Goal: Task Accomplishment & Management: Use online tool/utility

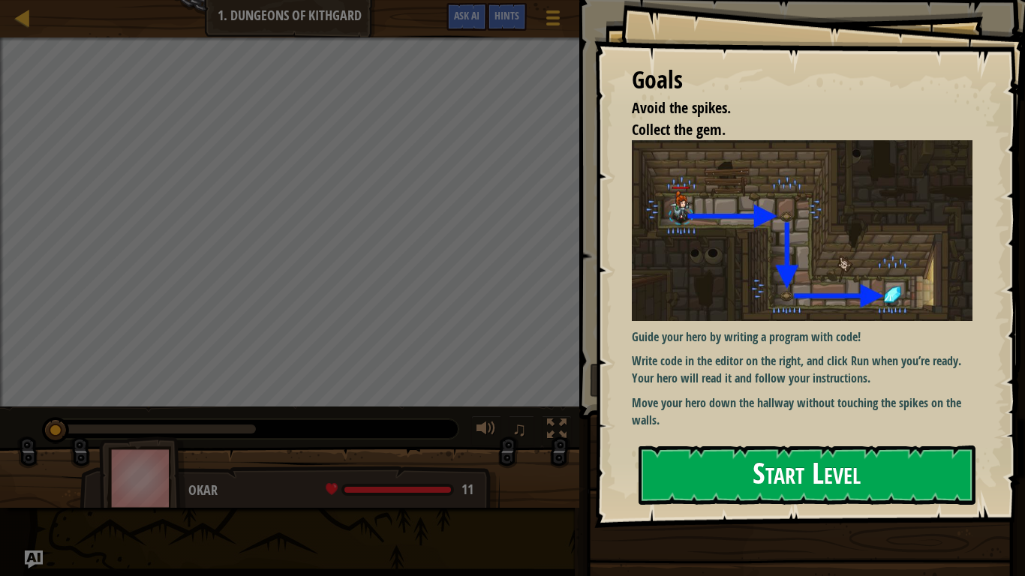
click at [664, 462] on button "Start Level" at bounding box center [807, 475] width 337 height 59
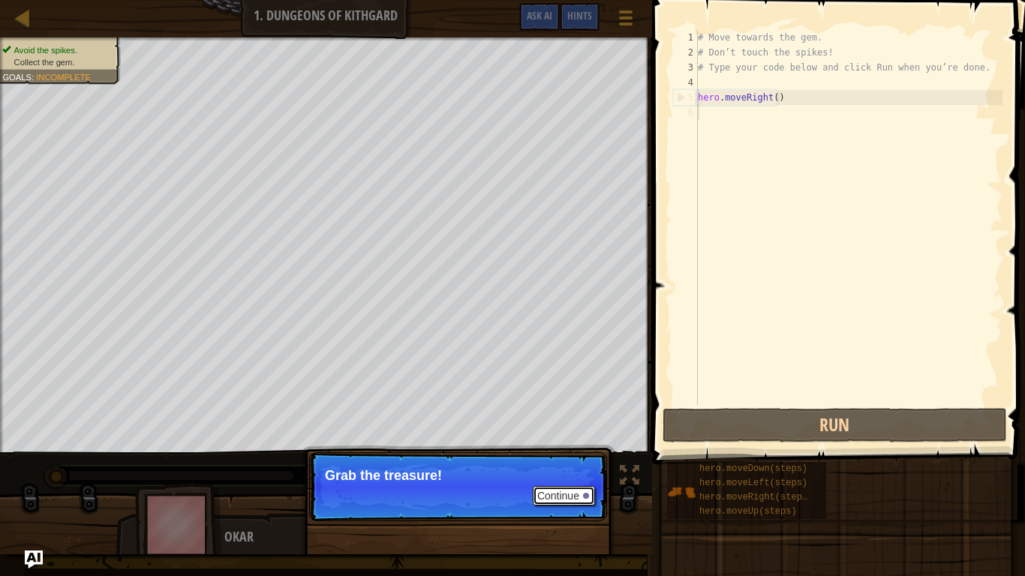
drag, startPoint x: 576, startPoint y: 497, endPoint x: 576, endPoint y: 488, distance: 9.0
click at [576, 488] on button "Continue" at bounding box center [564, 496] width 62 height 20
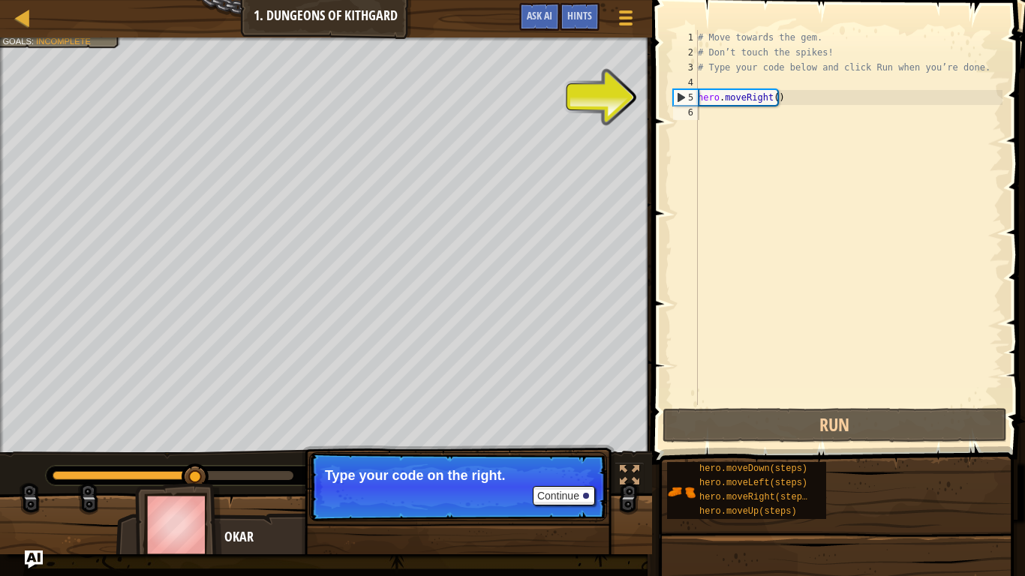
drag, startPoint x: 748, startPoint y: 85, endPoint x: 748, endPoint y: 101, distance: 16.5
click at [748, 89] on div "# Move towards the gem. # Don’t touch the spikes! # Type your code below and cl…" at bounding box center [849, 232] width 308 height 405
click at [751, 107] on div "# Move towards the gem. # Don’t touch the spikes! # Type your code below and cl…" at bounding box center [849, 232] width 308 height 405
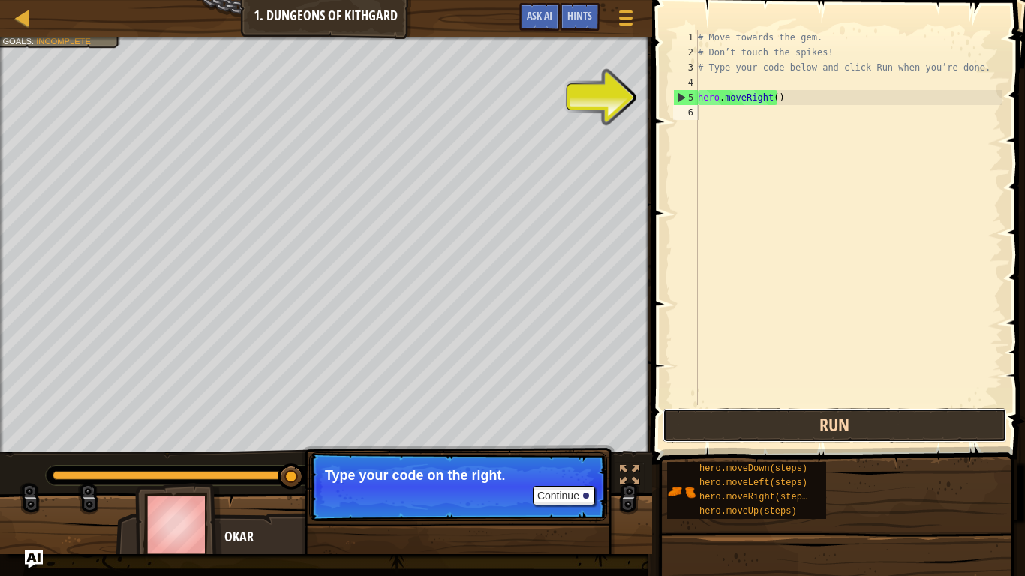
click at [753, 417] on button "Run" at bounding box center [835, 425] width 344 height 35
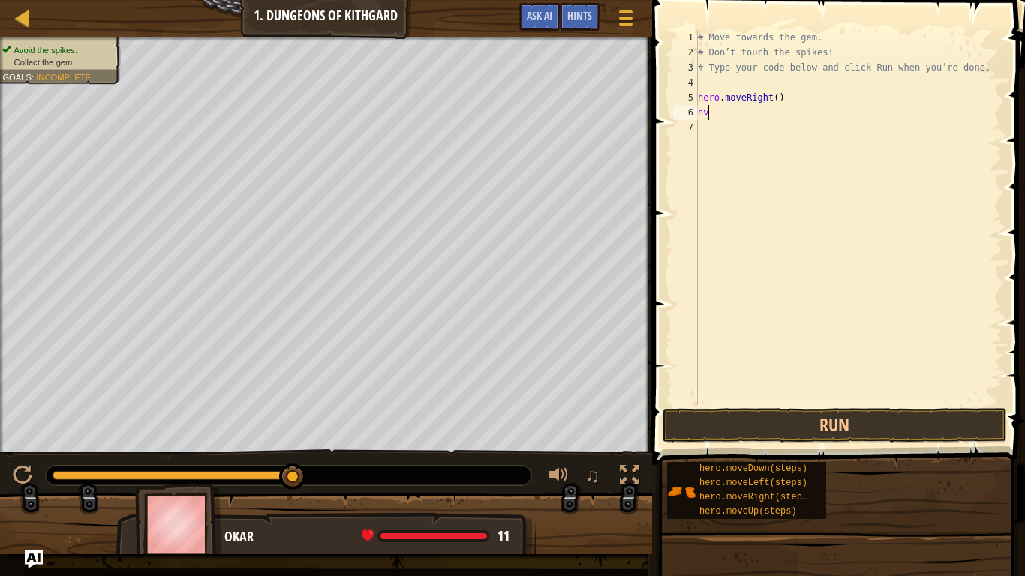
type textarea "n"
type textarea "b"
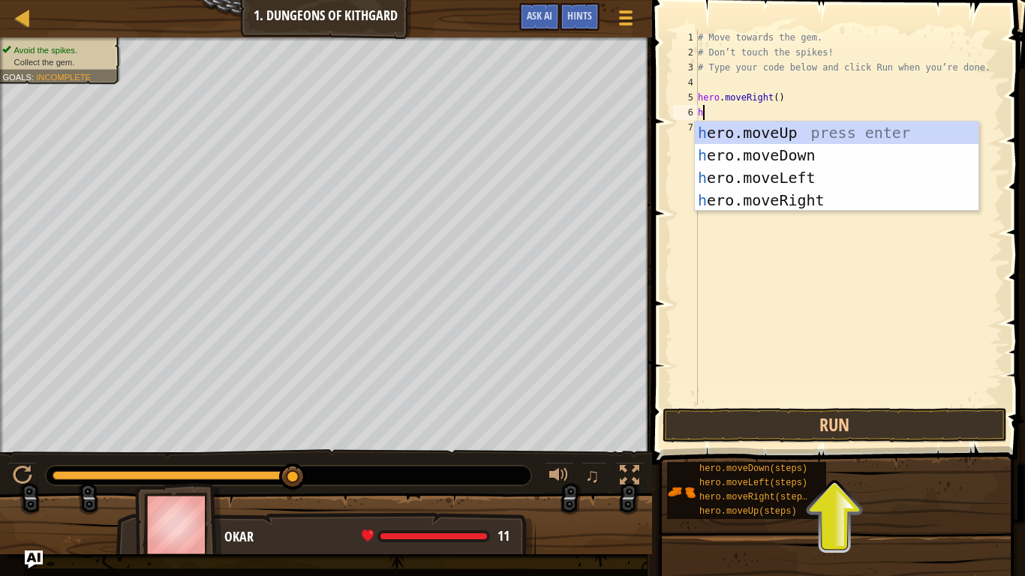
type textarea "he"
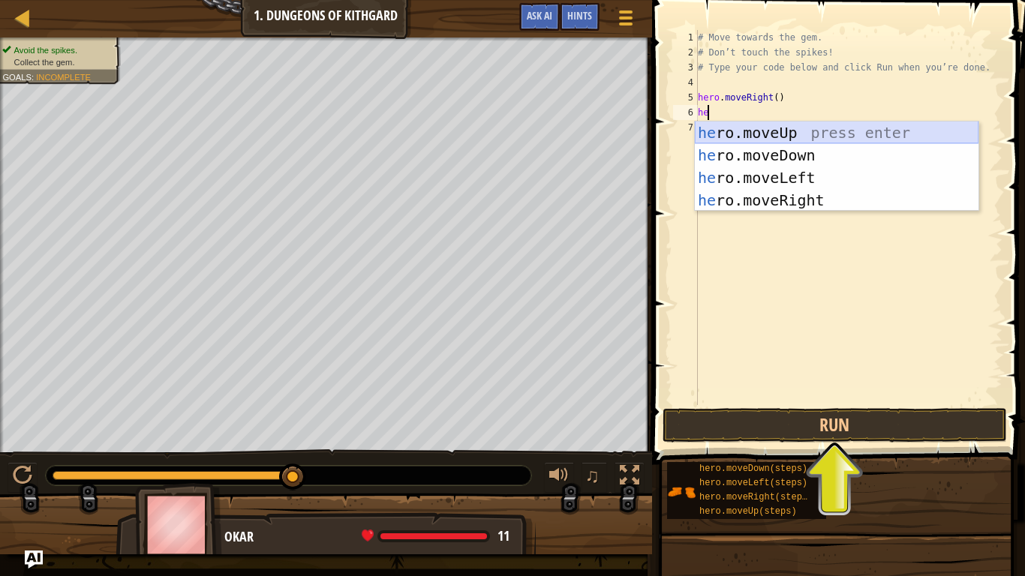
click at [781, 139] on div "he ro.moveUp press enter he ro.moveDown press enter he ro.moveLeft press enter …" at bounding box center [837, 189] width 284 height 135
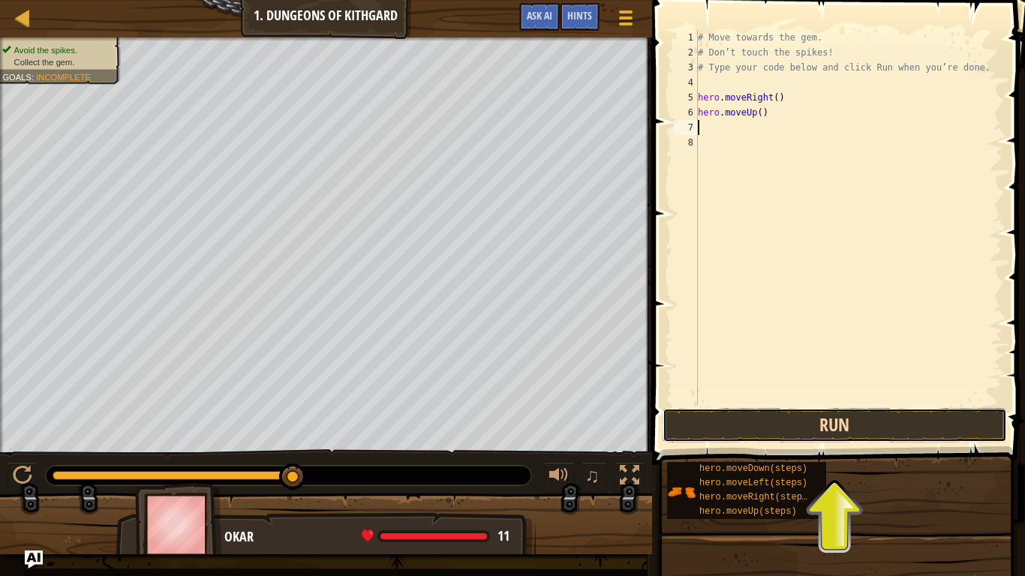
click at [817, 419] on button "Run" at bounding box center [835, 425] width 344 height 35
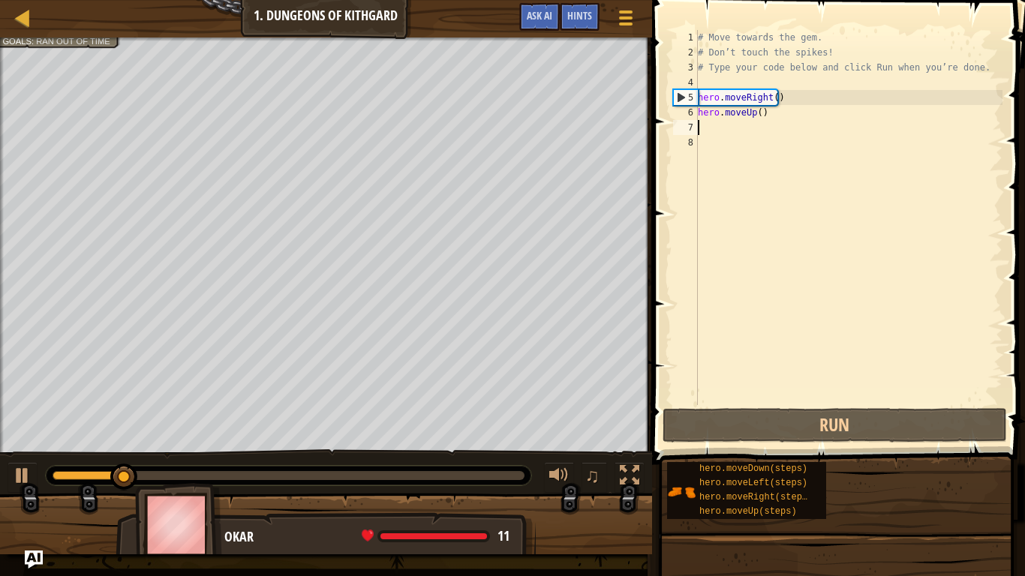
drag, startPoint x: 817, startPoint y: 419, endPoint x: 750, endPoint y: 371, distance: 82.9
click at [750, 371] on div "# Move towards the gem. # Don’t touch the spikes! # Type your code below and cl…" at bounding box center [849, 232] width 308 height 405
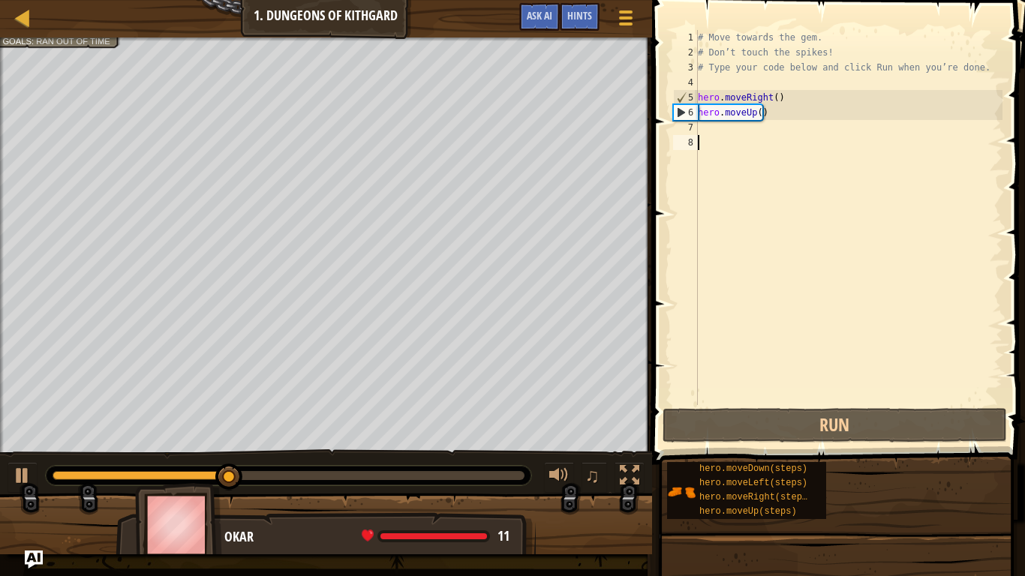
click at [756, 116] on div "# Move towards the gem. # Don’t touch the spikes! # Type your code below and cl…" at bounding box center [849, 232] width 308 height 405
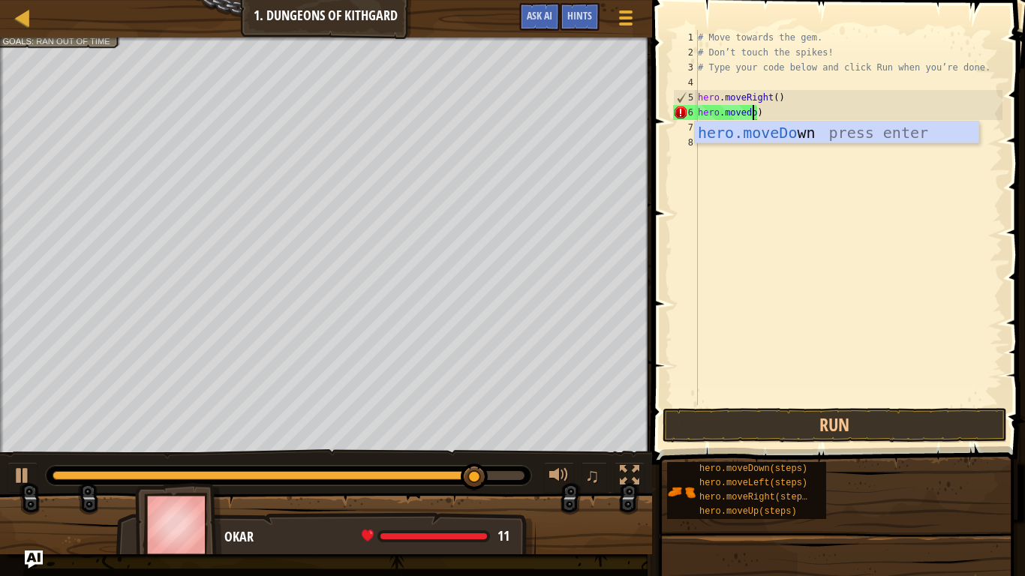
scroll to position [7, 5]
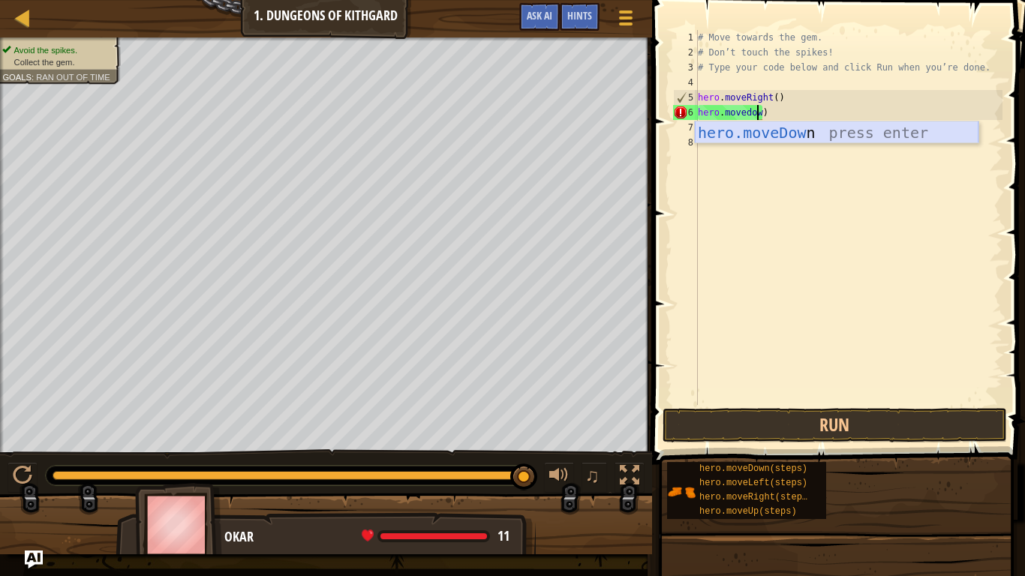
click at [758, 131] on div "hero.moveDow n press enter" at bounding box center [837, 156] width 284 height 68
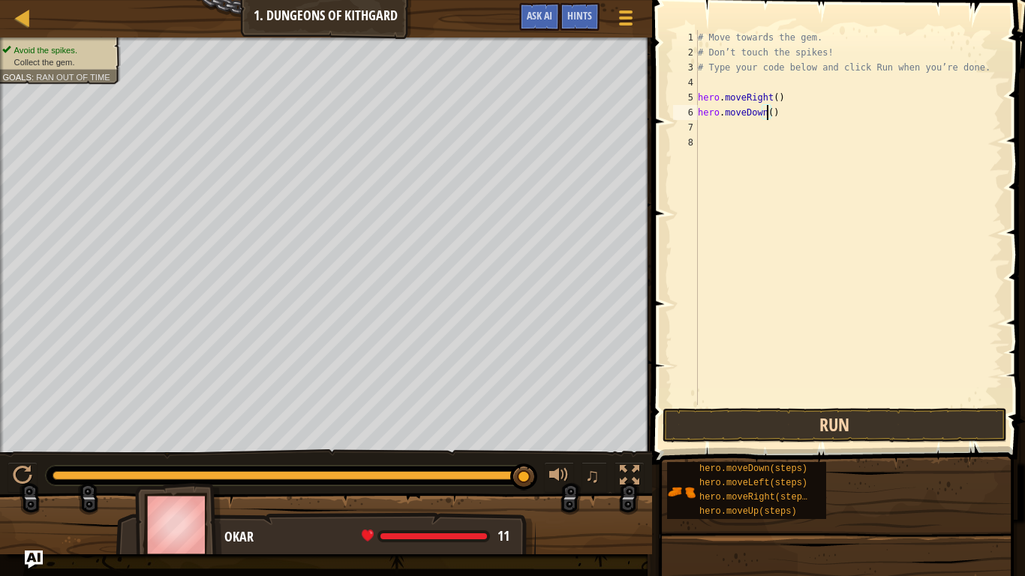
type textarea "hero.moveDown()"
click at [821, 434] on button "Run" at bounding box center [835, 425] width 344 height 35
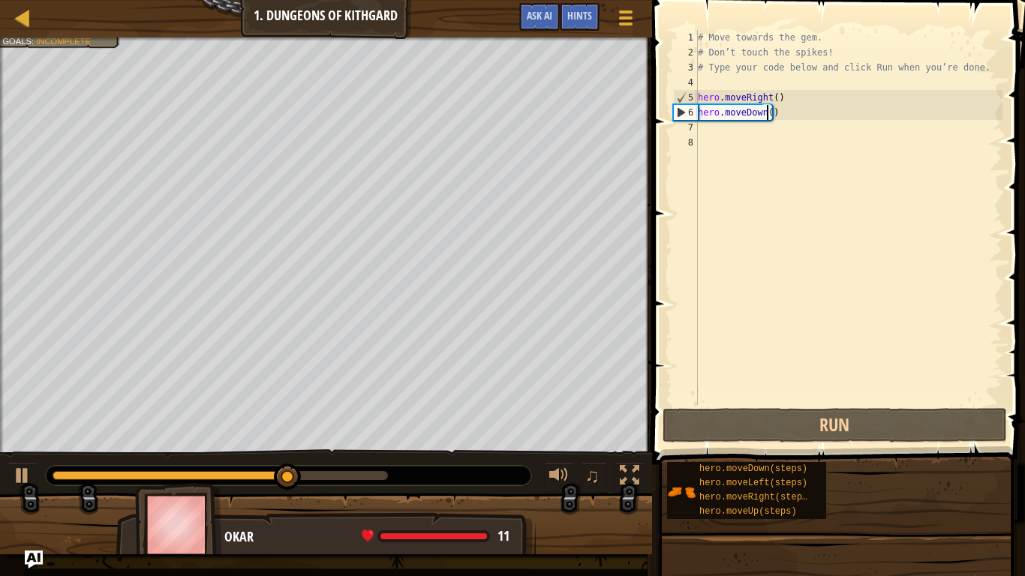
click at [736, 143] on div "# Move towards the gem. # Don’t touch the spikes! # Type your code below and cl…" at bounding box center [849, 232] width 308 height 405
click at [736, 120] on div "# Move towards the gem. # Don’t touch the spikes! # Type your code below and cl…" at bounding box center [849, 232] width 308 height 405
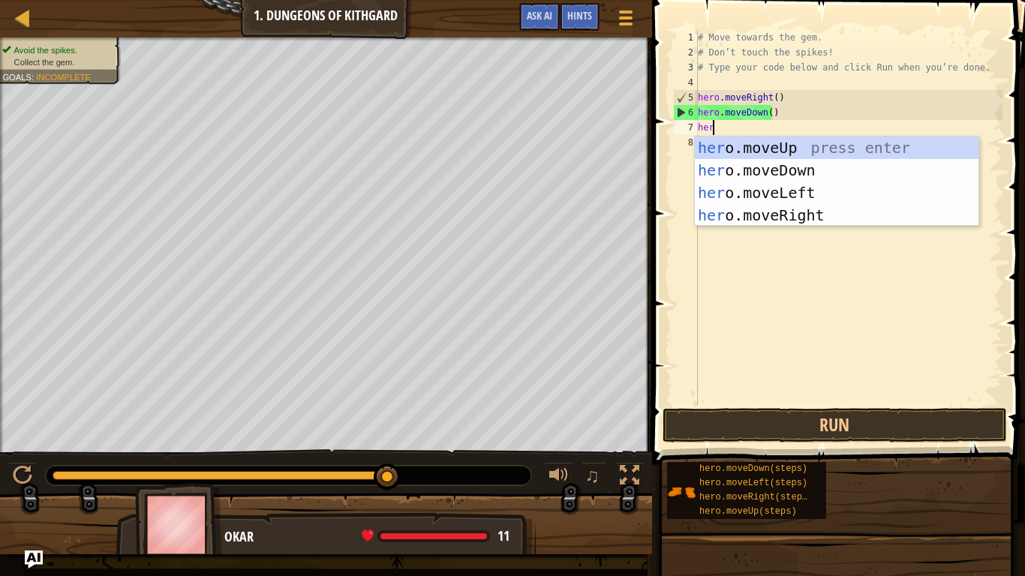
type textarea "hero"
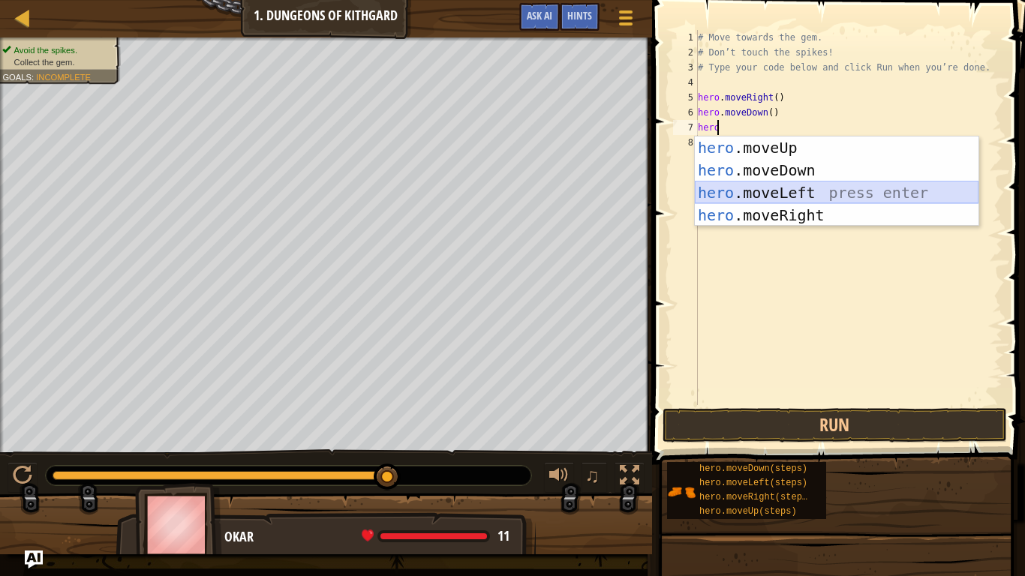
click at [751, 192] on div "hero .moveUp press enter hero .moveDown press enter hero .moveLeft press enter …" at bounding box center [837, 204] width 284 height 135
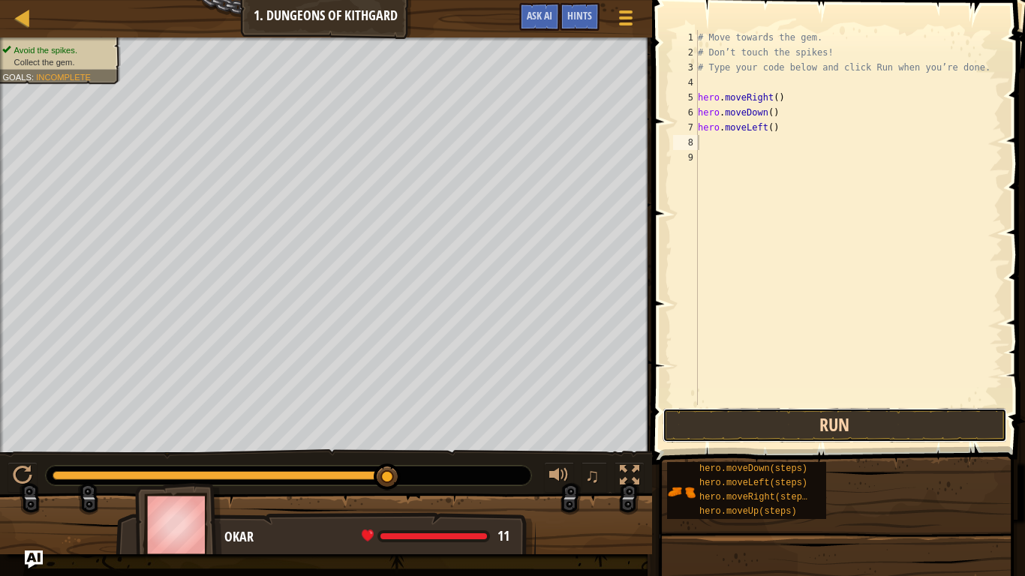
click at [798, 418] on button "Run" at bounding box center [835, 425] width 344 height 35
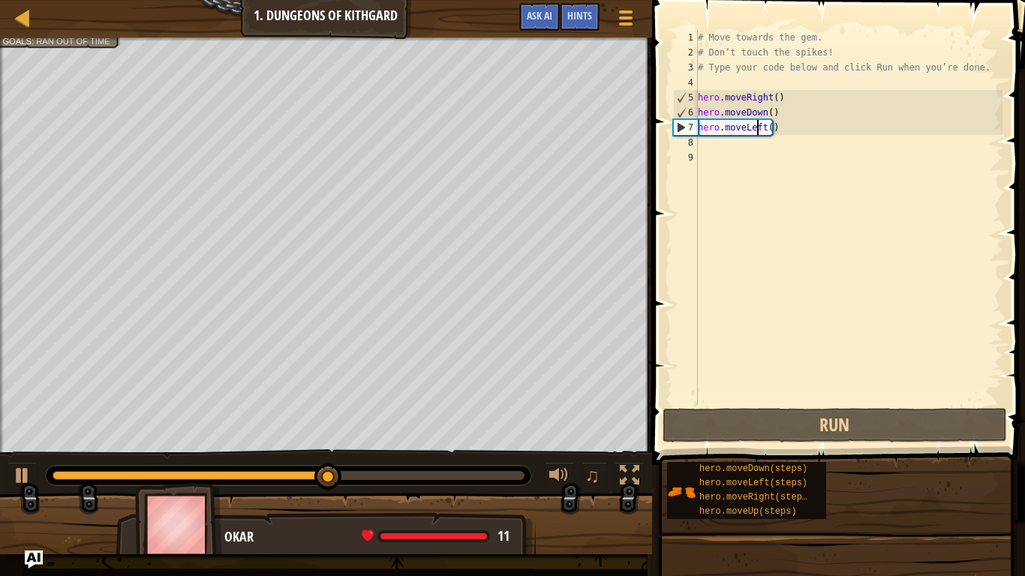
click at [756, 130] on div "# Move towards the gem. # Don’t touch the spikes! # Type your code below and cl…" at bounding box center [849, 232] width 308 height 405
click at [760, 132] on div "# Move towards the gem. # Don’t touch the spikes! # Type your code below and cl…" at bounding box center [849, 232] width 308 height 405
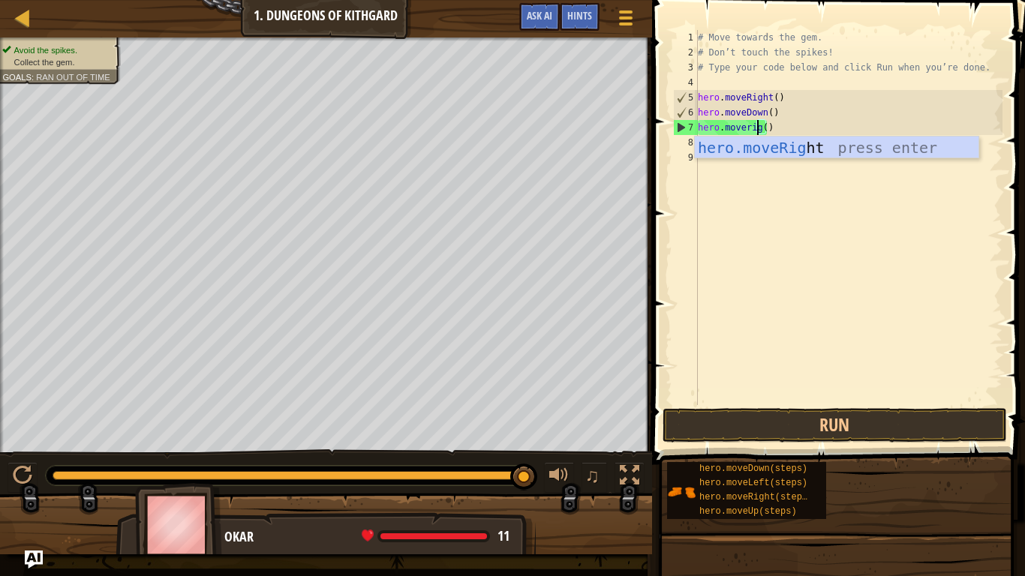
scroll to position [7, 5]
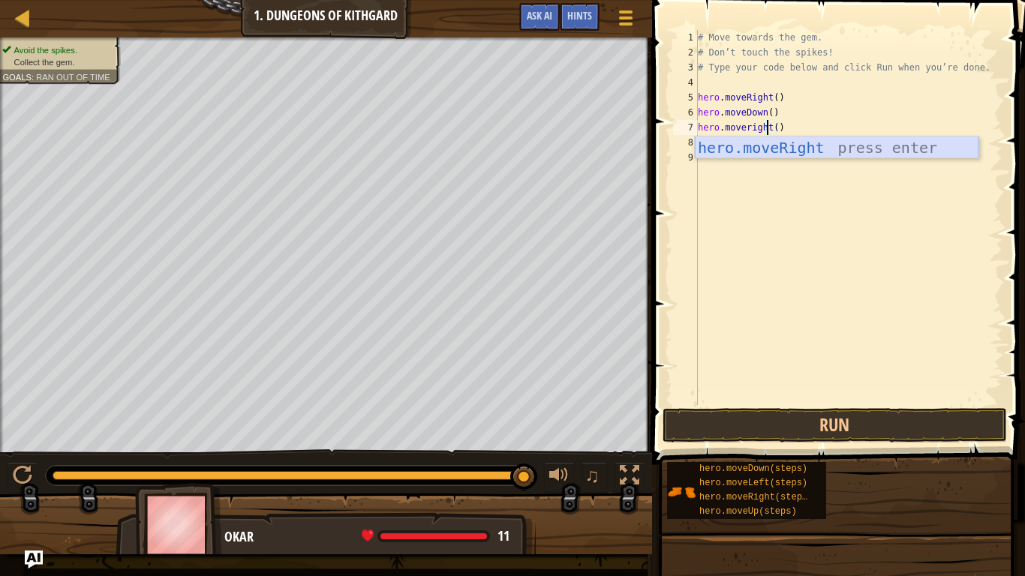
click at [893, 141] on div "hero.moveRight press enter" at bounding box center [837, 171] width 284 height 68
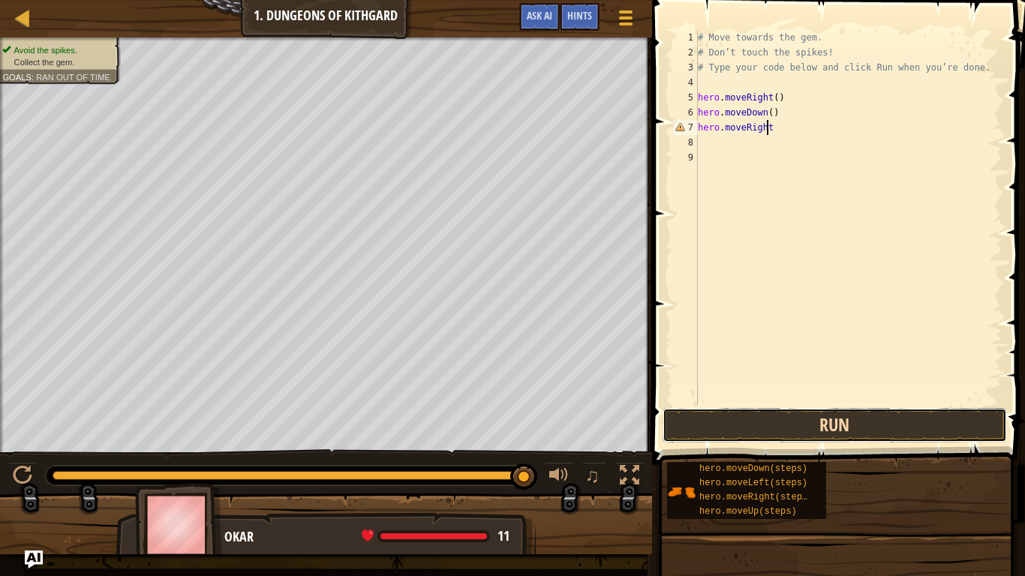
click at [852, 419] on button "Run" at bounding box center [835, 425] width 344 height 35
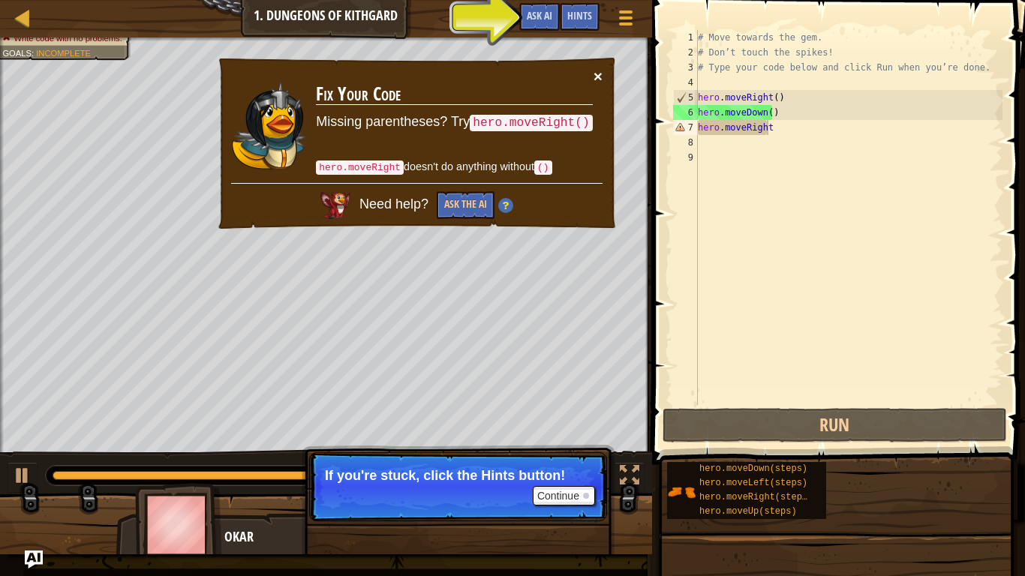
click at [594, 76] on button "×" at bounding box center [598, 76] width 9 height 16
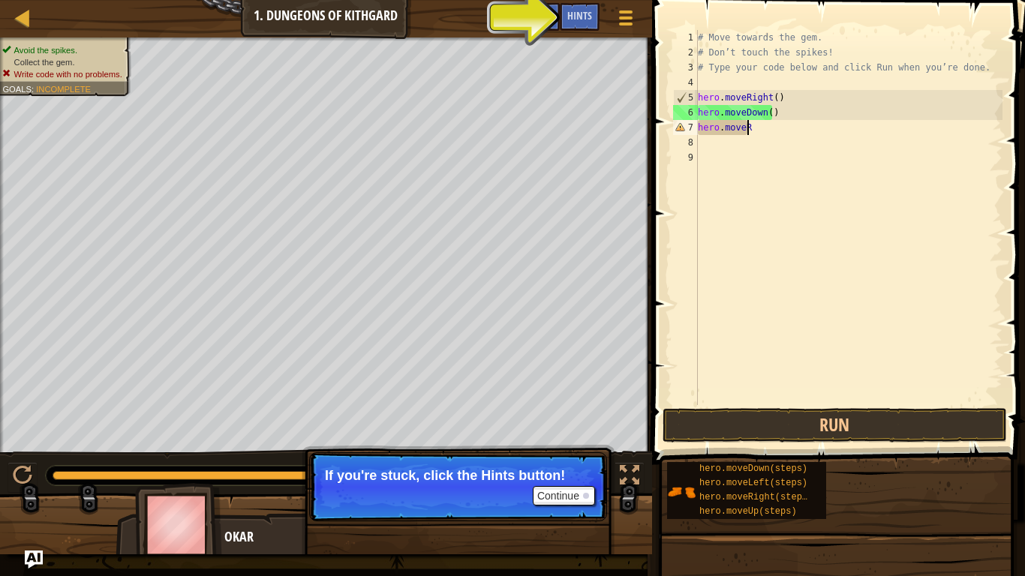
scroll to position [7, 3]
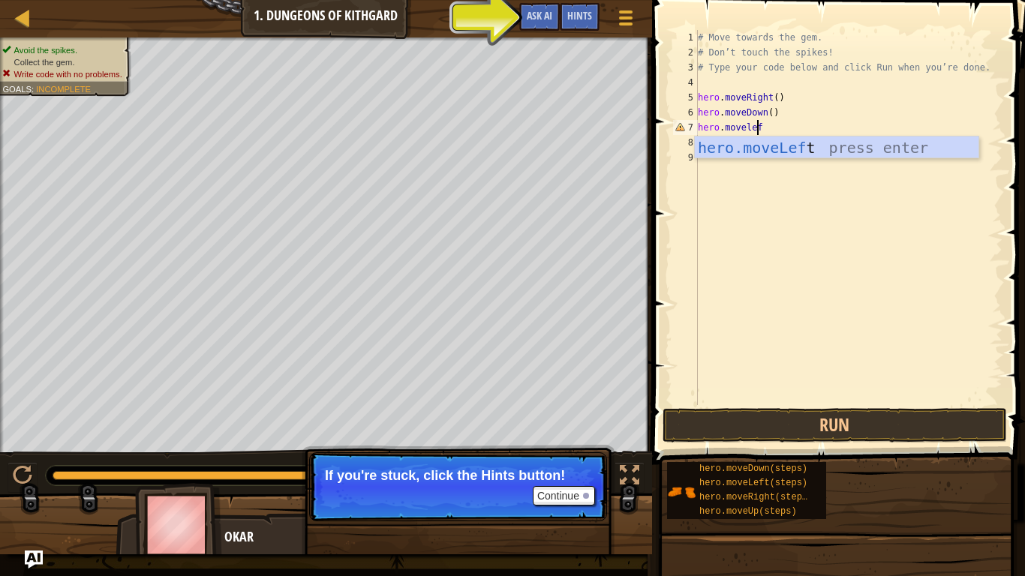
type textarea "hero.moveleft"
click at [760, 149] on div "hero.moveLeft press enter" at bounding box center [837, 171] width 284 height 68
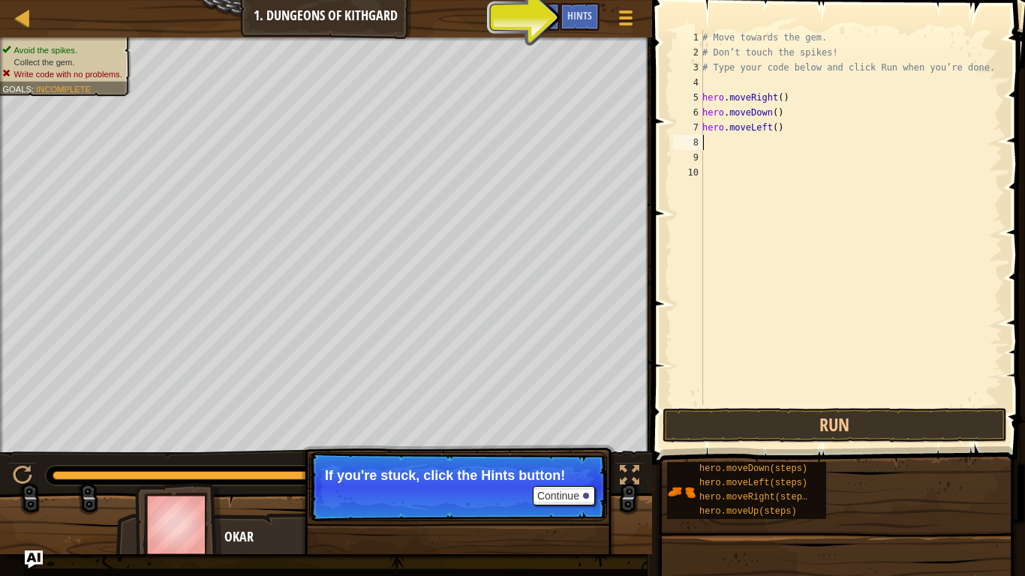
scroll to position [7, 0]
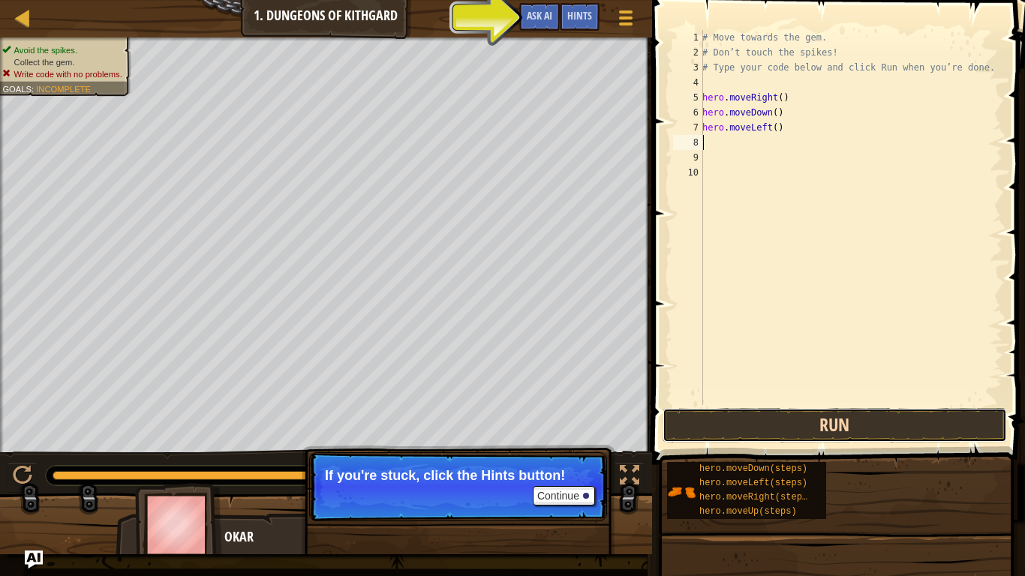
click at [804, 424] on button "Run" at bounding box center [835, 425] width 344 height 35
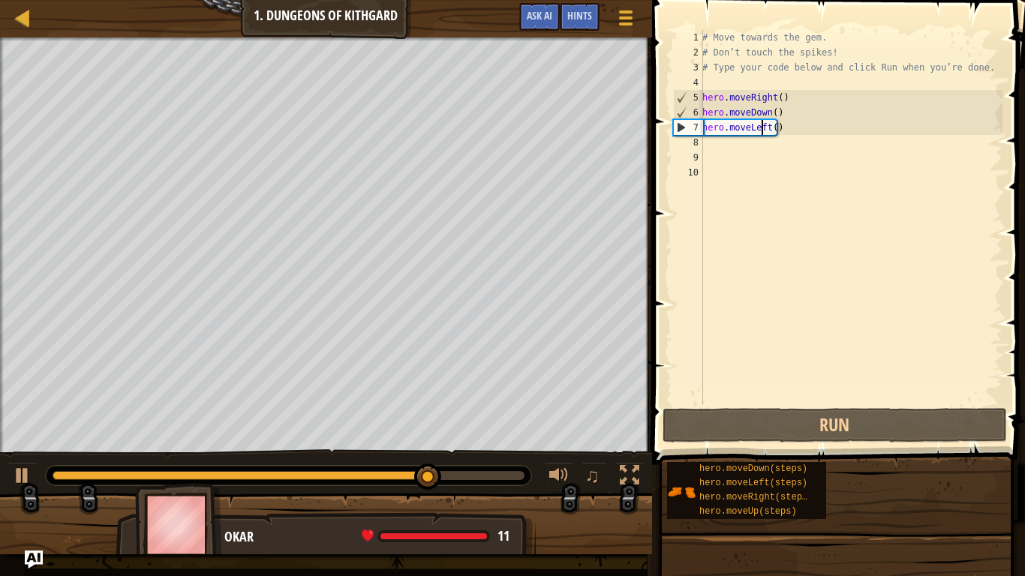
click at [764, 131] on div "# Move towards the gem. # Don’t touch the spikes! # Type your code below and cl…" at bounding box center [850, 232] width 303 height 405
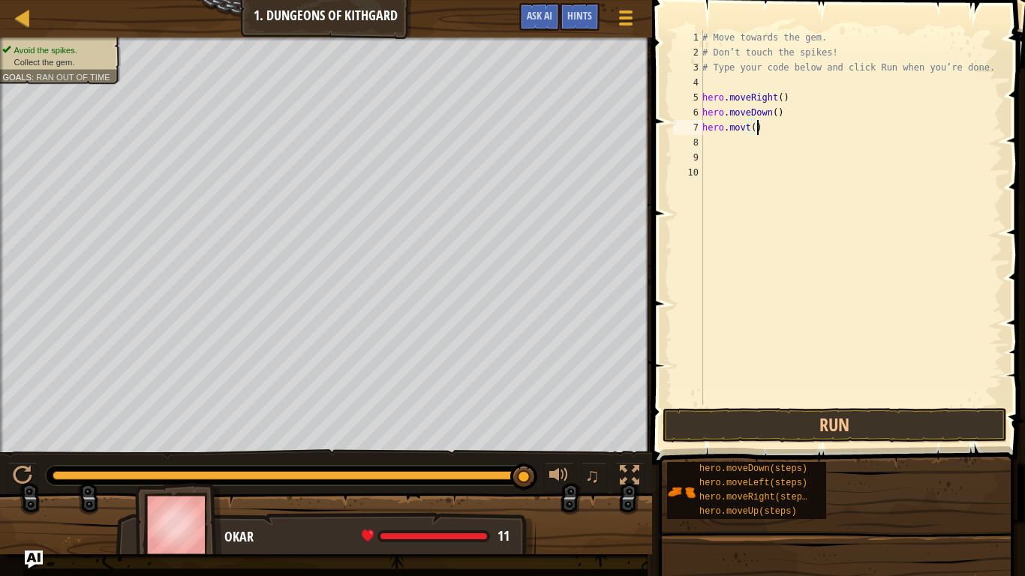
click at [759, 133] on div "# Move towards the gem. # Don’t touch the spikes! # Type your code below and cl…" at bounding box center [850, 232] width 303 height 405
type textarea "h"
type textarea ","
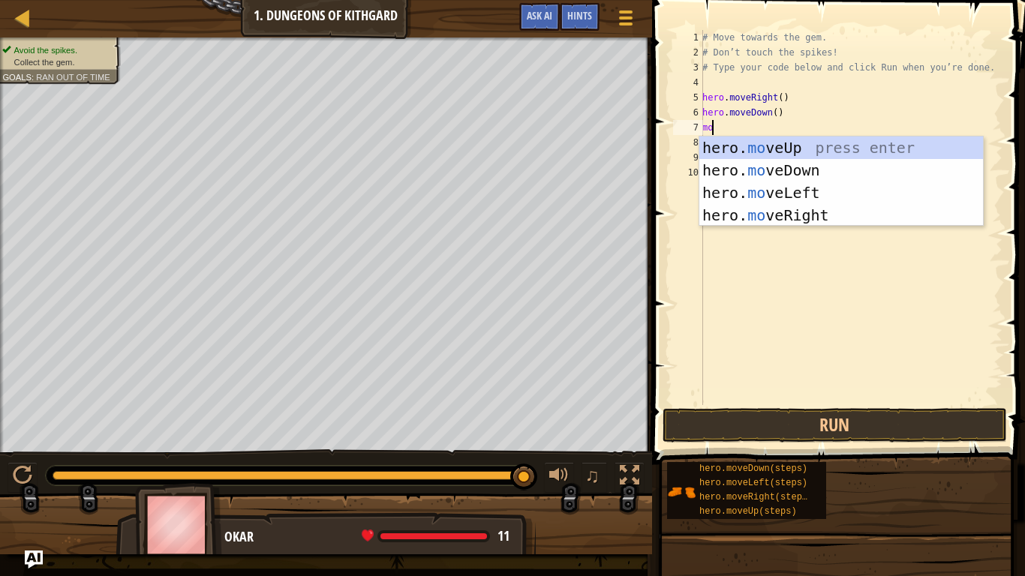
type textarea "mov"
click at [760, 143] on div "hero. mov eUp press enter hero. mov eDown press enter hero. mov eLeft press ent…" at bounding box center [841, 204] width 284 height 135
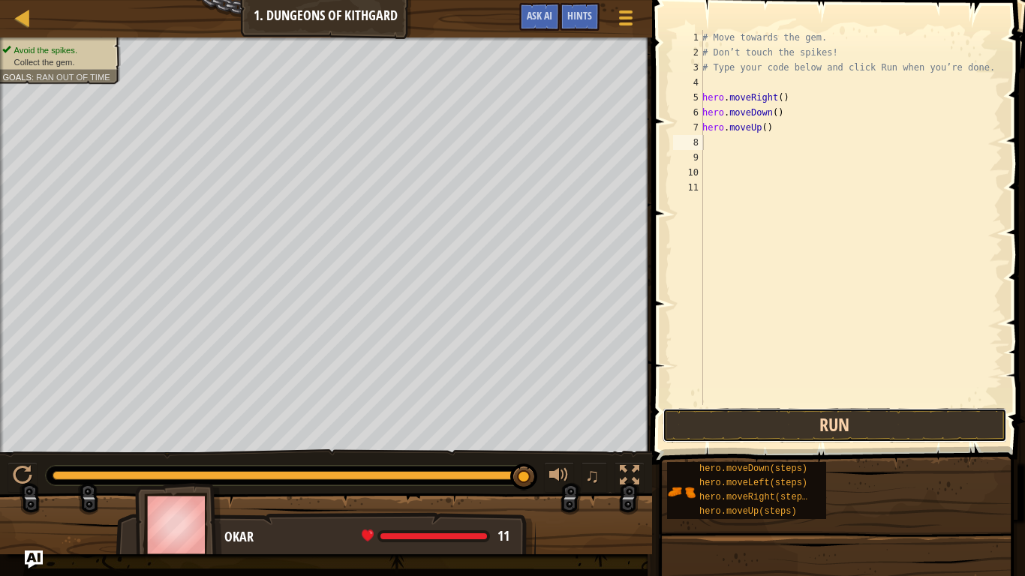
click at [827, 430] on button "Run" at bounding box center [835, 425] width 344 height 35
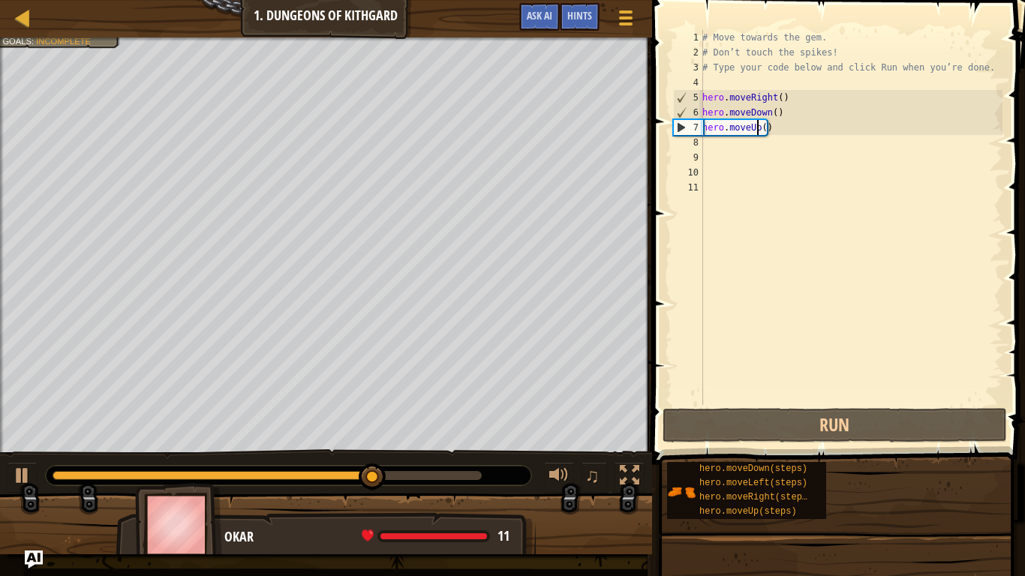
click at [756, 132] on div "# Move towards the gem. # Don’t touch the spikes! # Type your code below and cl…" at bounding box center [850, 232] width 303 height 405
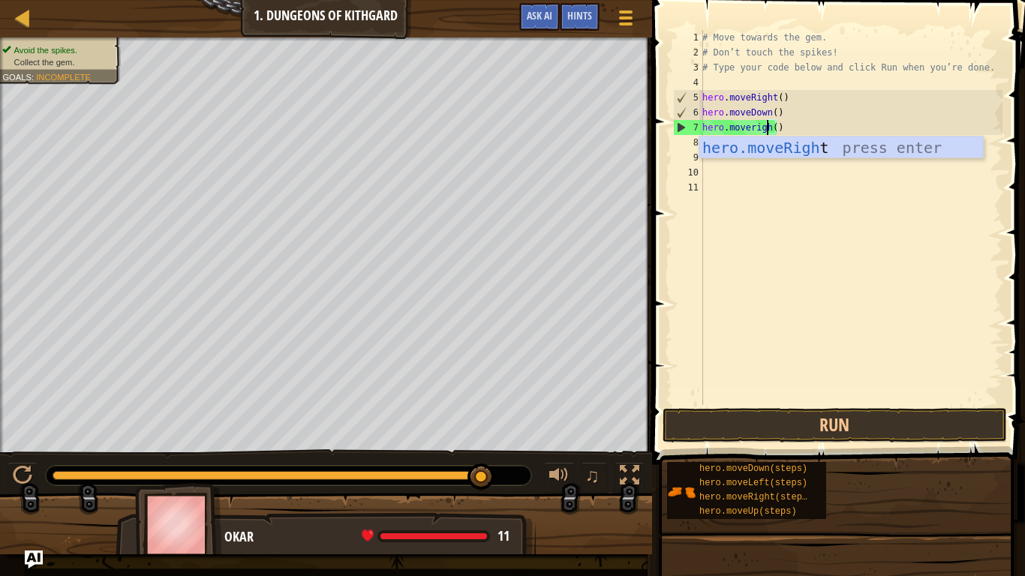
scroll to position [7, 5]
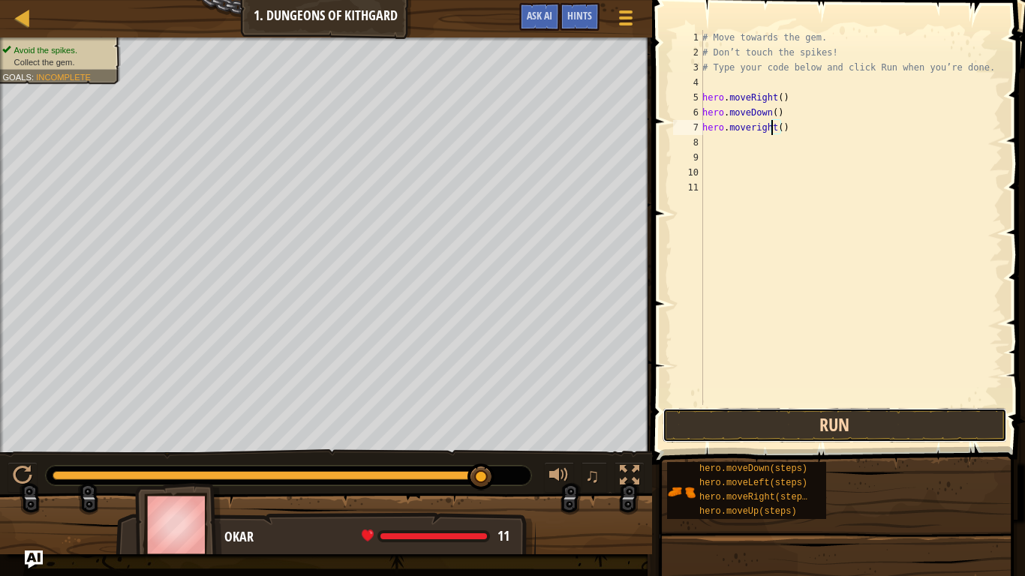
click at [729, 416] on button "Run" at bounding box center [835, 425] width 344 height 35
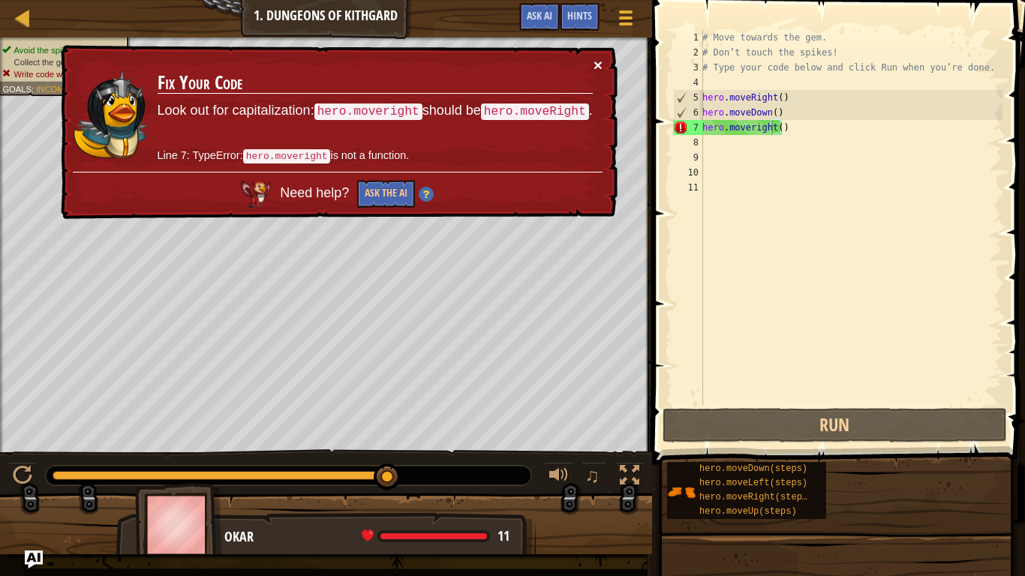
click at [601, 59] on button "×" at bounding box center [598, 65] width 9 height 16
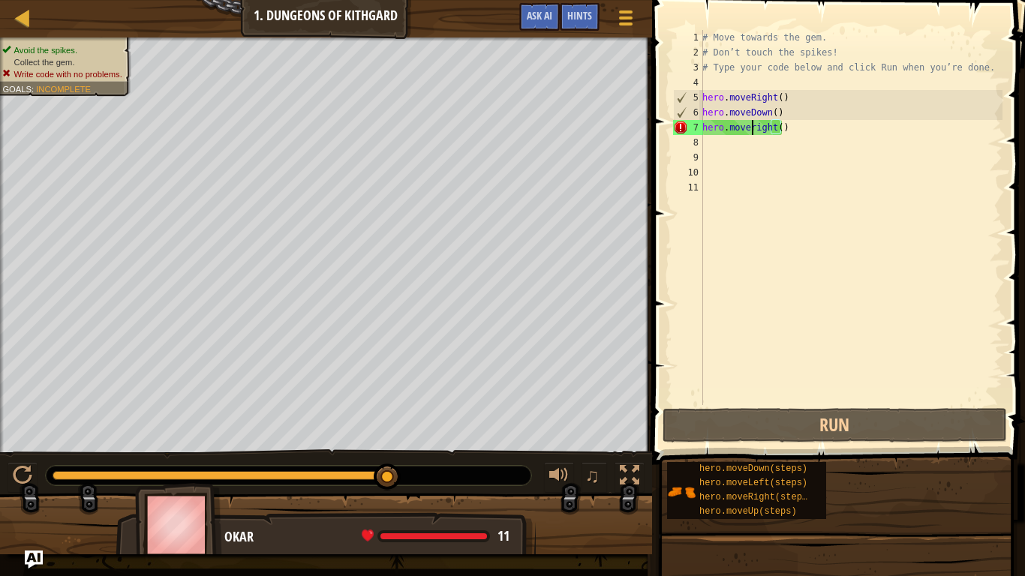
click at [753, 128] on div "# Move towards the gem. # Don’t touch the spikes! # Type your code below and cl…" at bounding box center [850, 232] width 303 height 405
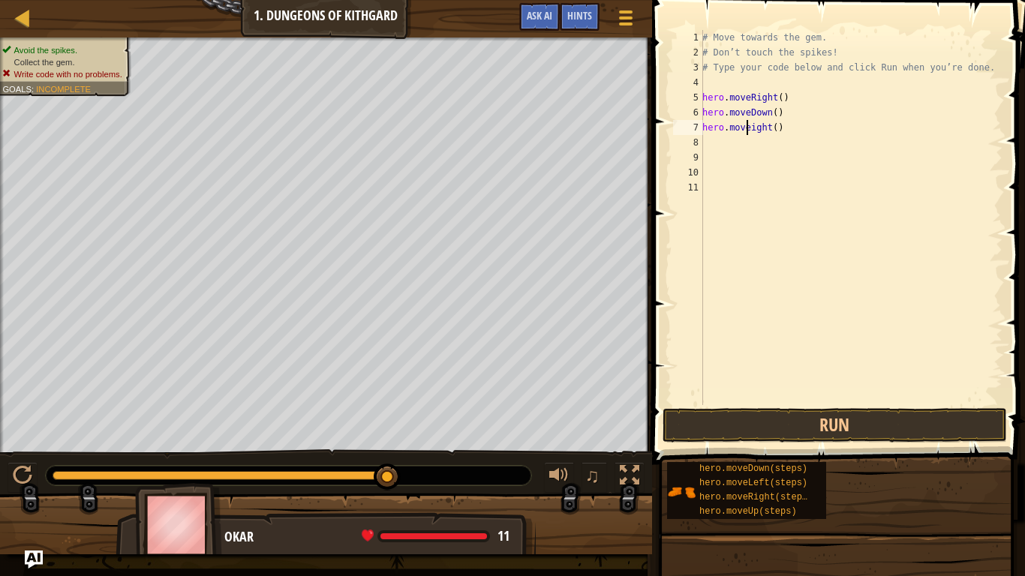
scroll to position [7, 4]
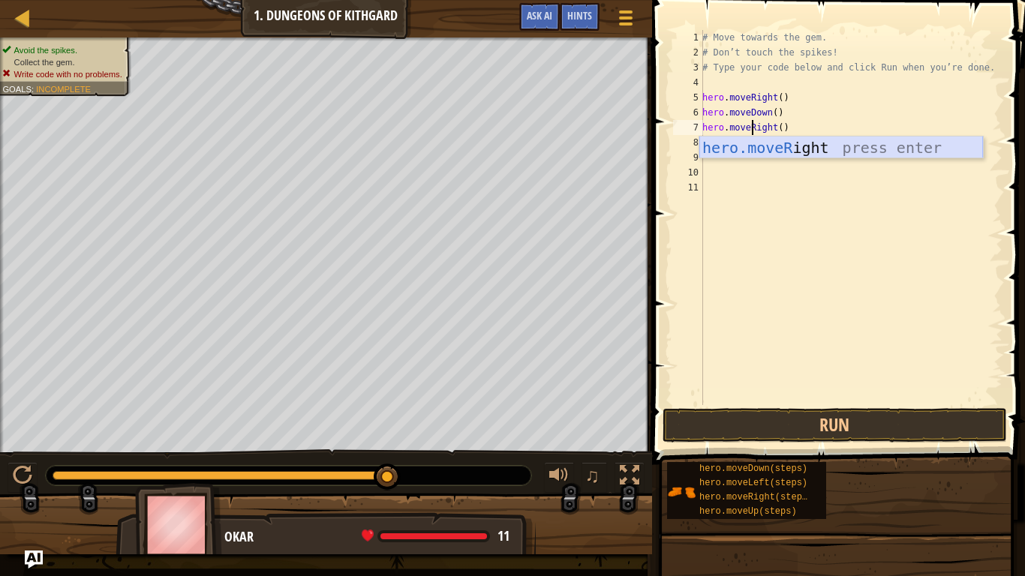
click at [807, 155] on div "hero.moveR ight press enter" at bounding box center [841, 171] width 284 height 68
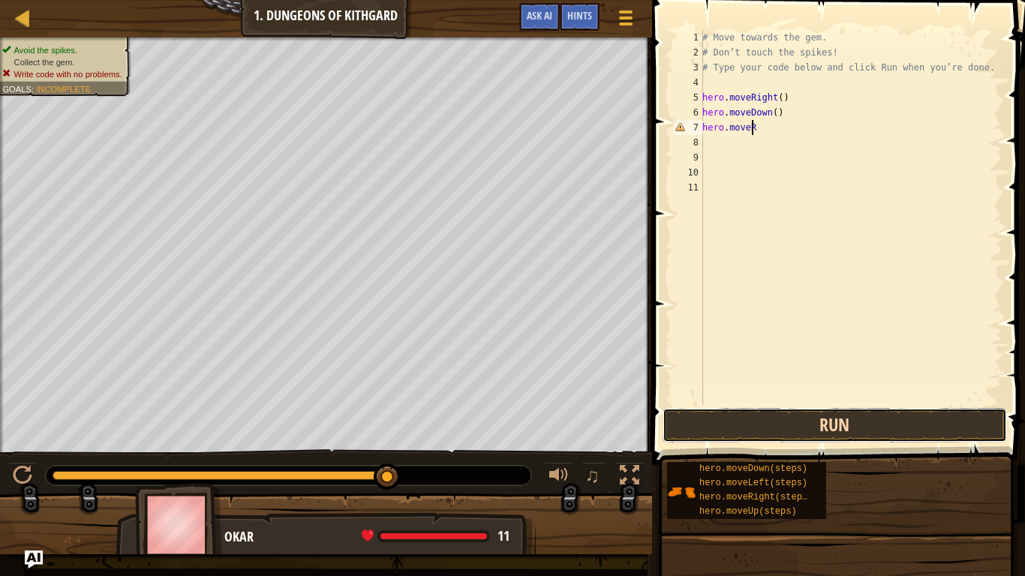
click at [862, 423] on button "Run" at bounding box center [835, 425] width 344 height 35
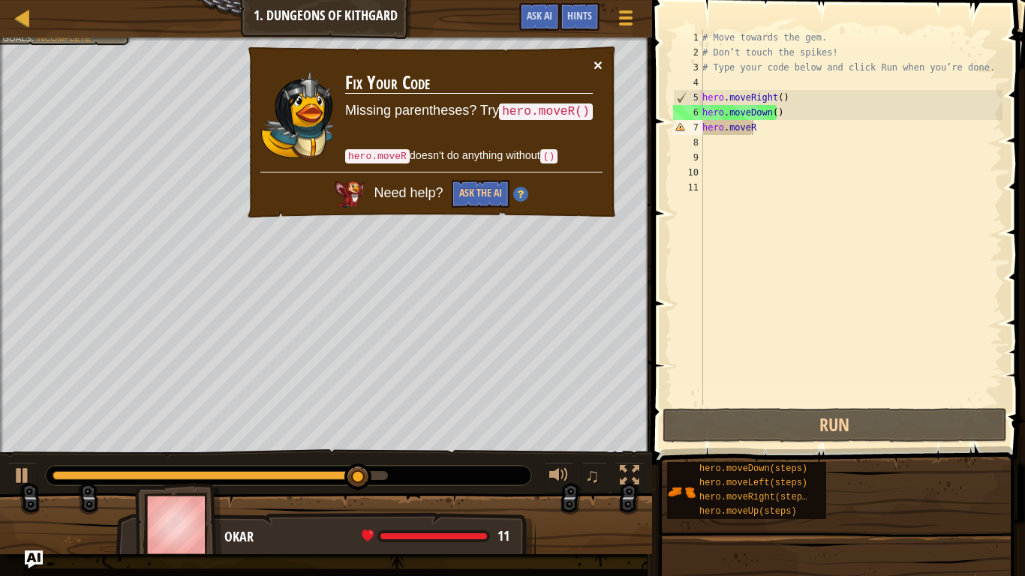
drag, startPoint x: 601, startPoint y: 63, endPoint x: 888, endPoint y: 207, distance: 321.5
click at [602, 63] on button "×" at bounding box center [598, 65] width 9 height 16
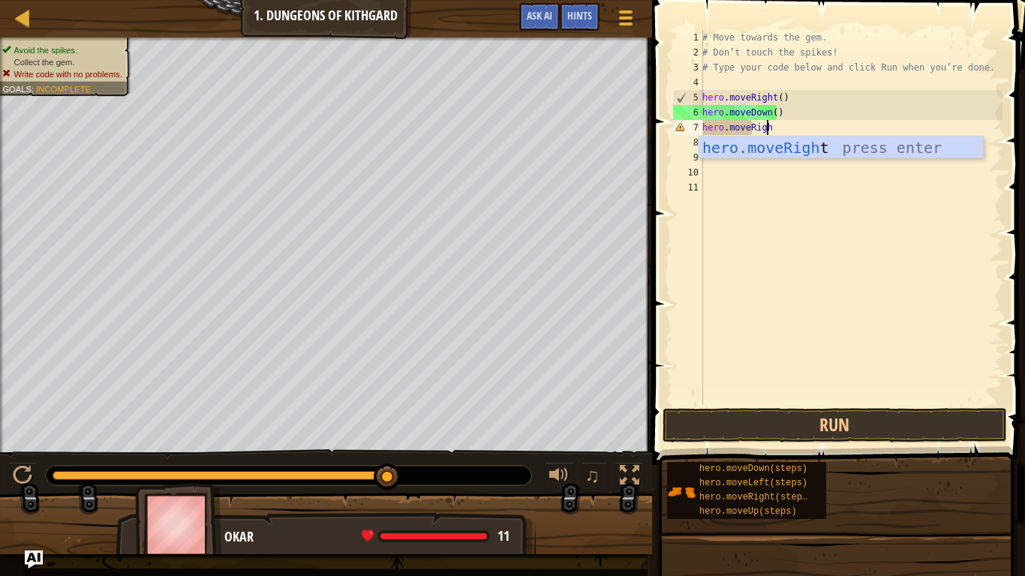
scroll to position [7, 5]
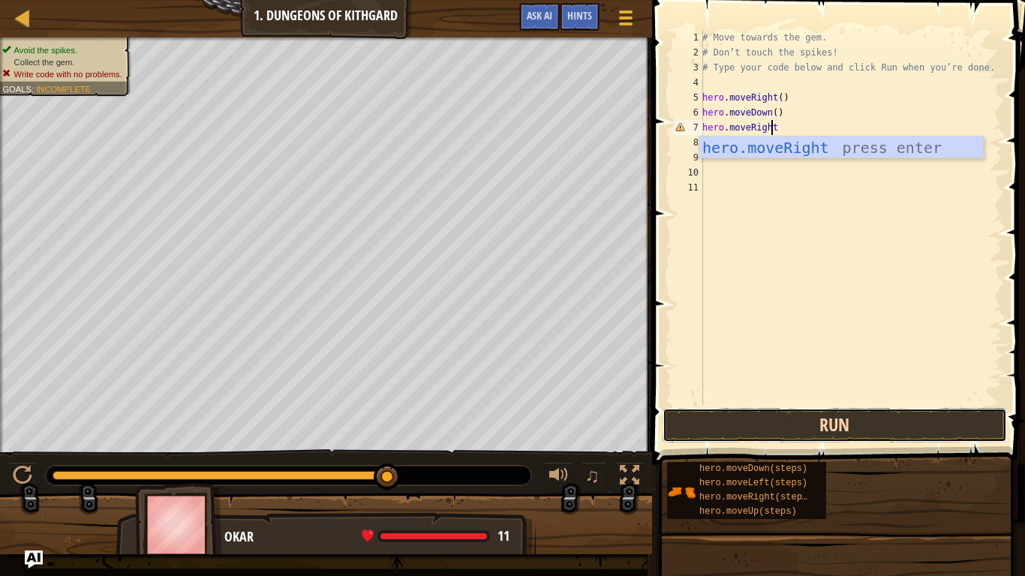
click at [855, 433] on button "Run" at bounding box center [835, 425] width 344 height 35
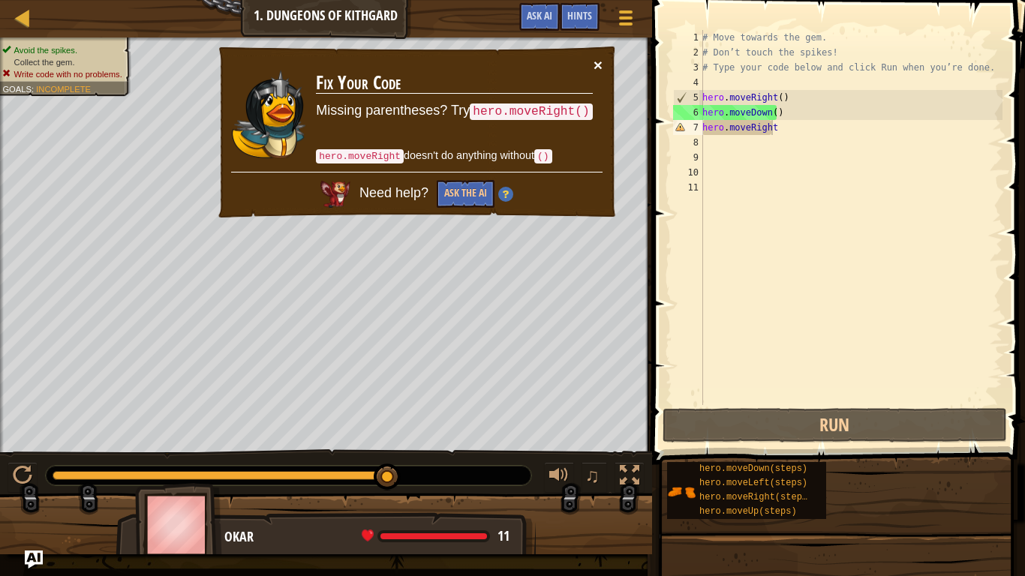
click at [594, 61] on button "×" at bounding box center [598, 65] width 9 height 16
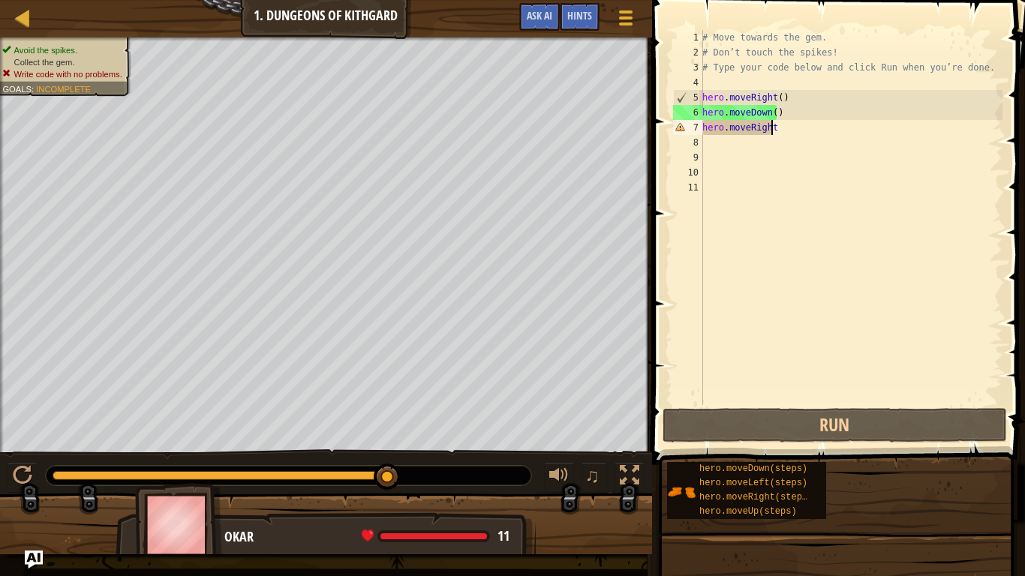
scroll to position [7, 5]
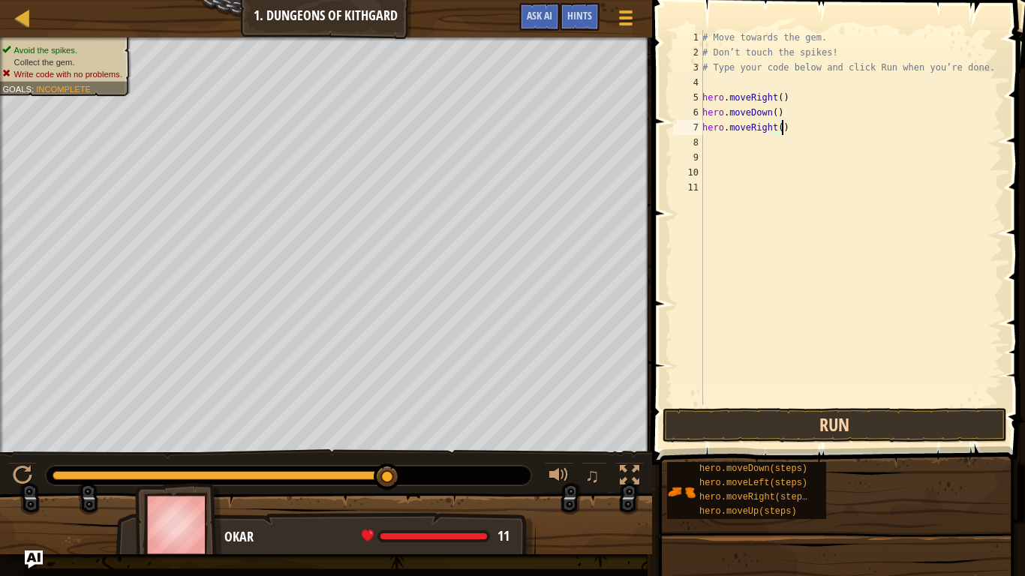
type textarea "hero.moveRight()"
click at [764, 409] on button "Run" at bounding box center [835, 425] width 344 height 35
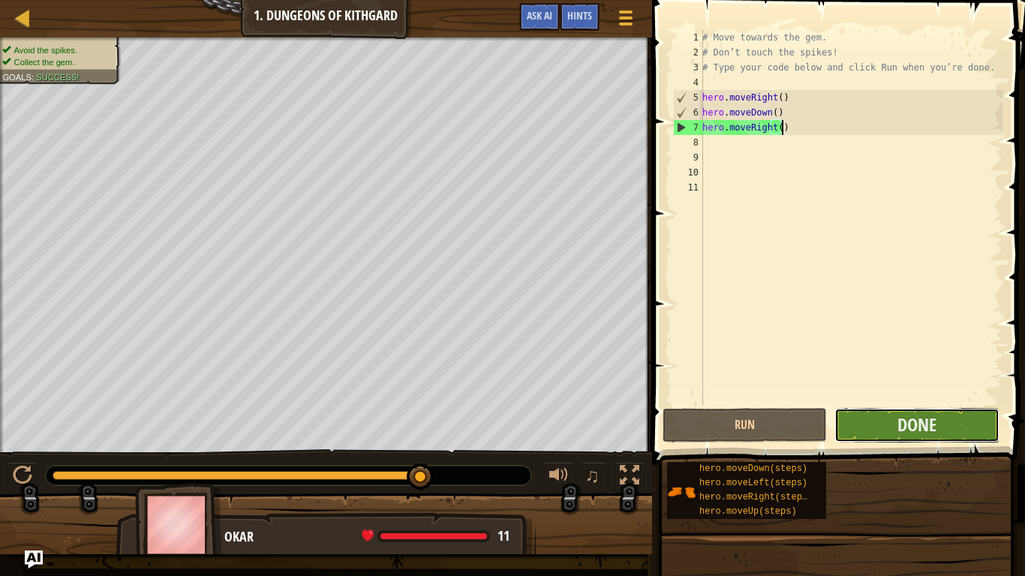
click at [882, 425] on button "Done" at bounding box center [916, 425] width 164 height 35
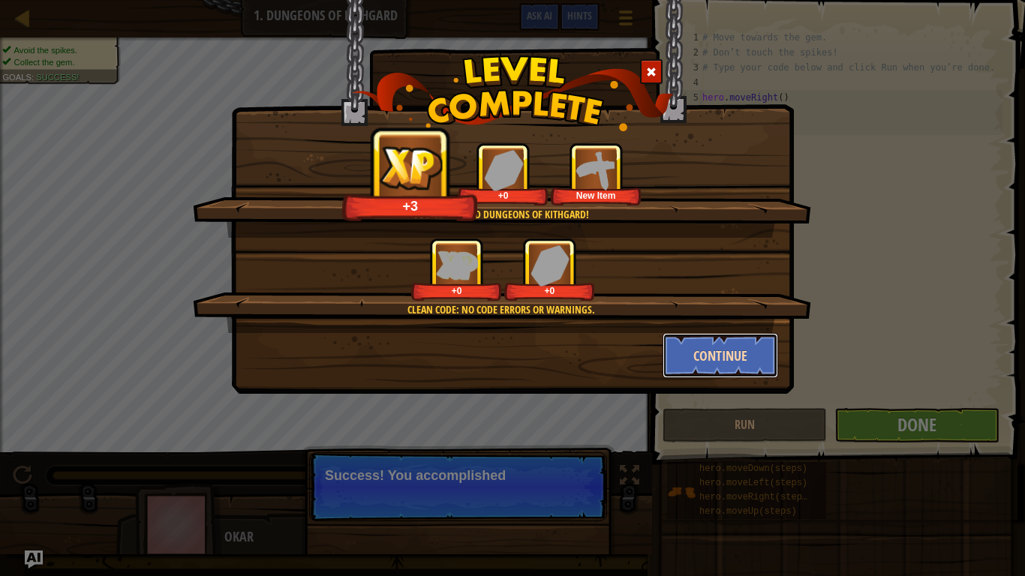
click at [699, 353] on button "Continue" at bounding box center [721, 355] width 116 height 45
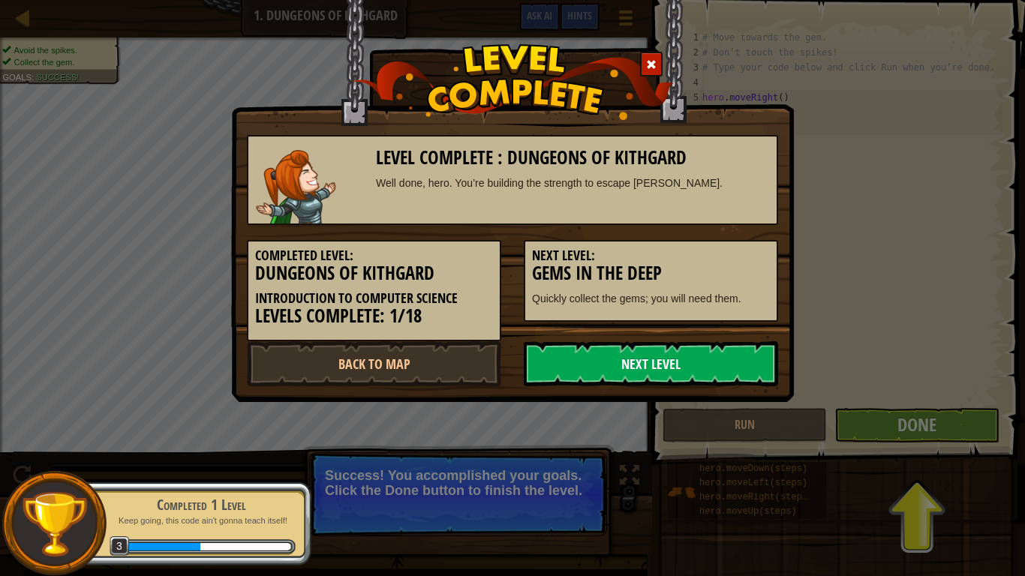
click at [692, 359] on link "Next Level" at bounding box center [651, 363] width 254 height 45
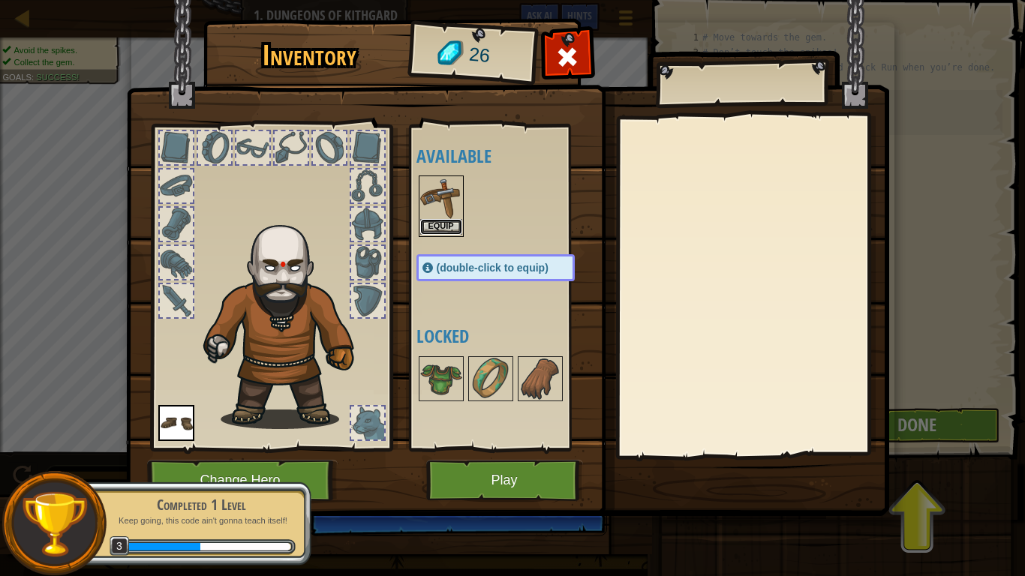
click at [453, 230] on button "Equip" at bounding box center [441, 227] width 42 height 16
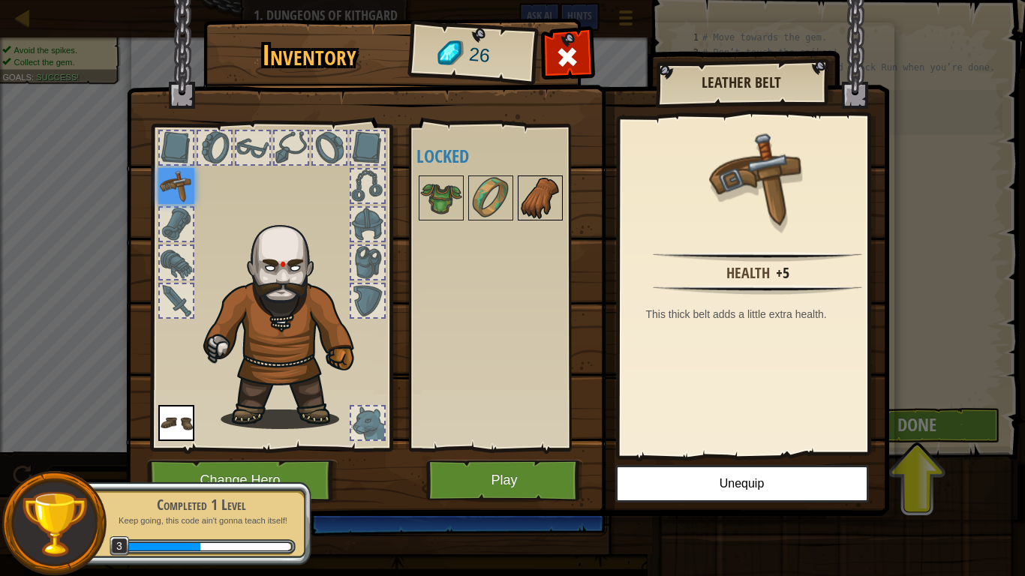
click at [533, 200] on img at bounding box center [540, 198] width 42 height 42
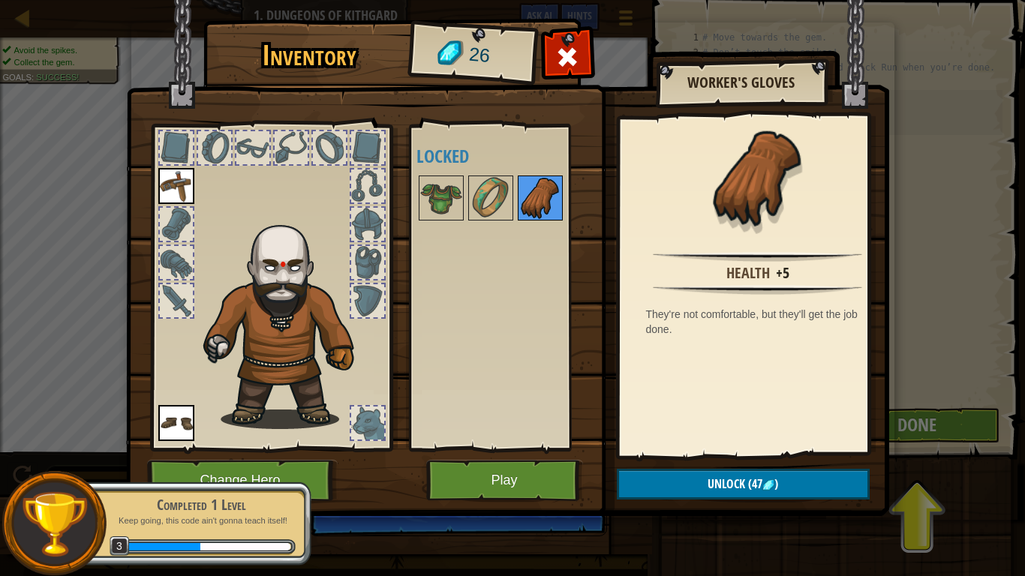
click at [524, 198] on img at bounding box center [540, 198] width 42 height 42
click at [179, 181] on img at bounding box center [176, 186] width 36 height 36
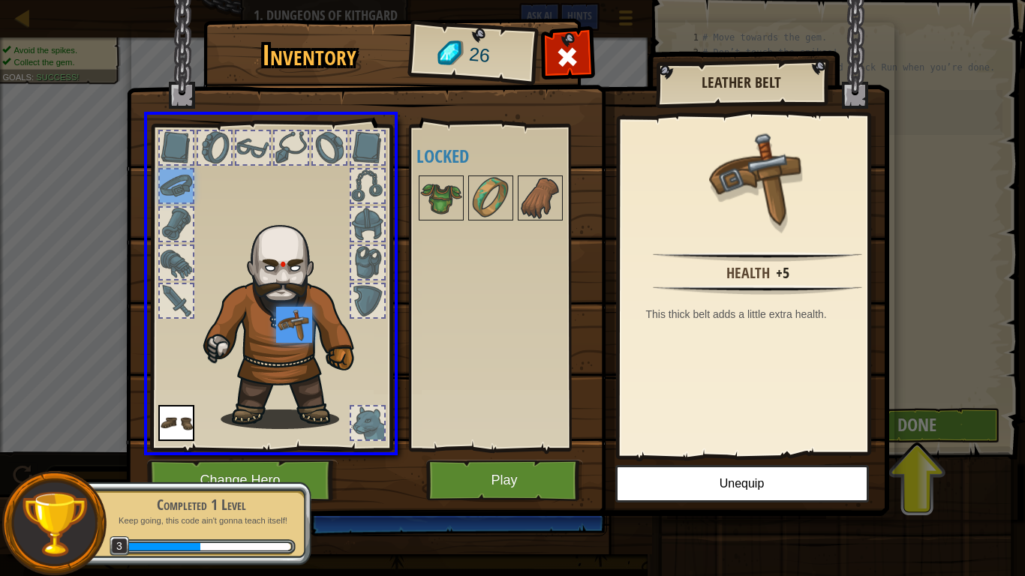
drag, startPoint x: 188, startPoint y: 184, endPoint x: 287, endPoint y: 329, distance: 175.4
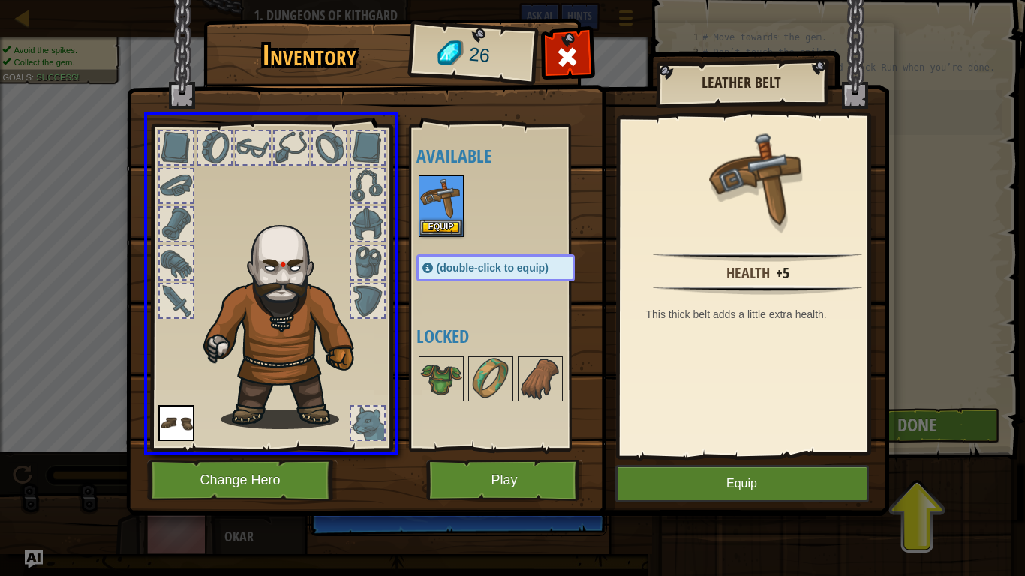
drag, startPoint x: 449, startPoint y: 200, endPoint x: 331, endPoint y: 299, distance: 154.5
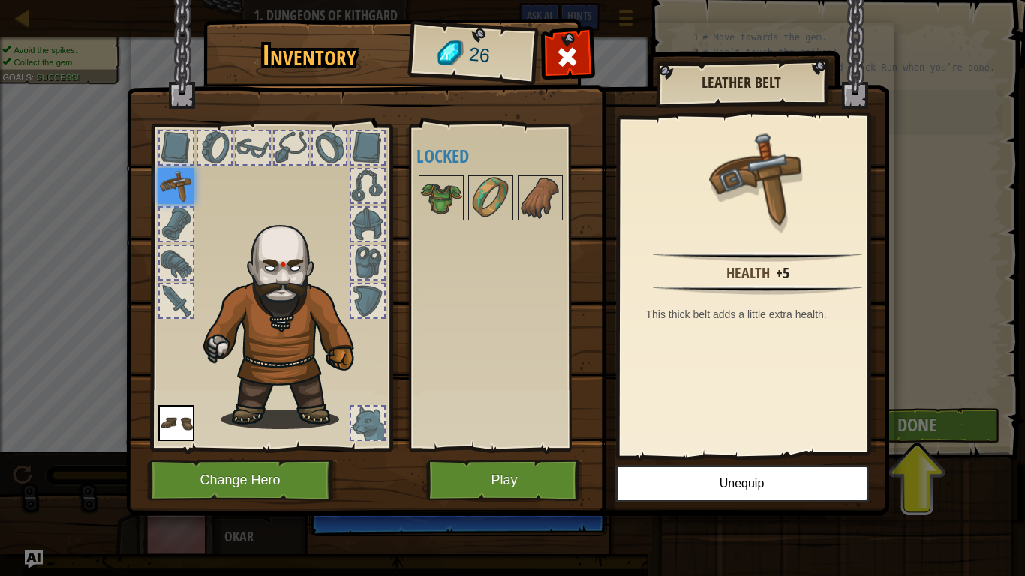
click at [182, 191] on img at bounding box center [176, 186] width 36 height 36
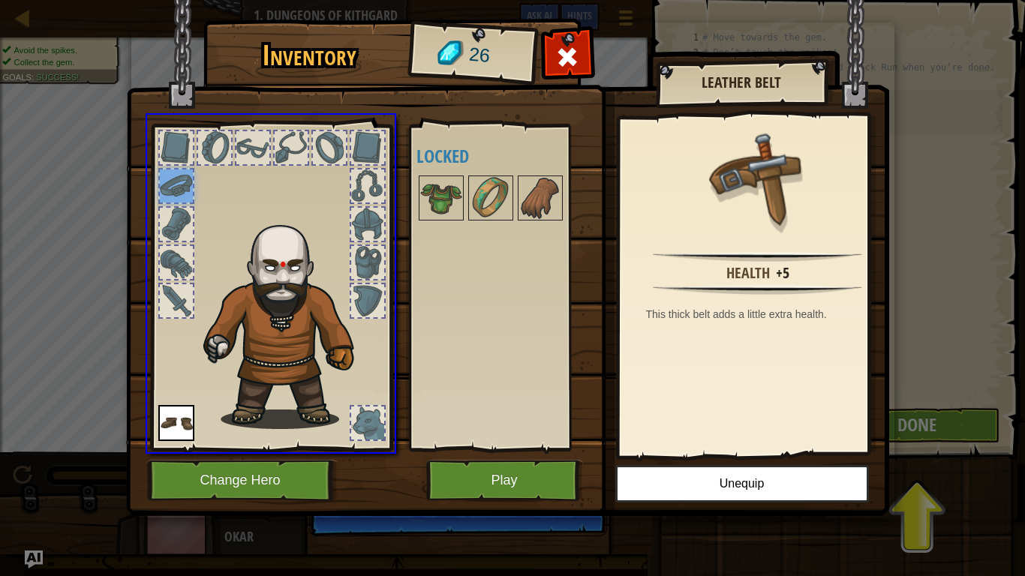
drag, startPoint x: 189, startPoint y: 193, endPoint x: 485, endPoint y: 277, distance: 308.1
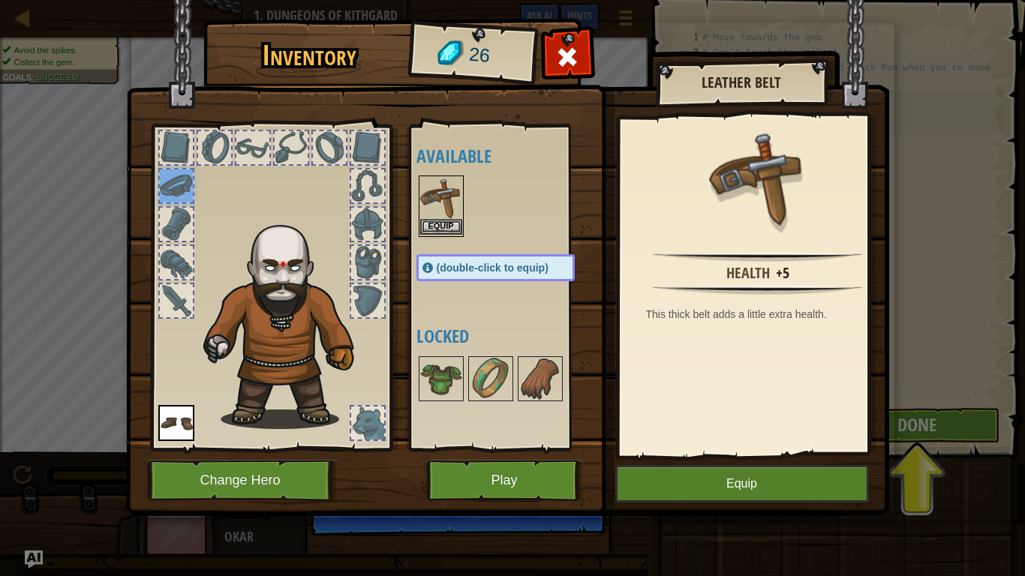
click at [436, 195] on img at bounding box center [441, 198] width 42 height 42
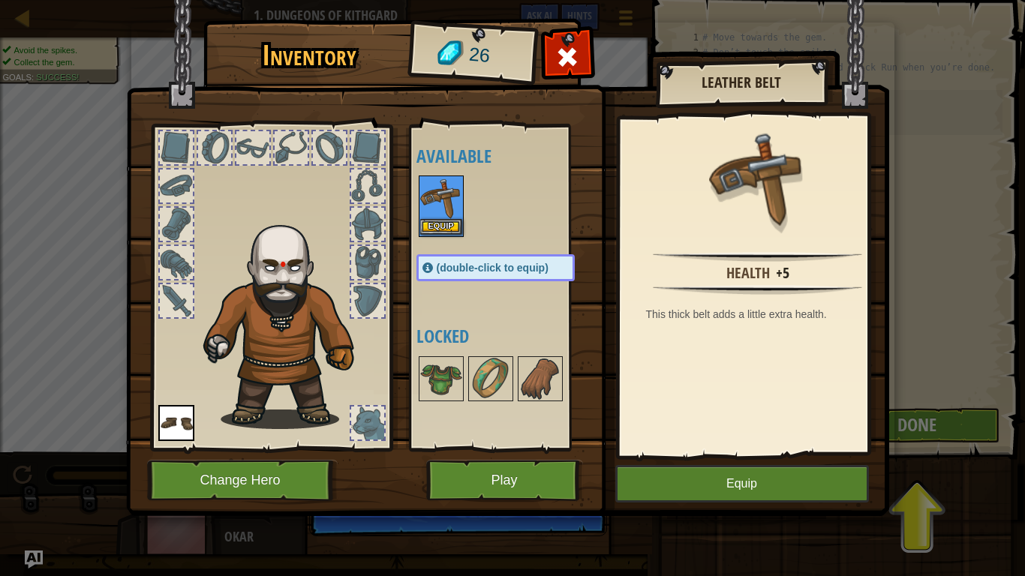
click at [436, 195] on img at bounding box center [441, 198] width 42 height 42
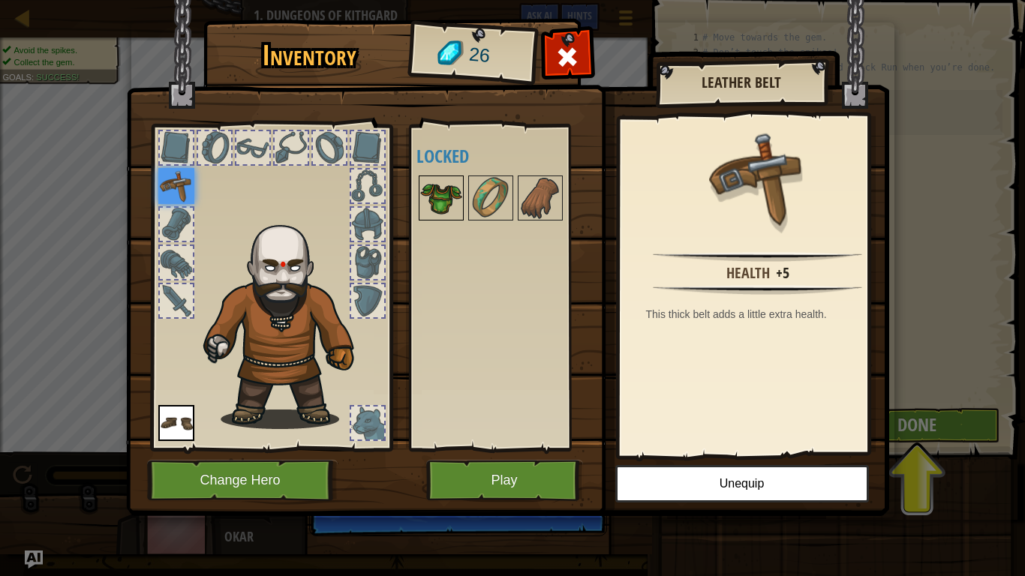
click at [449, 217] on img at bounding box center [441, 198] width 42 height 42
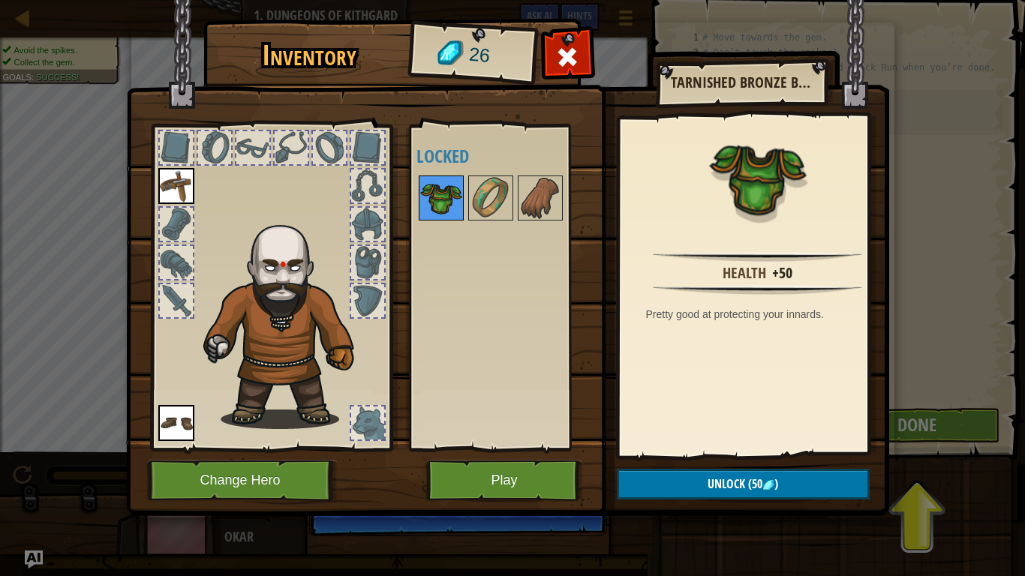
click at [451, 216] on img at bounding box center [441, 198] width 42 height 42
click at [479, 185] on img at bounding box center [491, 198] width 42 height 42
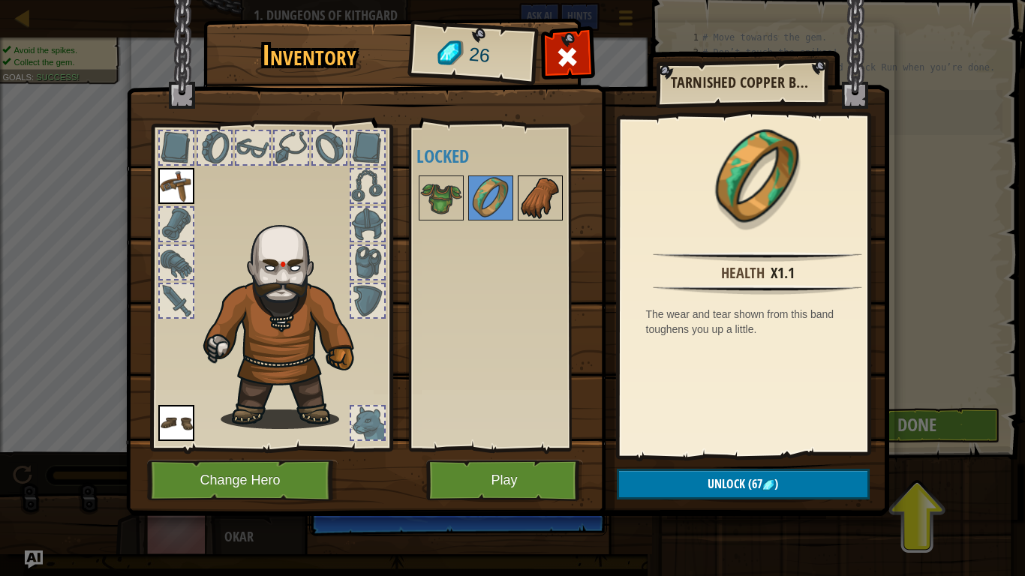
click at [541, 200] on img at bounding box center [540, 198] width 42 height 42
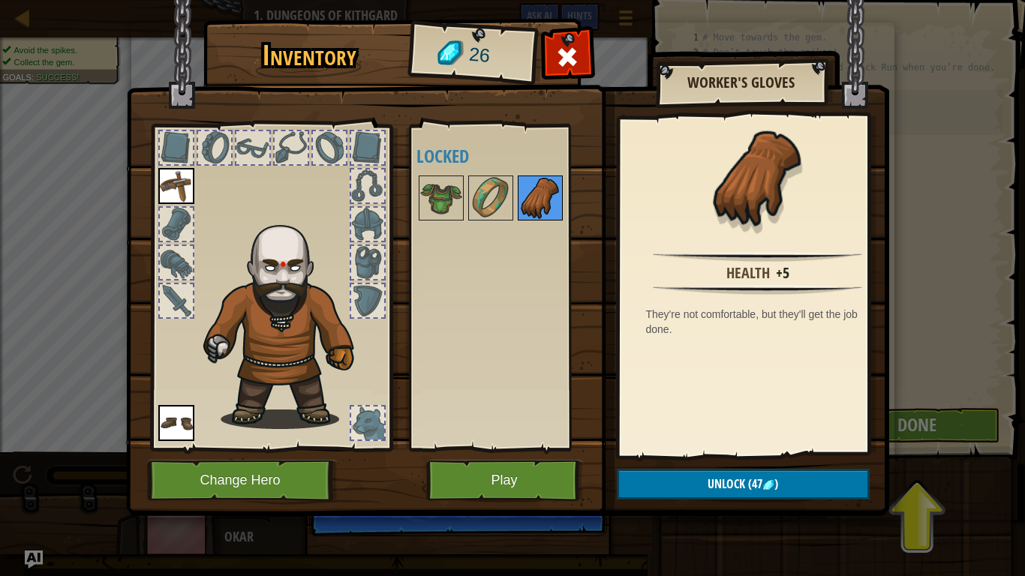
click at [542, 188] on img at bounding box center [540, 198] width 42 height 42
click at [468, 191] on div at bounding box center [490, 198] width 45 height 45
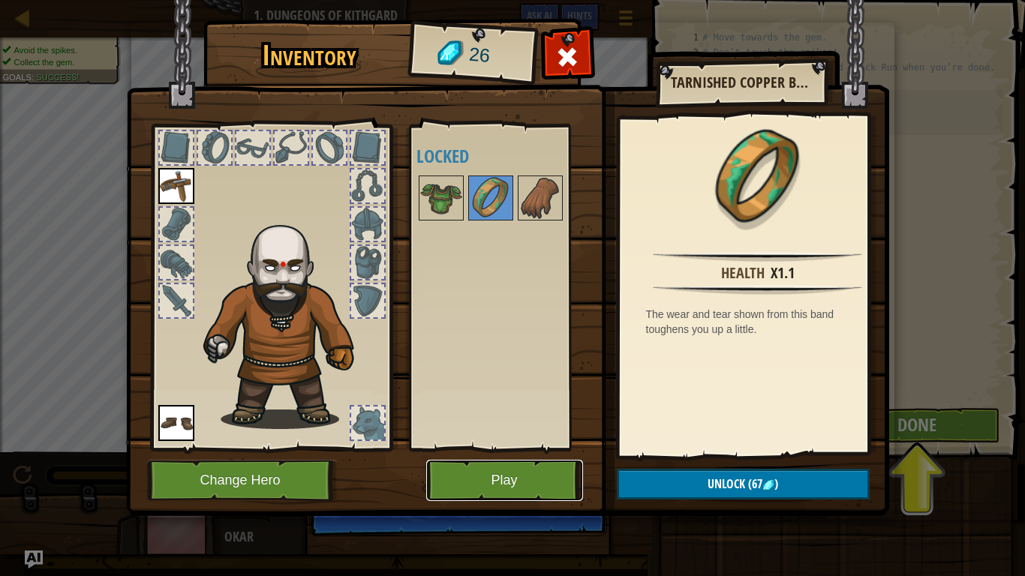
click at [488, 482] on button "Play" at bounding box center [504, 480] width 157 height 41
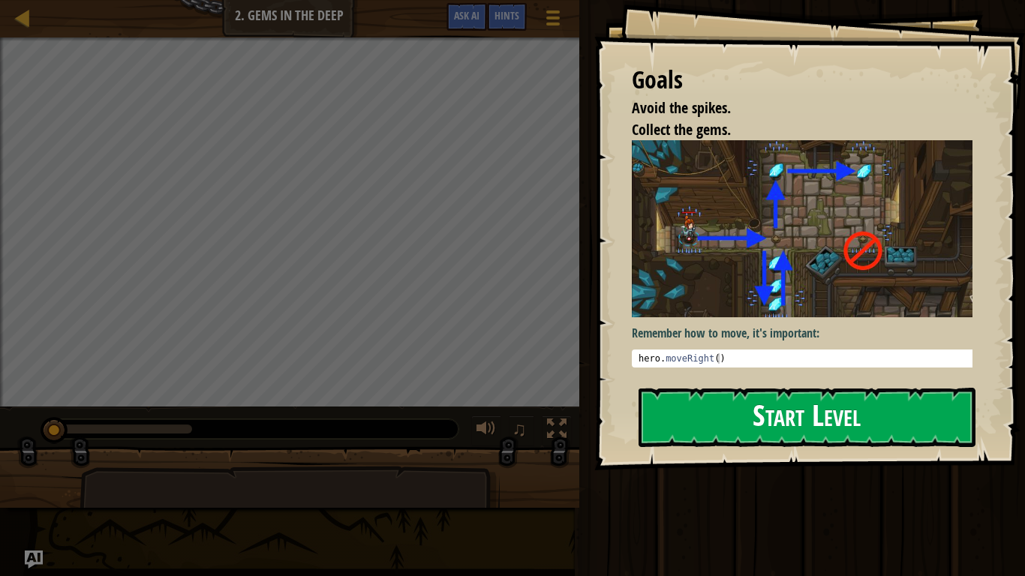
click at [738, 416] on button "Start Level" at bounding box center [807, 417] width 337 height 59
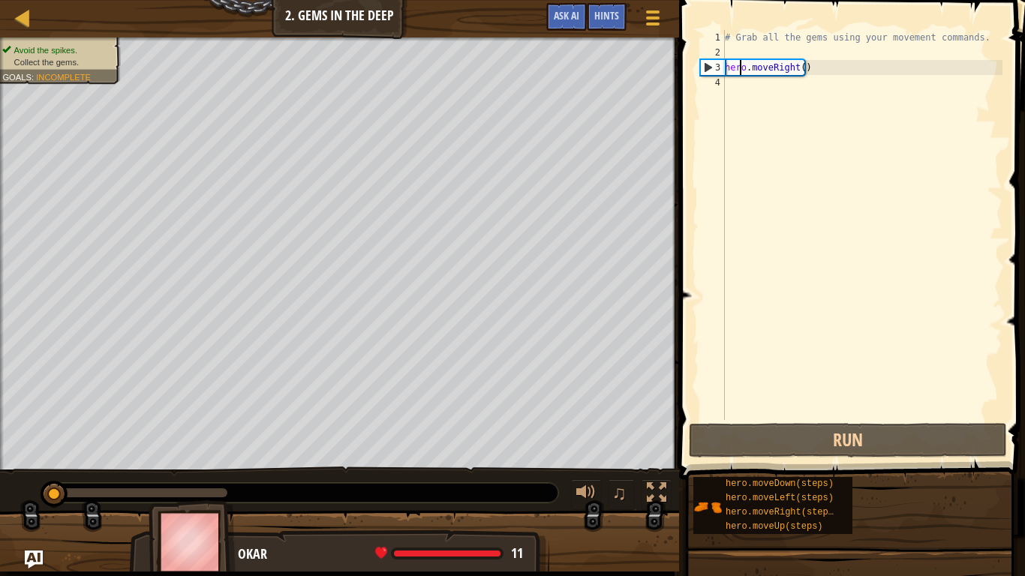
click at [741, 68] on div "# Grab all the gems using your movement commands. hero . moveRight ( )" at bounding box center [862, 240] width 281 height 420
type textarea "hero.moveRight()"
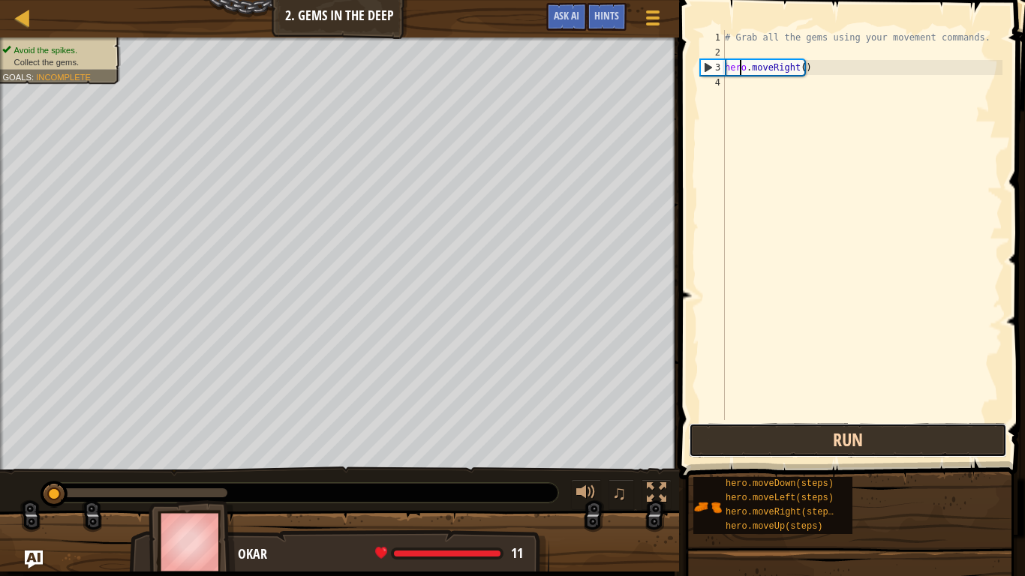
click at [783, 437] on button "Run" at bounding box center [848, 440] width 318 height 35
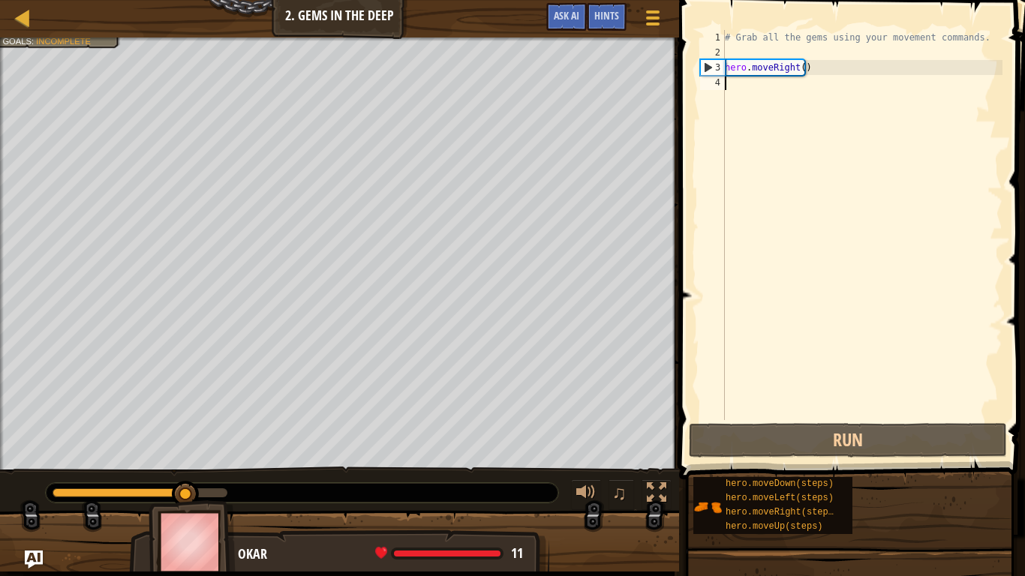
click at [779, 79] on div "# Grab all the gems using your movement commands. hero . moveRight ( )" at bounding box center [862, 240] width 281 height 420
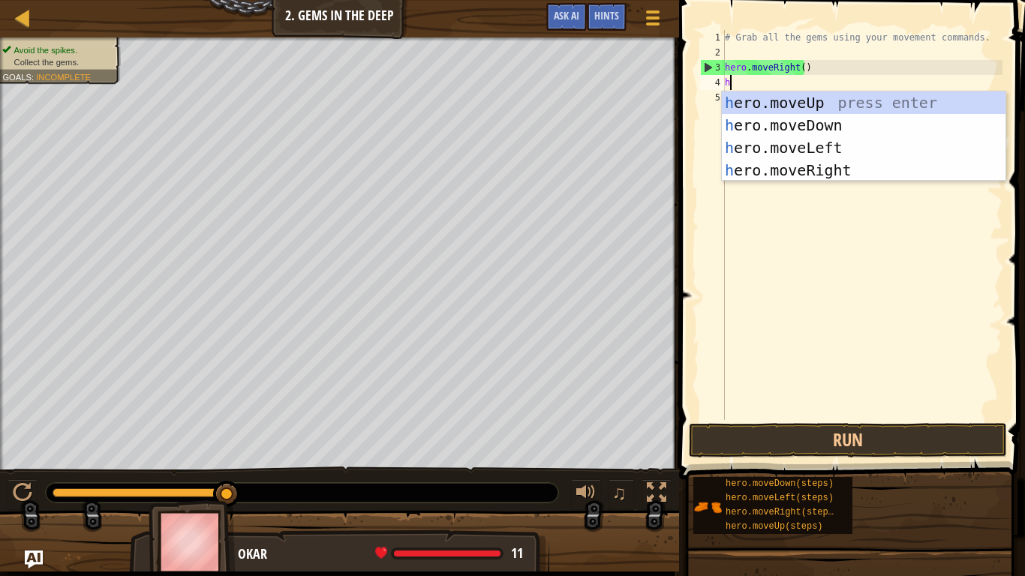
scroll to position [7, 0]
type textarea "her"
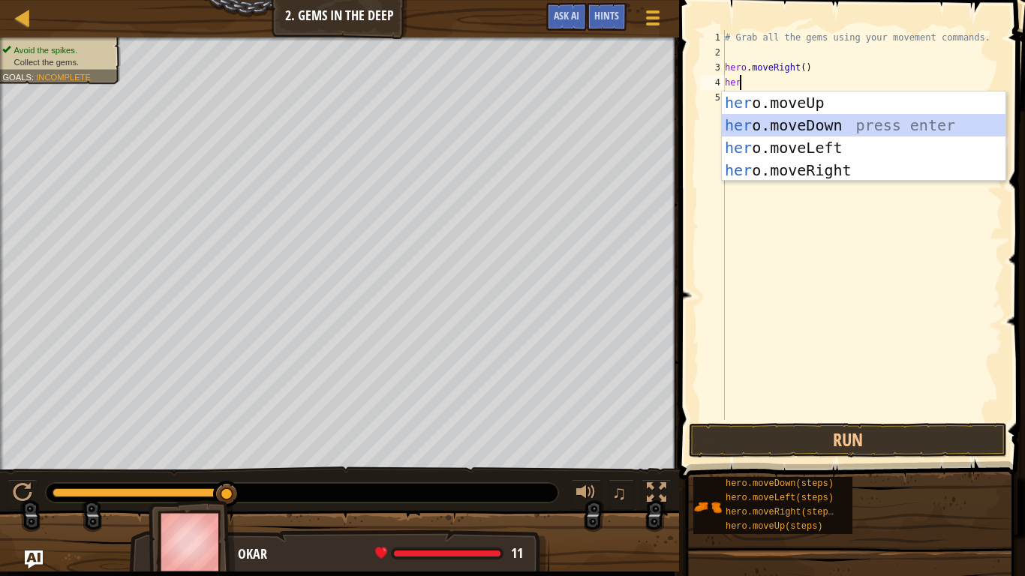
click at [813, 134] on div "her o.moveUp press enter her o.moveDown press enter her o.moveLeft press enter …" at bounding box center [864, 159] width 284 height 135
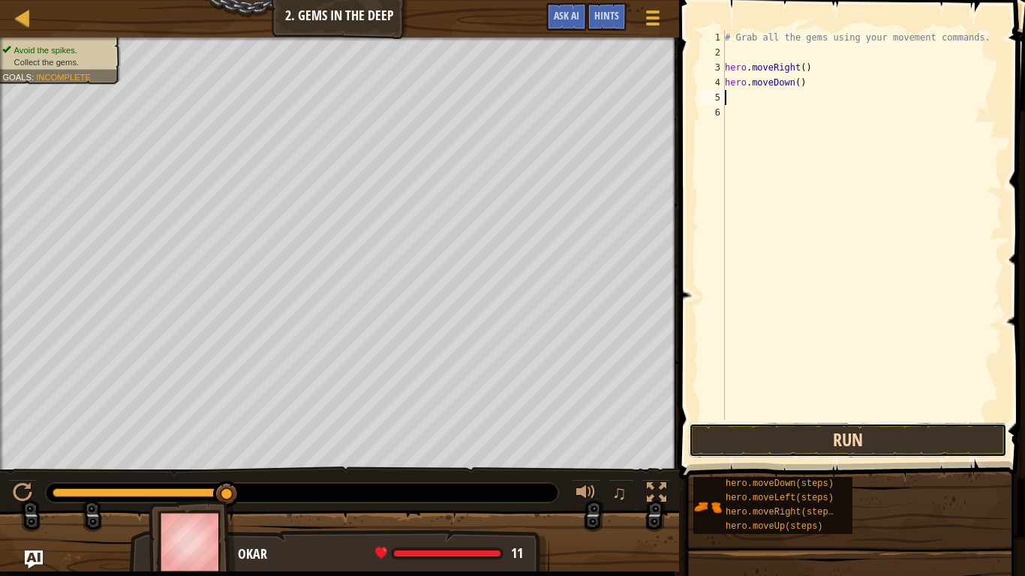
click at [804, 443] on button "Run" at bounding box center [848, 440] width 318 height 35
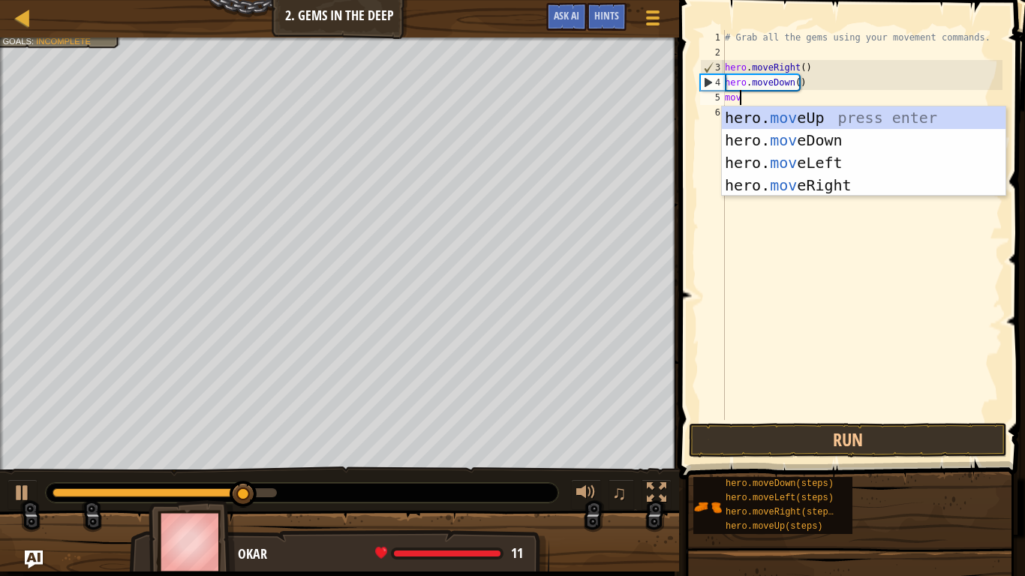
type textarea "move"
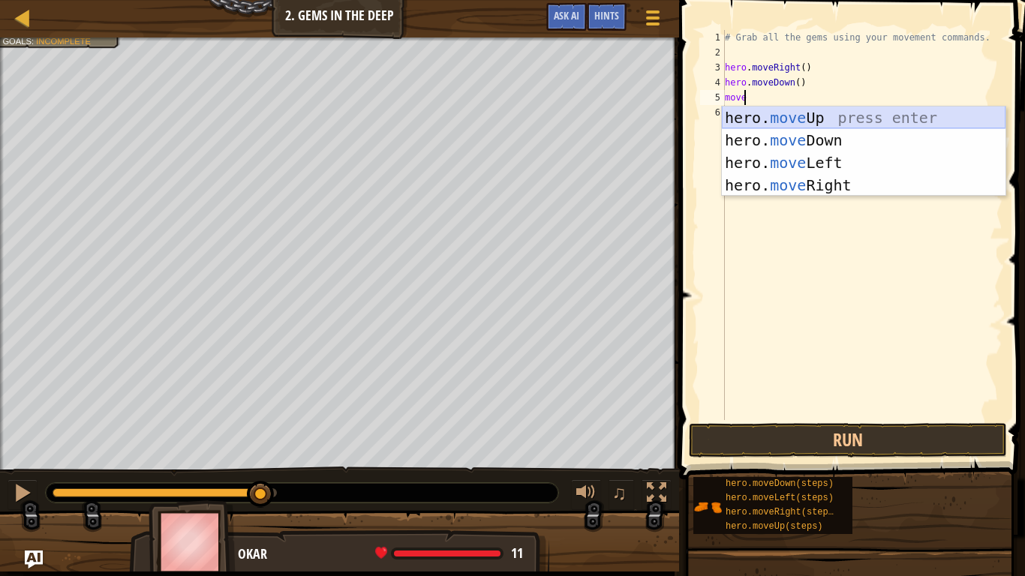
click at [794, 121] on div "hero. move Up press enter hero. move Down press enter hero. move Left press ent…" at bounding box center [864, 174] width 284 height 135
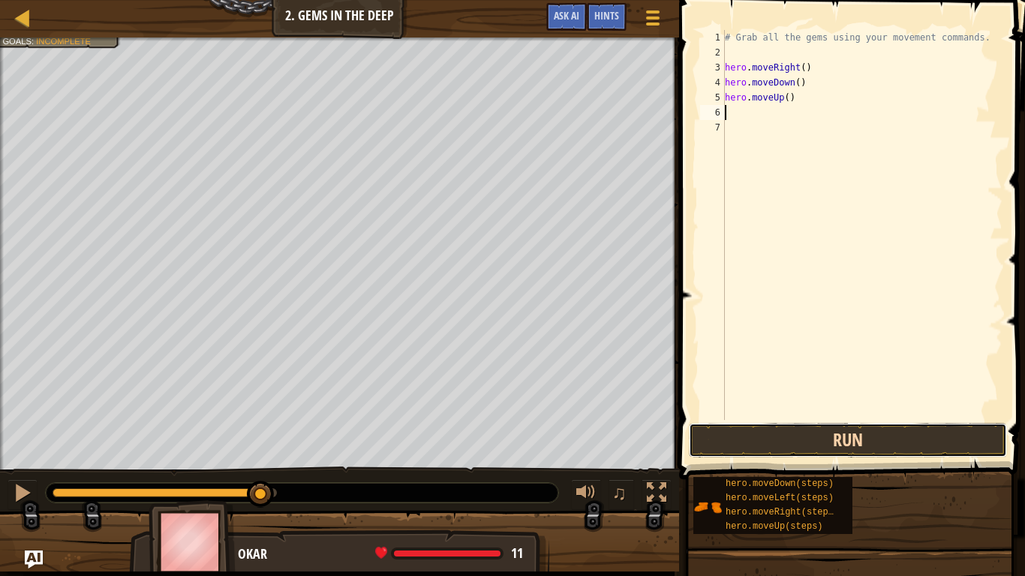
click at [783, 454] on button "Run" at bounding box center [848, 440] width 318 height 35
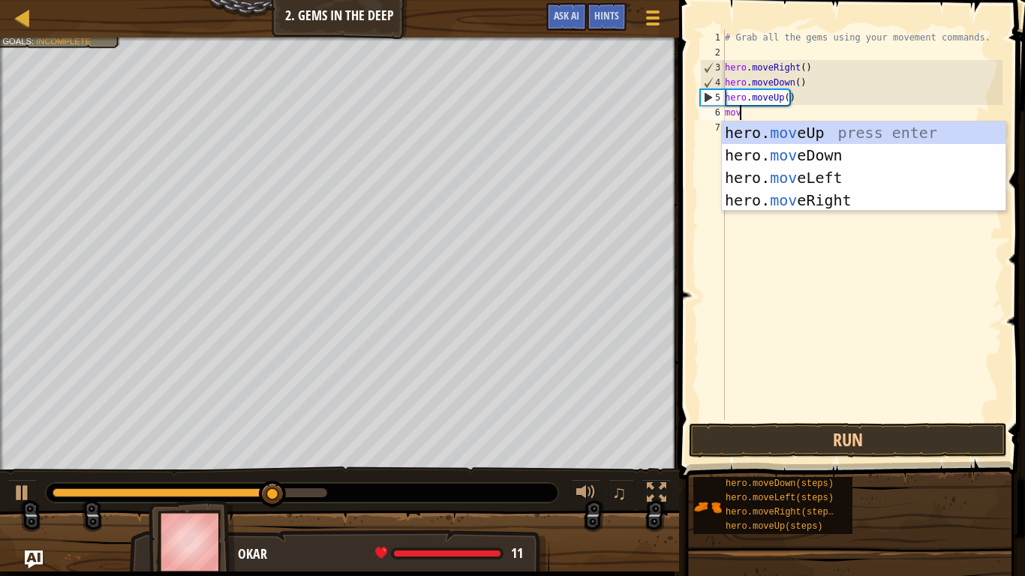
type textarea "move"
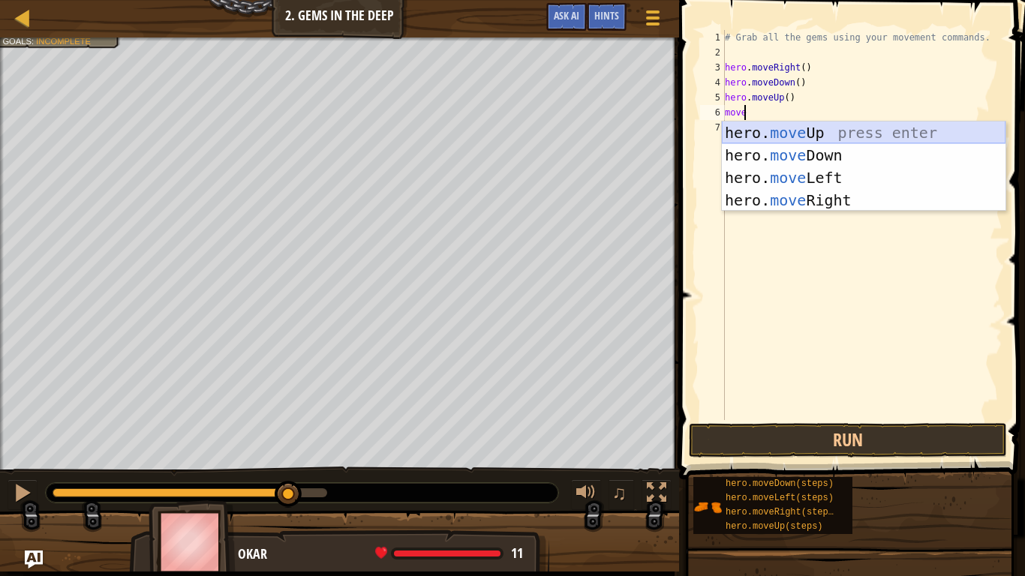
click at [773, 128] on div "hero. move Up press enter hero. move Down press enter hero. move Left press ent…" at bounding box center [864, 189] width 284 height 135
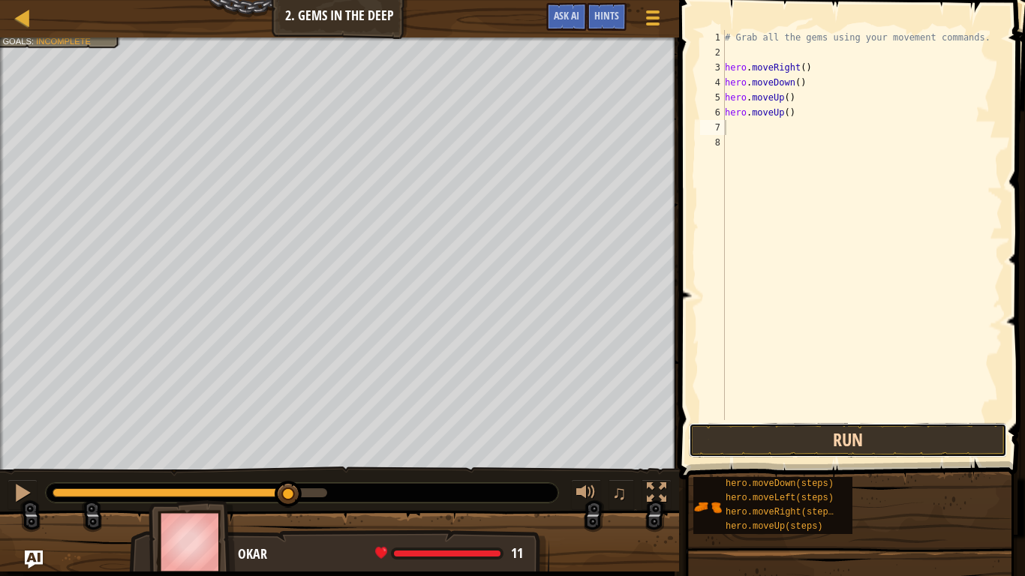
click at [784, 449] on button "Run" at bounding box center [848, 440] width 318 height 35
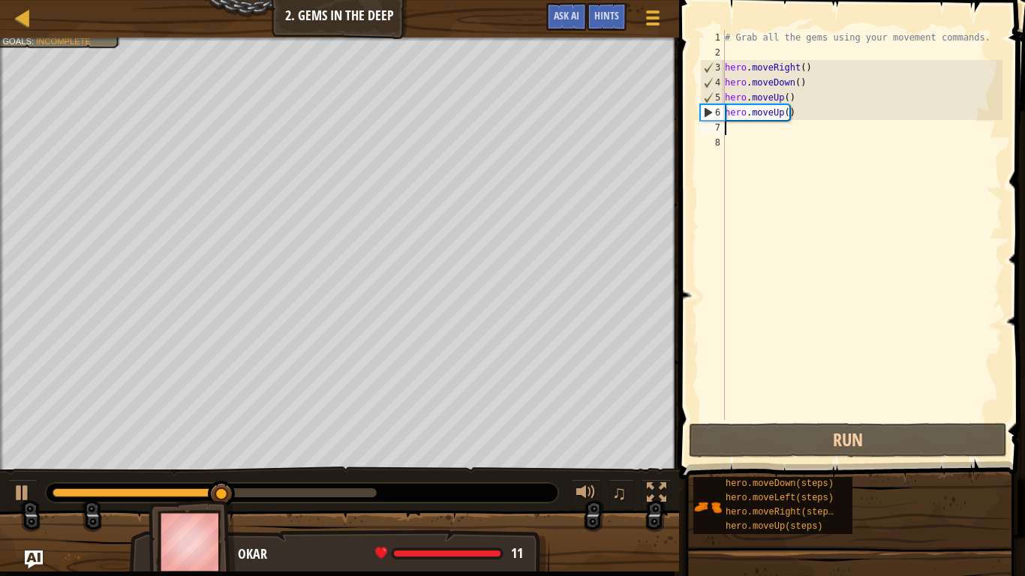
drag, startPoint x: 784, startPoint y: 449, endPoint x: 735, endPoint y: 317, distance: 141.5
click at [735, 317] on div "# Grab all the gems using your movement commands. hero . moveRight ( ) hero . m…" at bounding box center [862, 240] width 281 height 420
click at [762, 130] on div "# Grab all the gems using your movement commands. hero . moveRight ( ) hero . m…" at bounding box center [862, 240] width 281 height 420
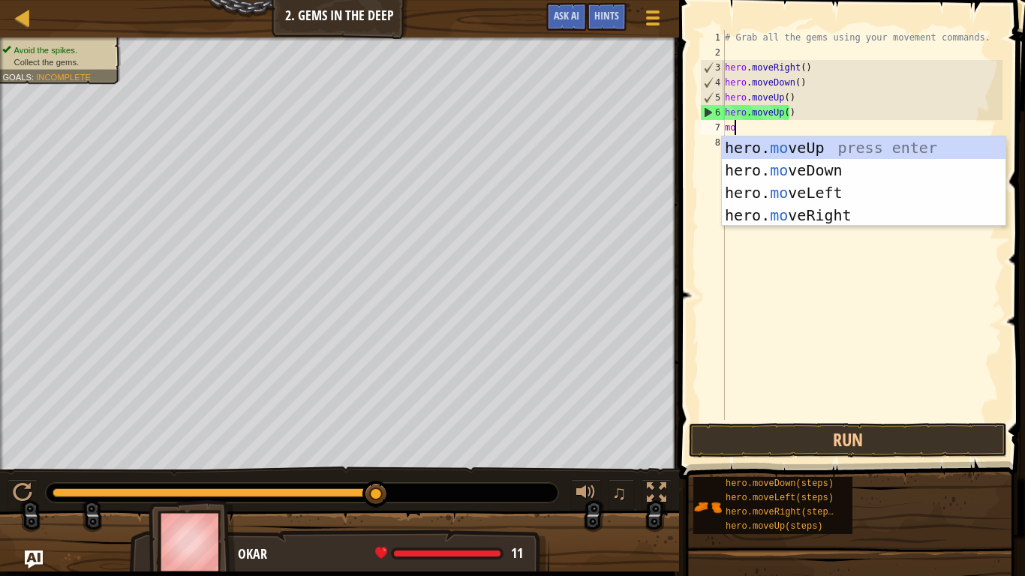
type textarea "mov"
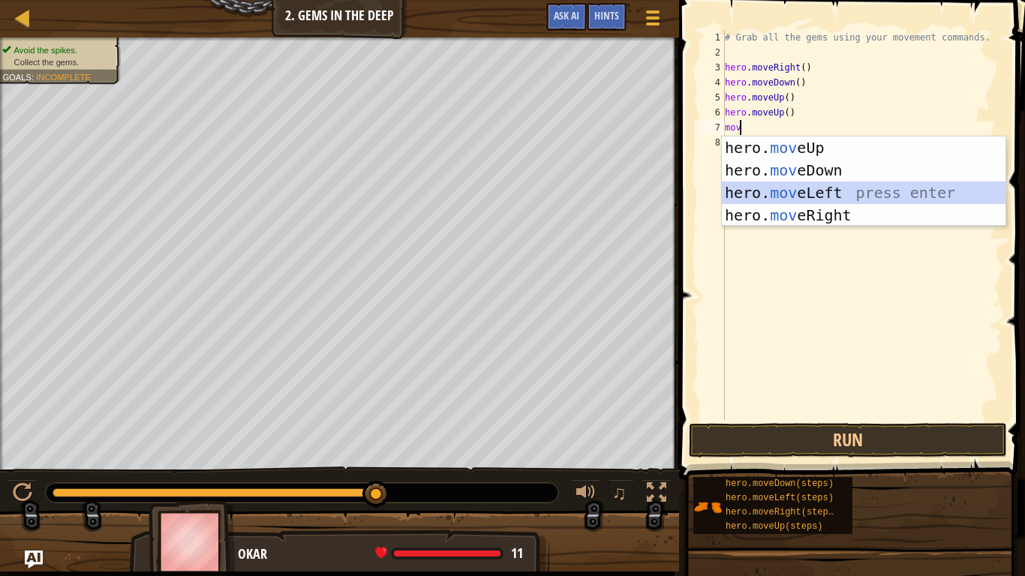
click at [807, 192] on div "hero. mov eUp press enter hero. mov eDown press enter hero. mov eLeft press ent…" at bounding box center [864, 204] width 284 height 135
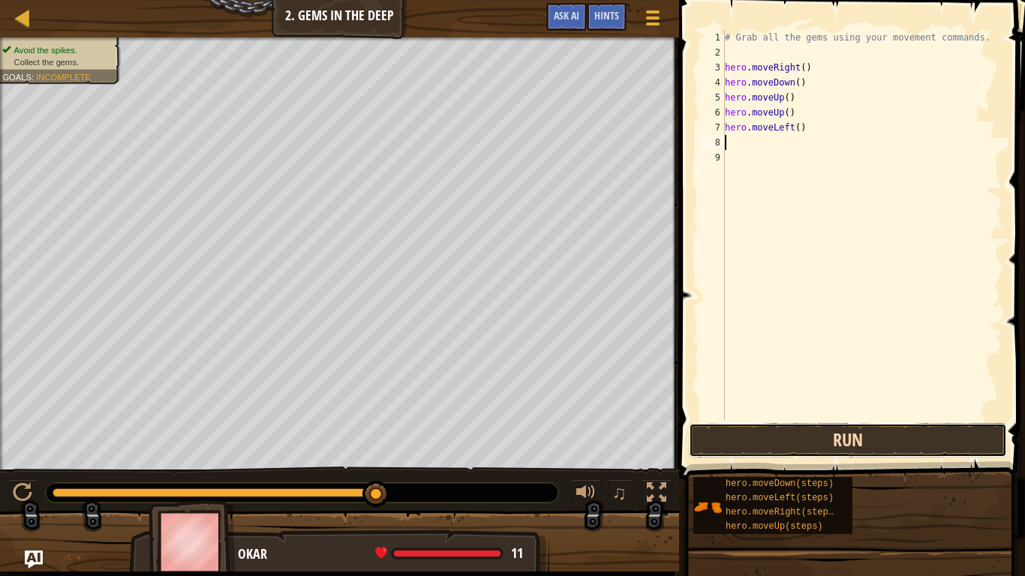
click at [773, 436] on button "Run" at bounding box center [848, 440] width 318 height 35
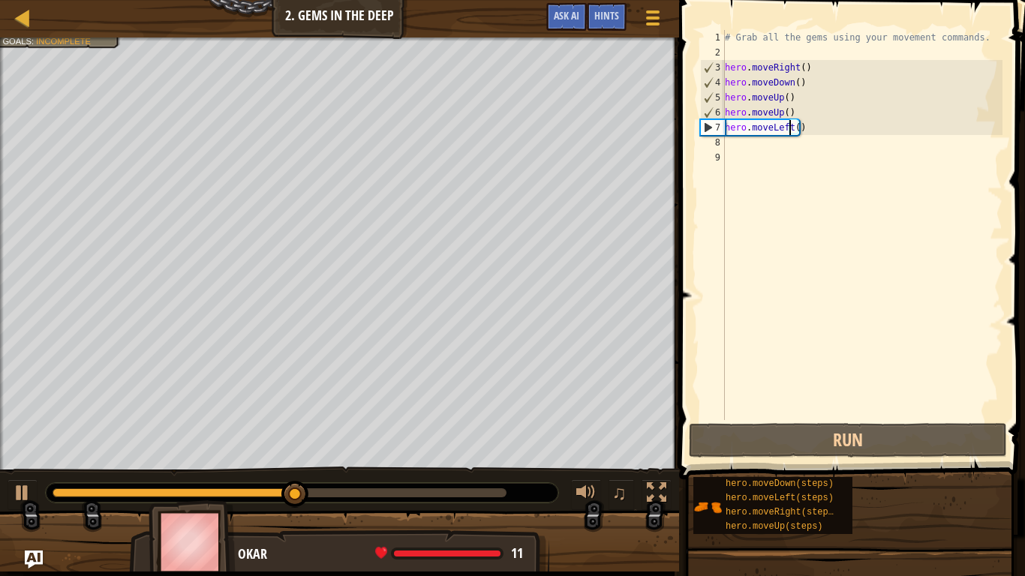
click at [792, 128] on div "# Grab all the gems using your movement commands. hero . moveRight ( ) hero . m…" at bounding box center [862, 240] width 281 height 420
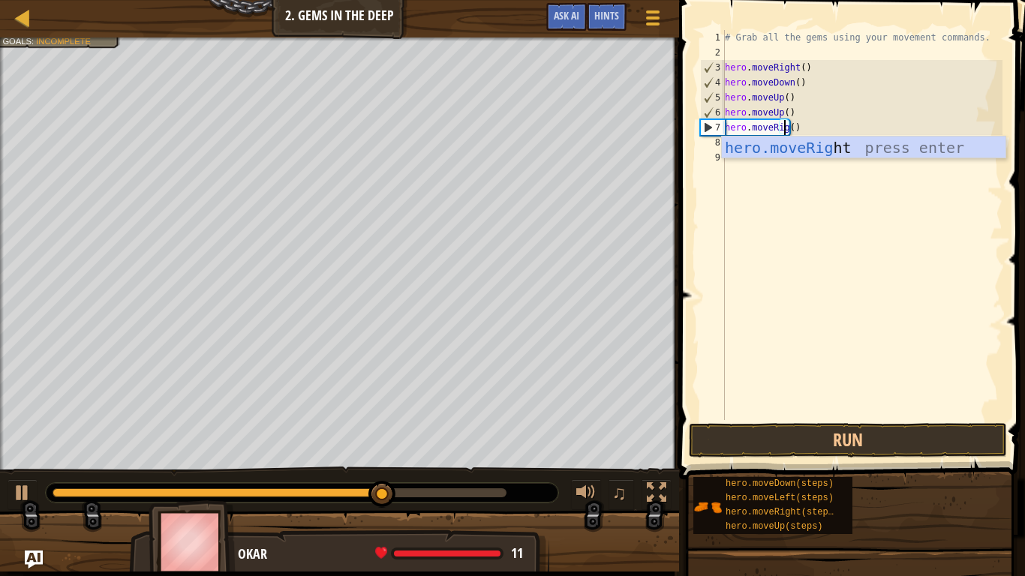
scroll to position [7, 5]
type textarea "hero.moveRight"
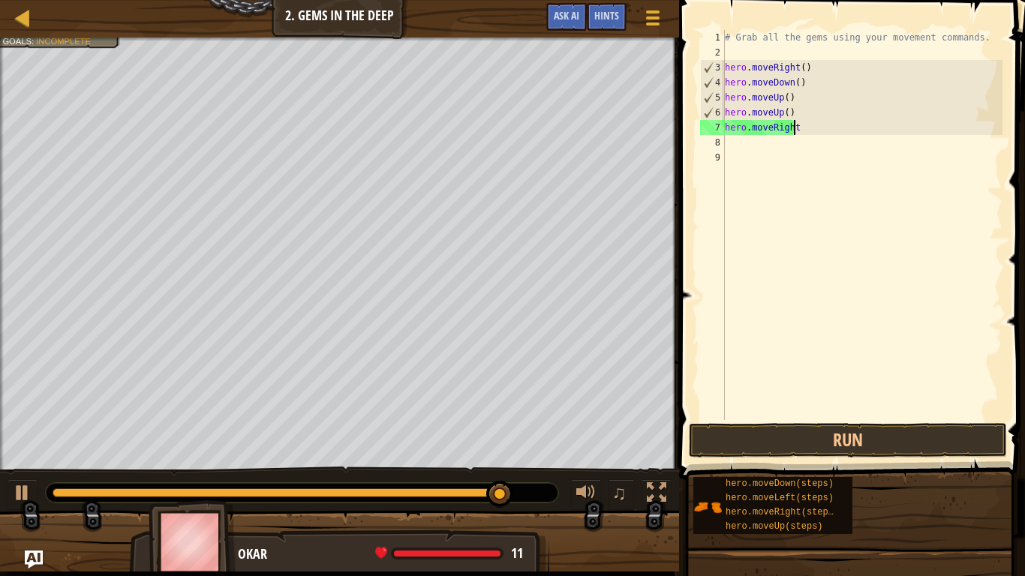
scroll to position [7, 0]
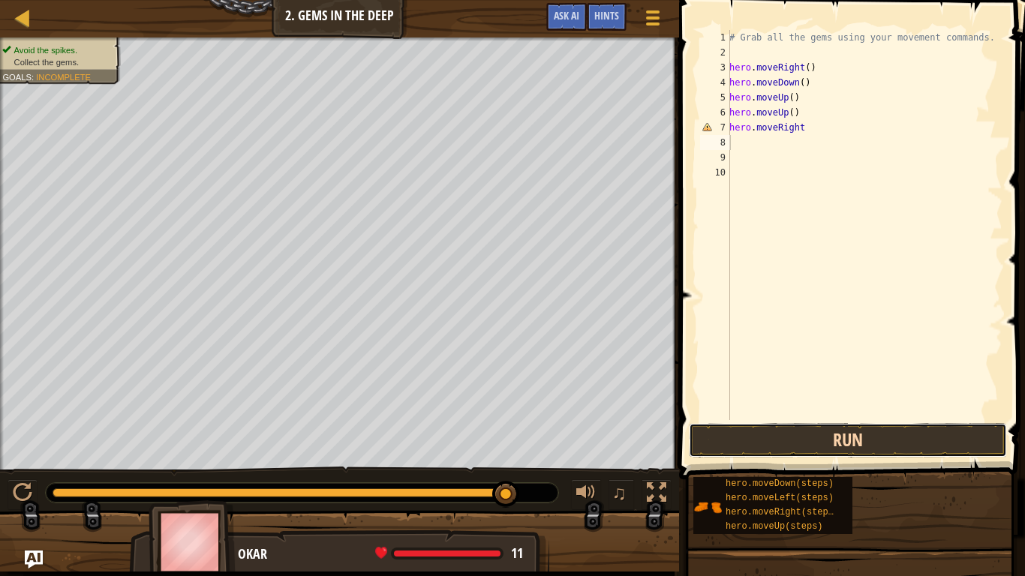
drag, startPoint x: 752, startPoint y: 454, endPoint x: 759, endPoint y: 441, distance: 14.4
click at [759, 441] on button "Run" at bounding box center [848, 440] width 318 height 35
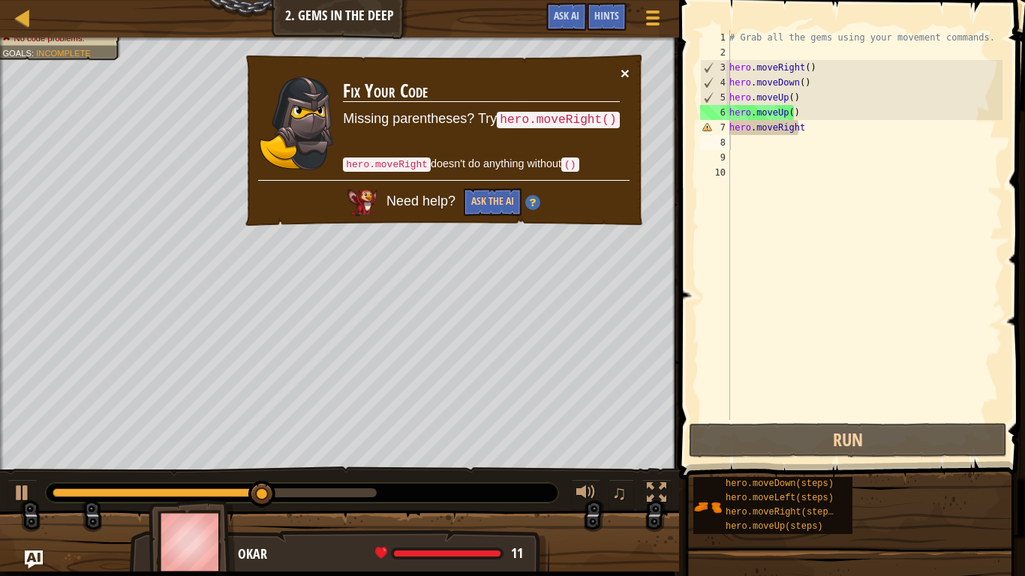
click at [624, 68] on button "×" at bounding box center [625, 73] width 9 height 16
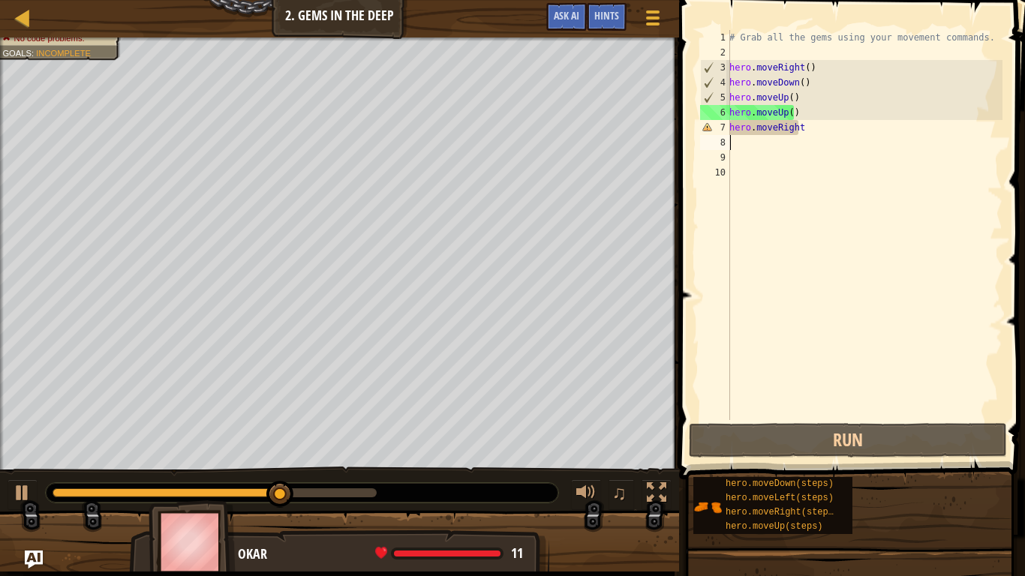
click at [840, 126] on div "# Grab all the gems using your movement commands. hero . moveRight ( ) hero . m…" at bounding box center [864, 240] width 276 height 420
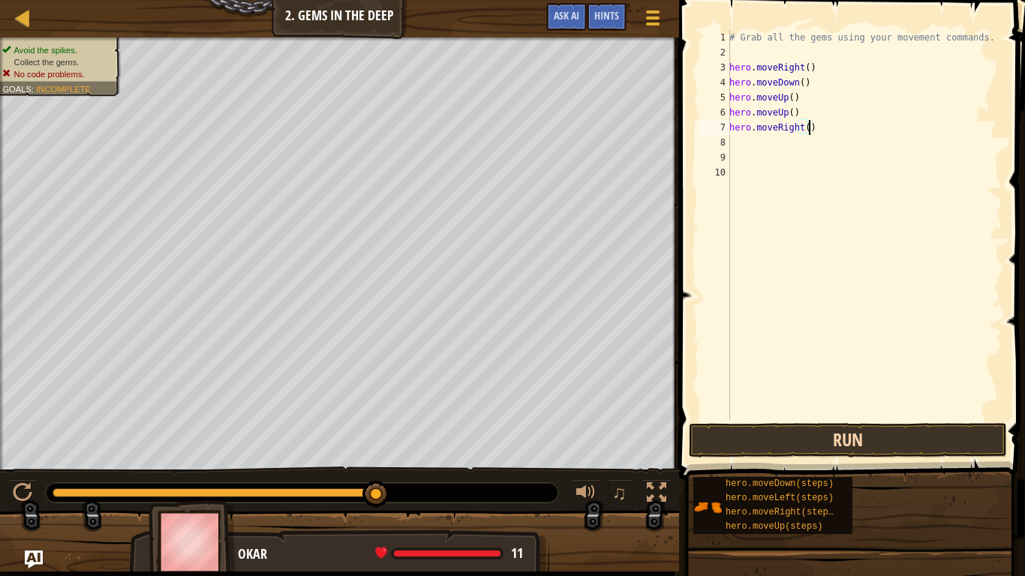
type textarea "hero.moveRight()"
click at [783, 446] on button "Run" at bounding box center [848, 440] width 318 height 35
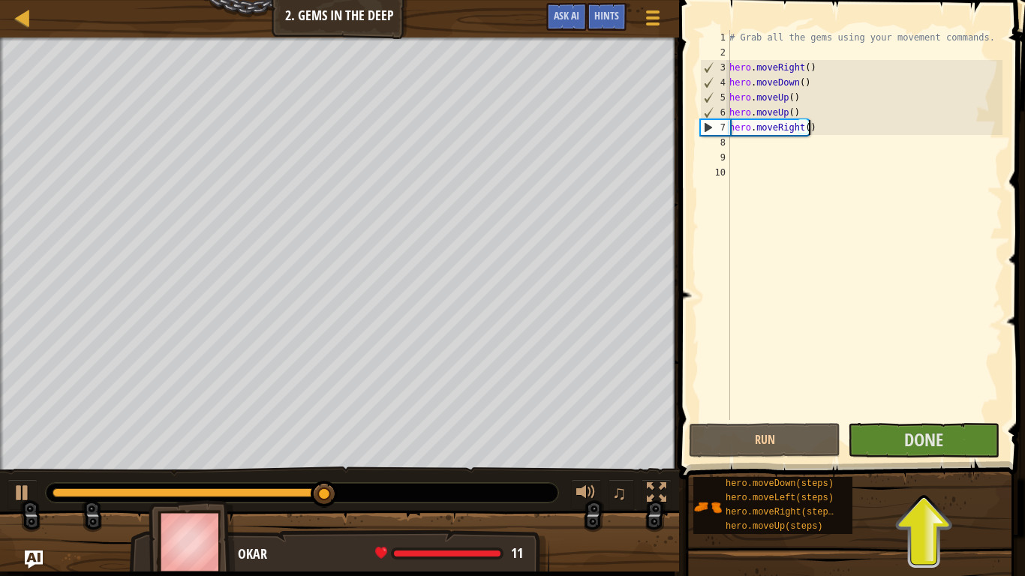
click at [746, 147] on div "# Grab all the gems using your movement commands. hero . moveRight ( ) hero . m…" at bounding box center [864, 240] width 276 height 420
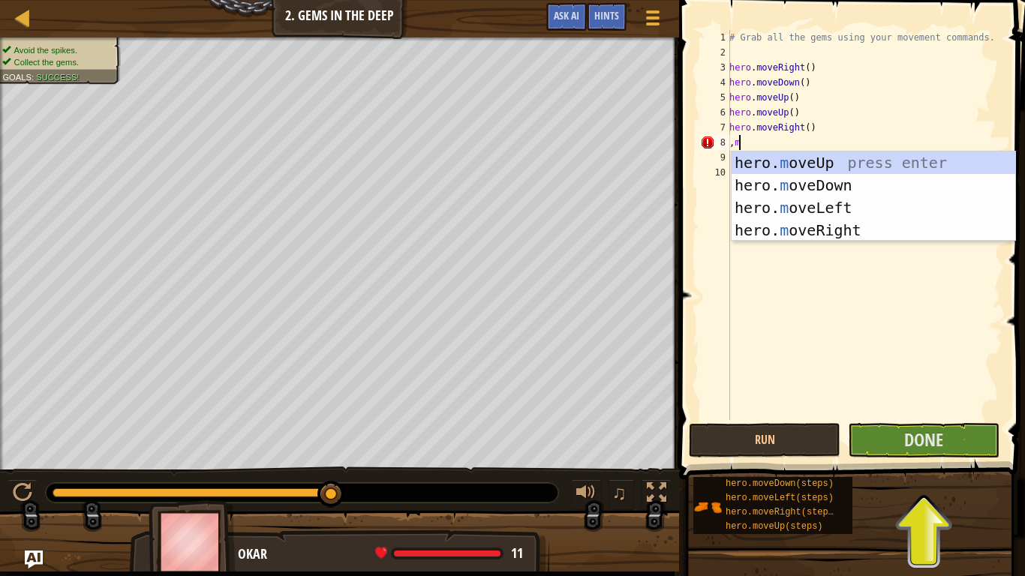
type textarea ","
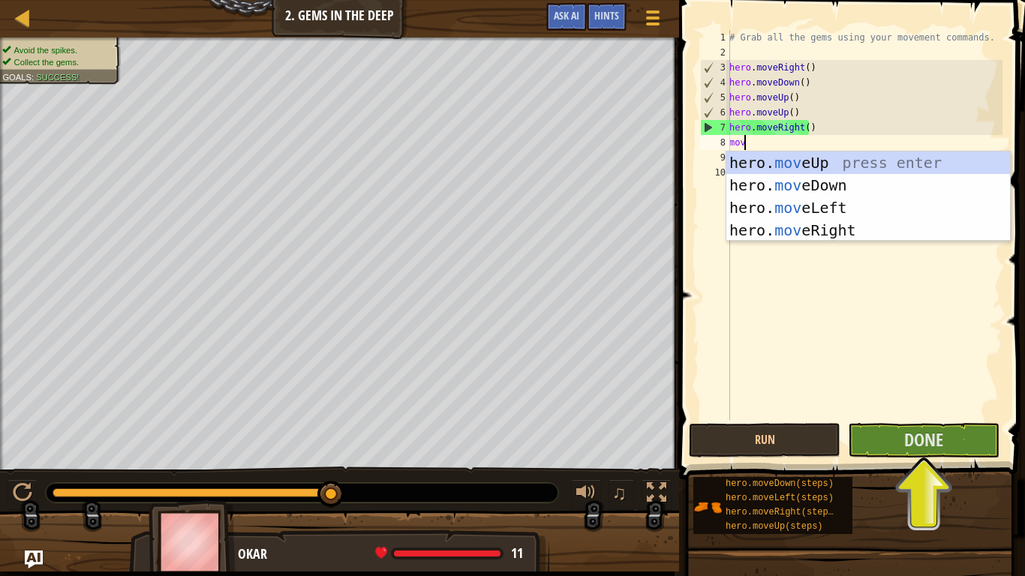
type textarea "move"
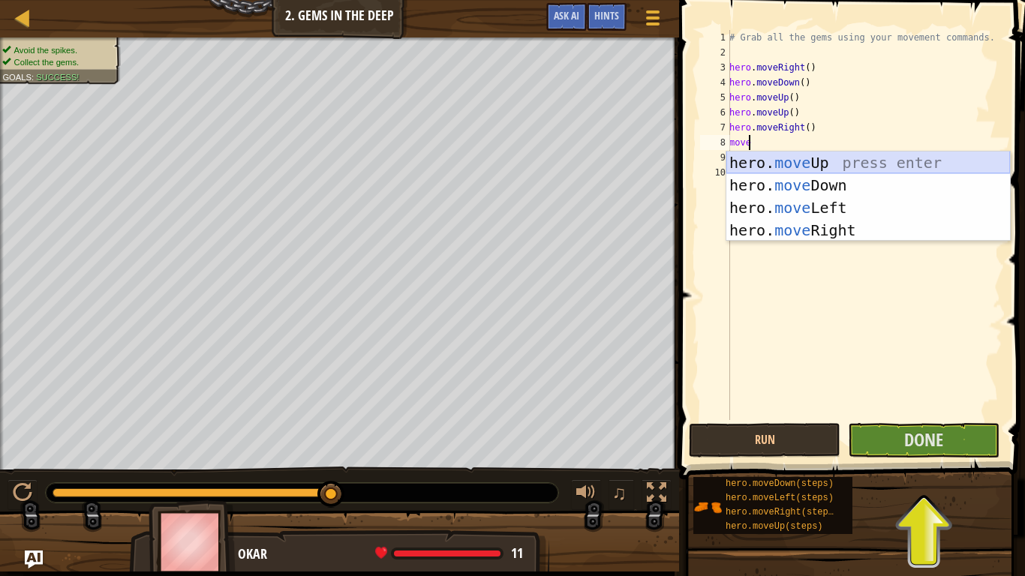
click at [896, 164] on div "hero. move Up press enter hero. move Down press enter hero. move Left press ent…" at bounding box center [868, 219] width 284 height 135
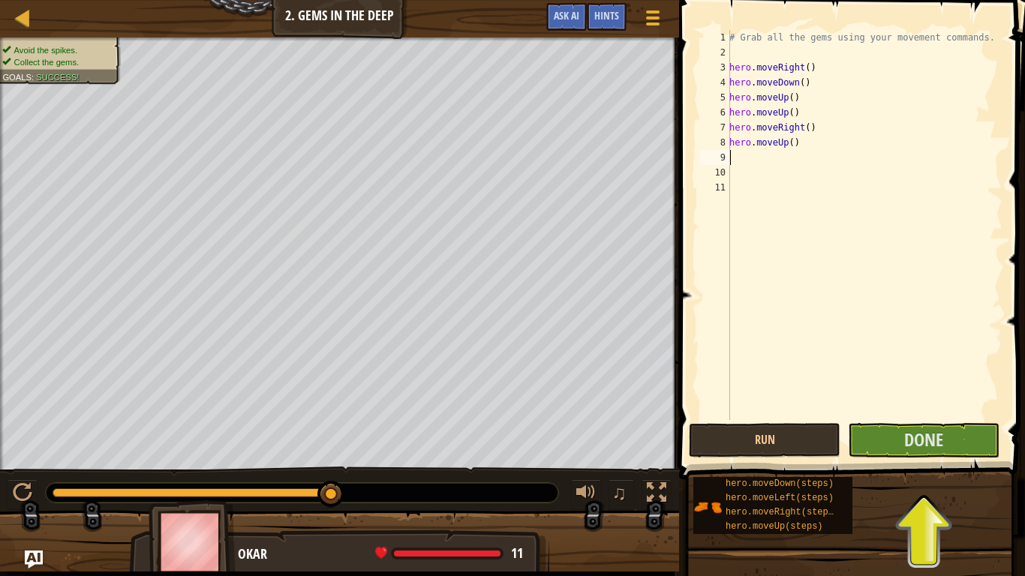
scroll to position [7, 0]
click at [975, 433] on button "Done" at bounding box center [924, 440] width 152 height 35
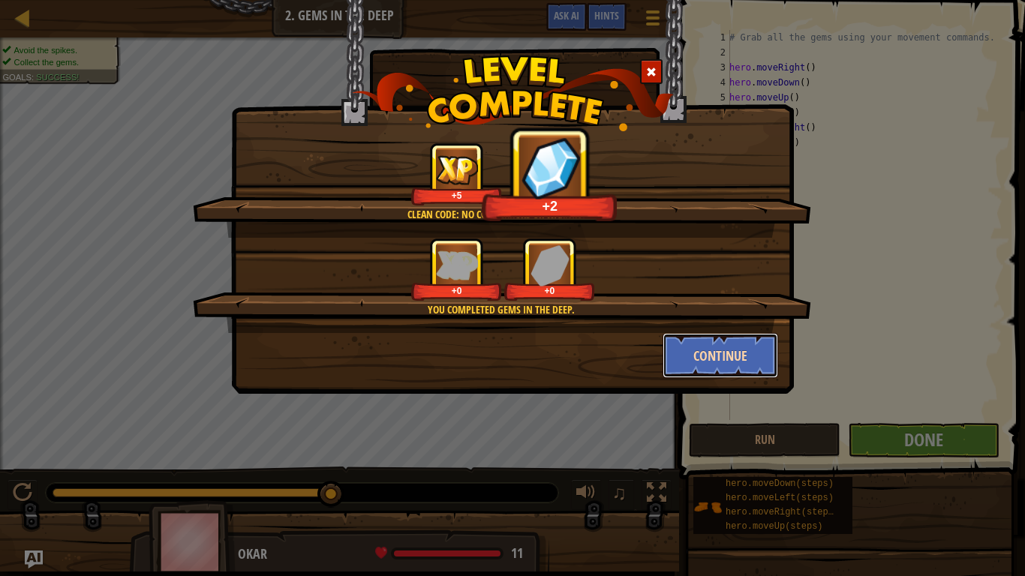
click at [732, 360] on button "Continue" at bounding box center [721, 355] width 116 height 45
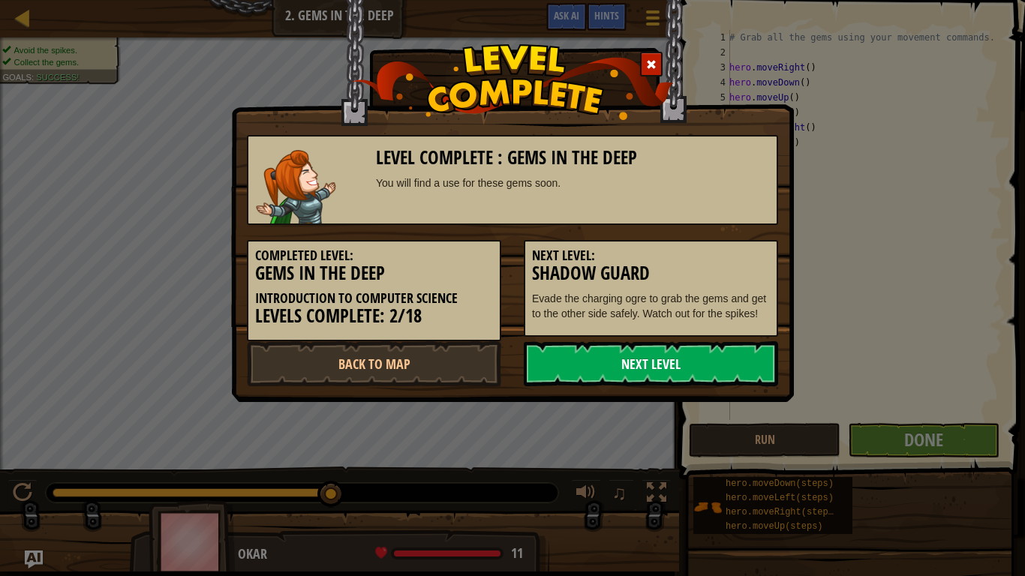
click at [635, 365] on link "Next Level" at bounding box center [651, 363] width 254 height 45
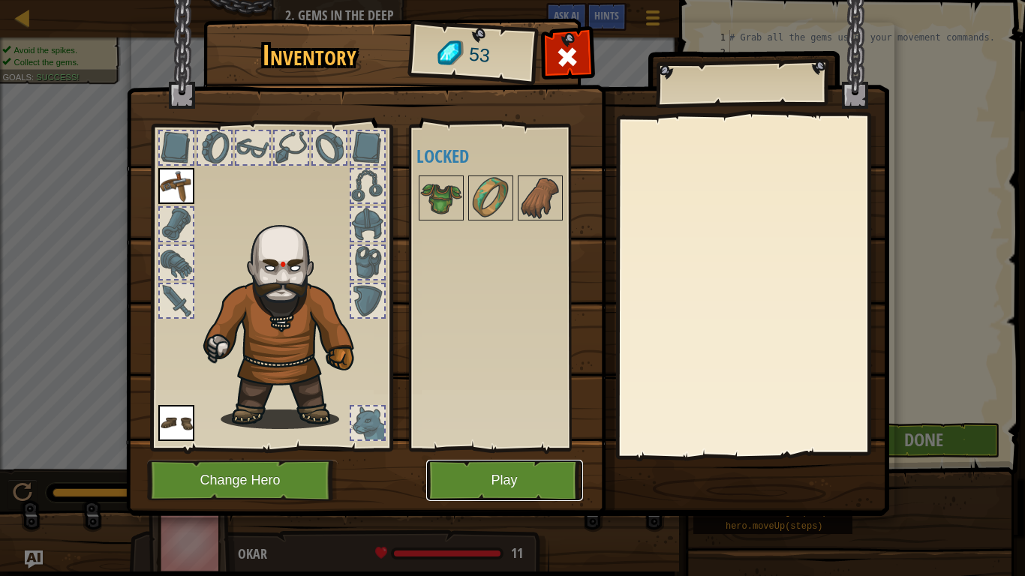
click at [535, 477] on button "Play" at bounding box center [504, 480] width 157 height 41
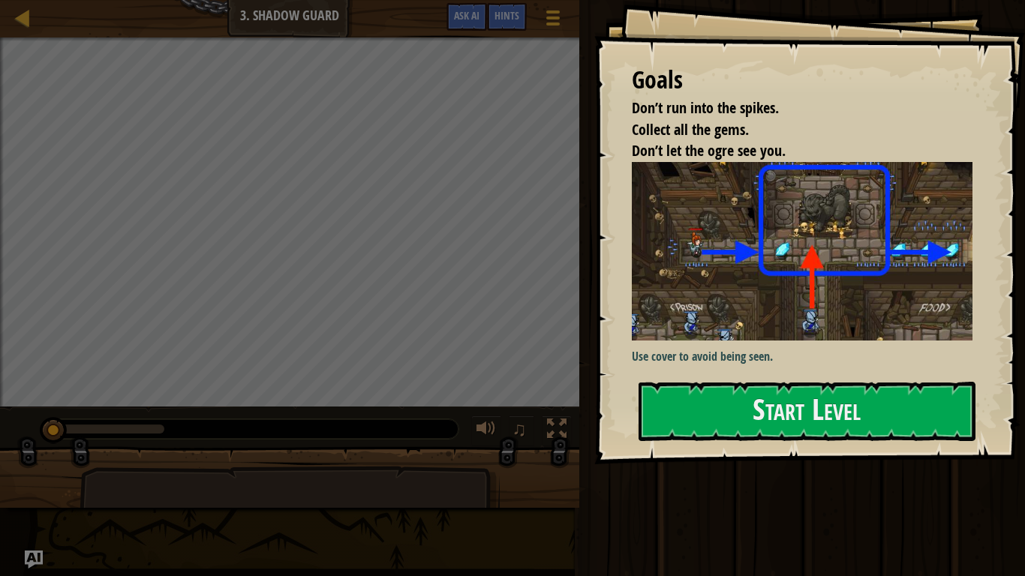
click at [851, 371] on div "Goals Don’t run into the spikes. Collect all the gems. Don’t let the ogre see y…" at bounding box center [809, 232] width 431 height 464
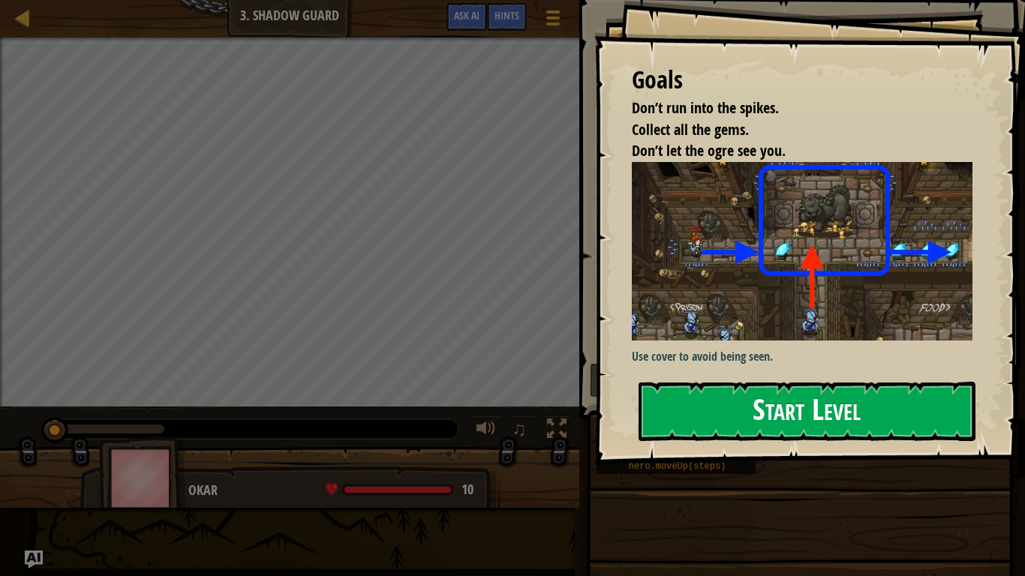
click at [849, 395] on button "Start Level" at bounding box center [807, 411] width 337 height 59
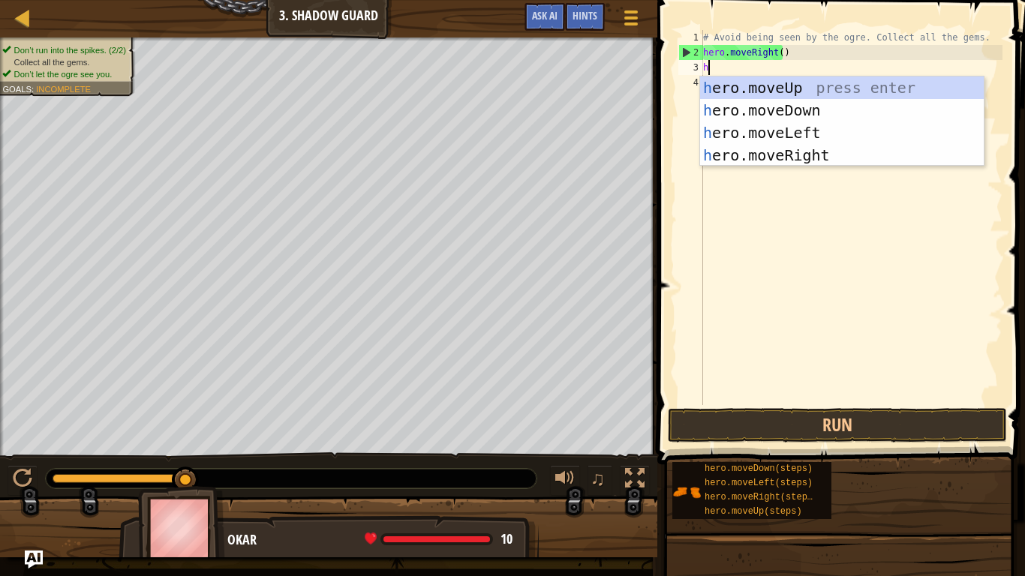
scroll to position [7, 0]
type textarea "her"
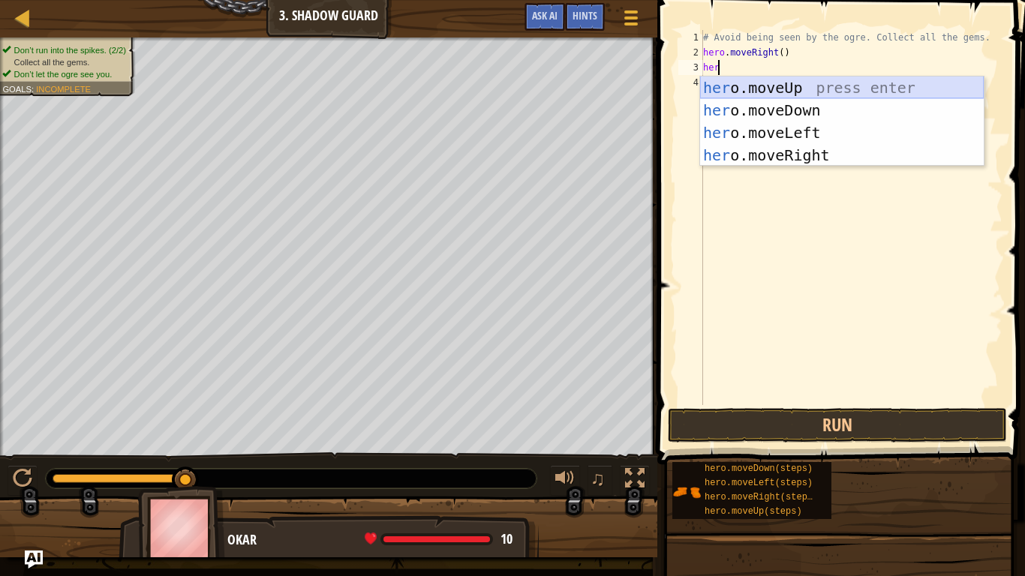
click at [834, 79] on div "her o.moveUp press enter her o.moveDown press enter her o.moveLeft press enter …" at bounding box center [842, 144] width 284 height 135
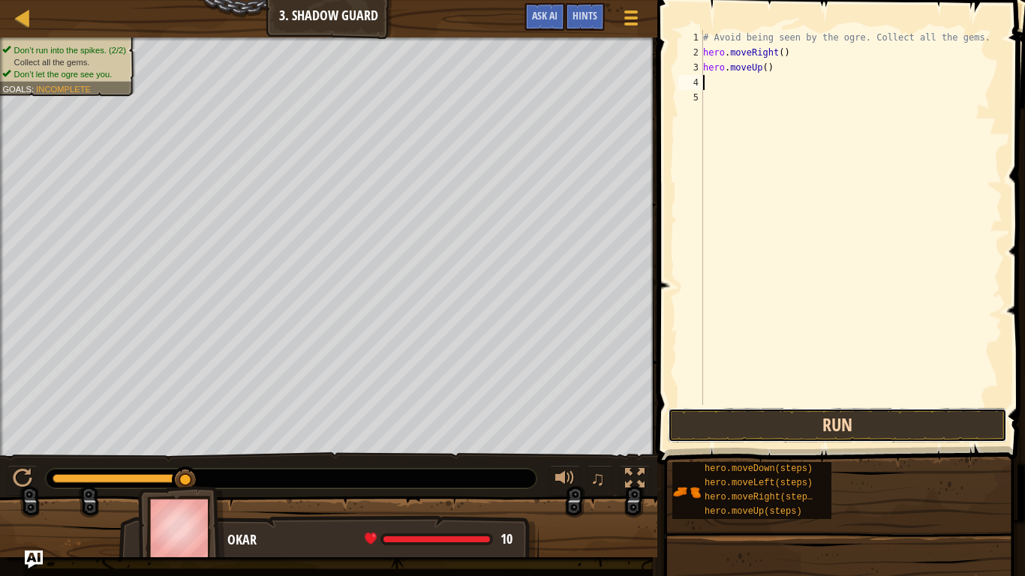
click at [889, 424] on button "Run" at bounding box center [837, 425] width 339 height 35
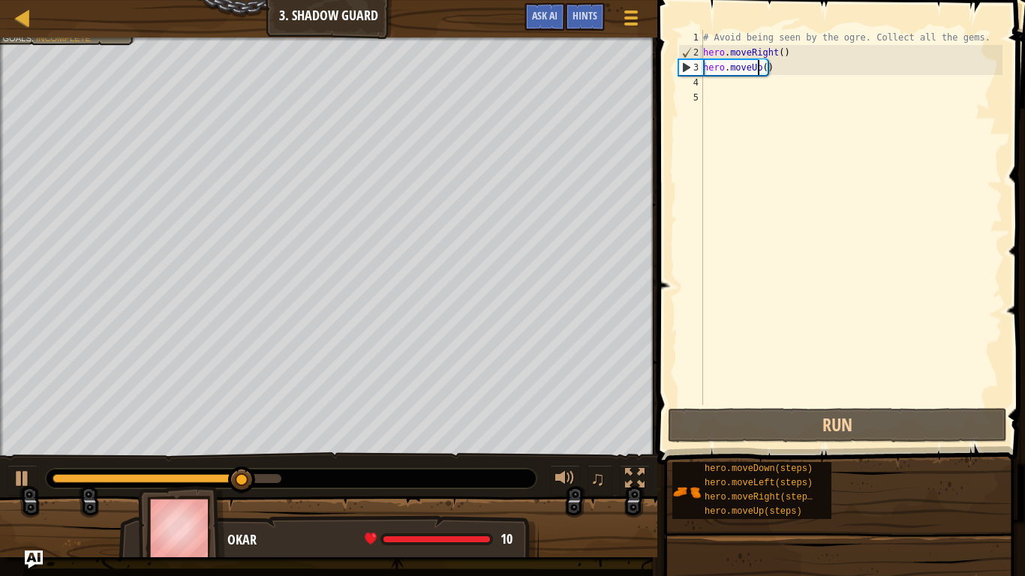
click at [757, 68] on div "# Avoid being seen by the ogre. Collect all the gems. hero . moveRight ( ) hero…" at bounding box center [851, 232] width 302 height 405
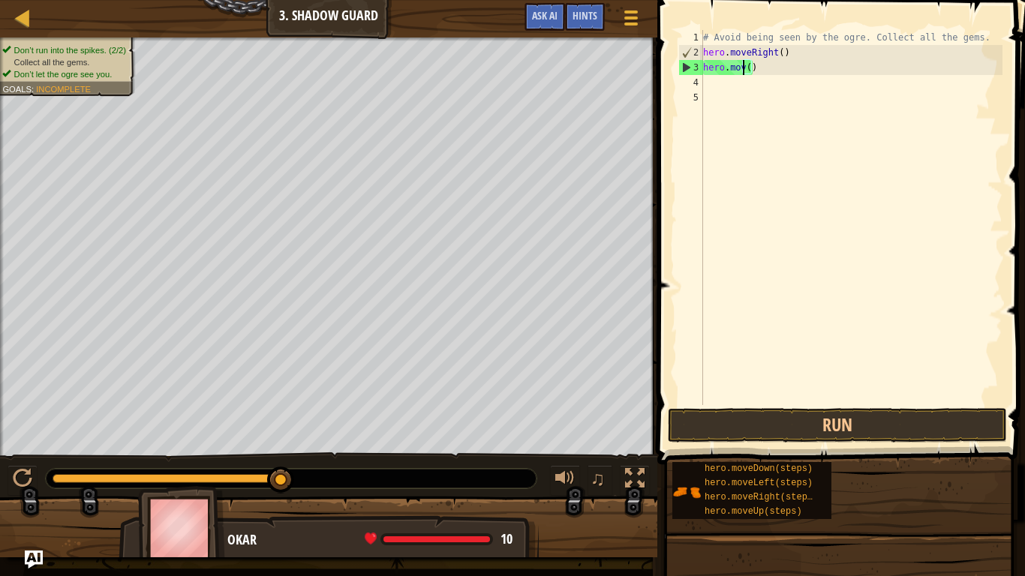
scroll to position [7, 4]
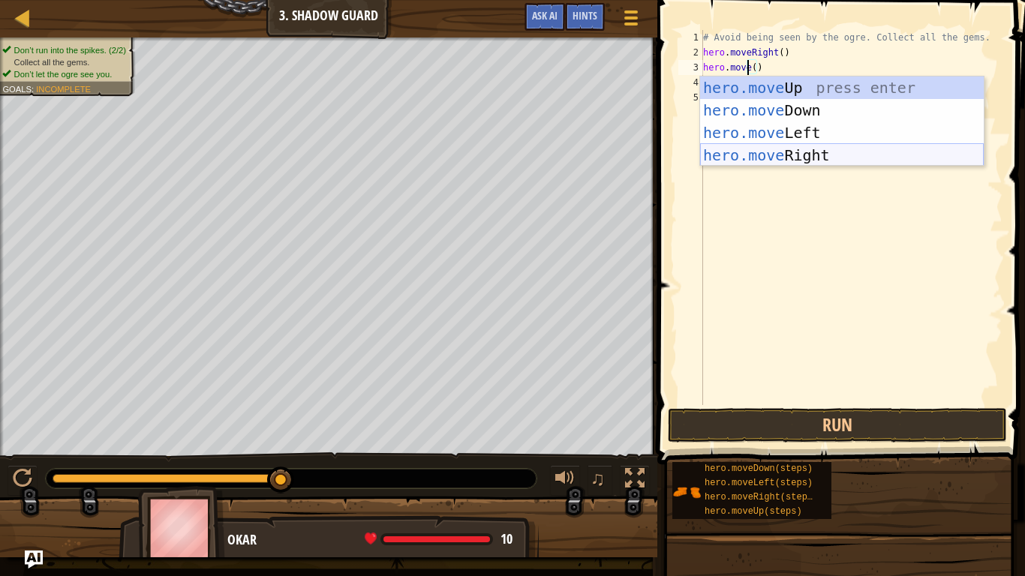
click at [870, 155] on div "hero.move Up press enter hero.move Down press enter hero.move Left press enter …" at bounding box center [842, 144] width 284 height 135
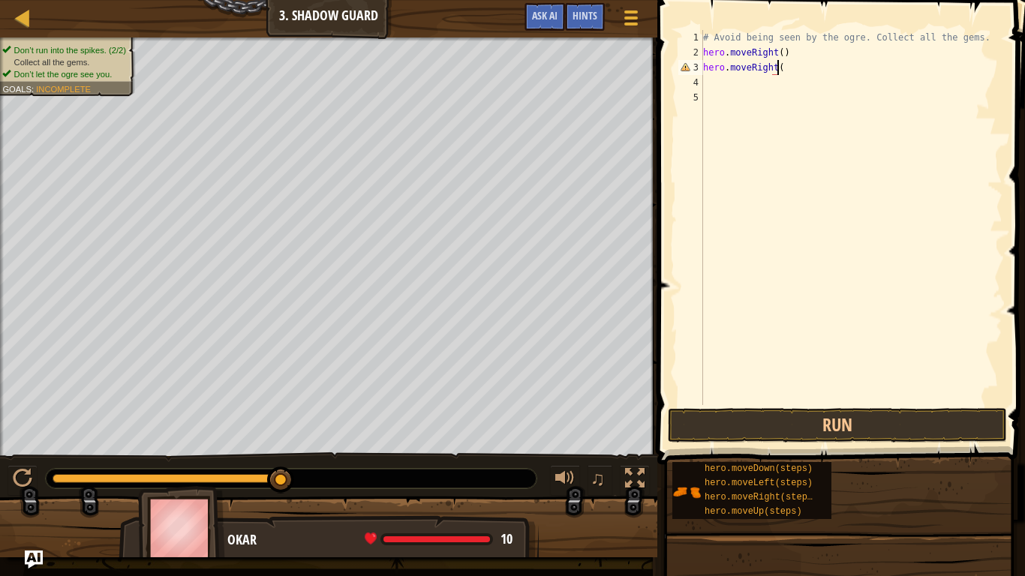
scroll to position [7, 6]
type textarea "hero.moveRight()"
click at [839, 431] on button "Run" at bounding box center [837, 425] width 339 height 35
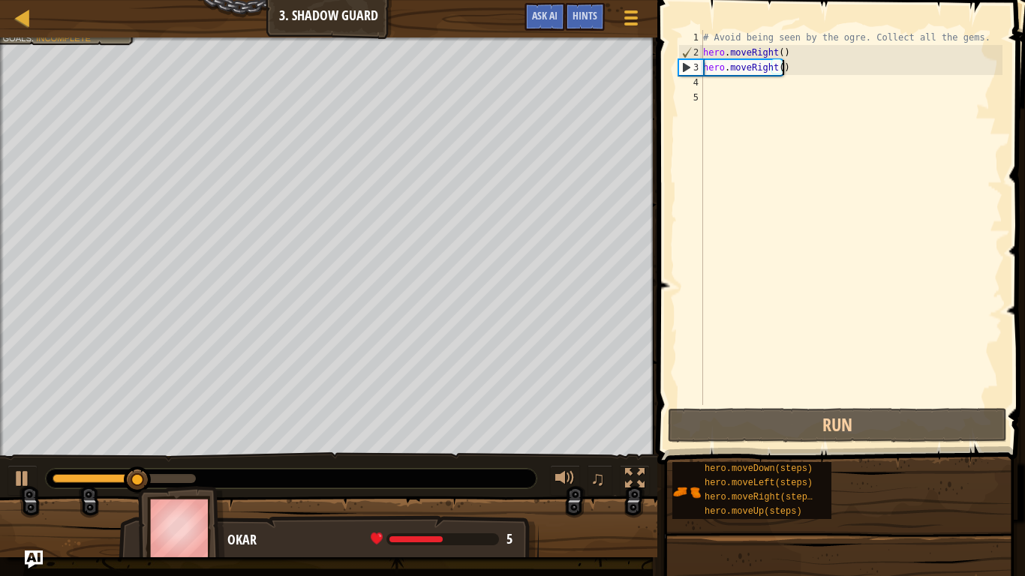
click at [726, 82] on div "# Avoid being seen by the ogre. Collect all the gems. hero . moveRight ( ) hero…" at bounding box center [851, 232] width 302 height 405
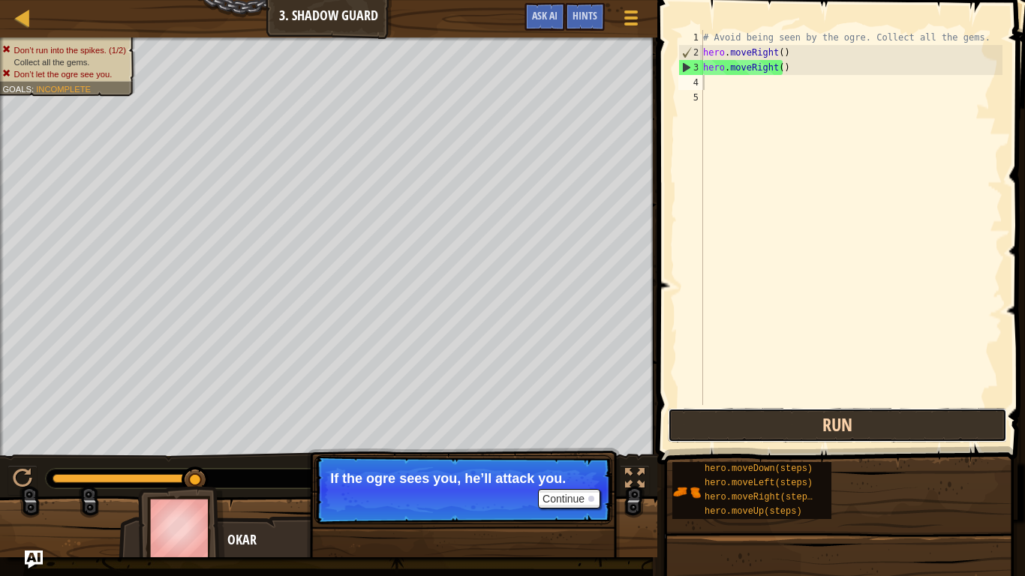
click at [732, 431] on button "Run" at bounding box center [837, 425] width 339 height 35
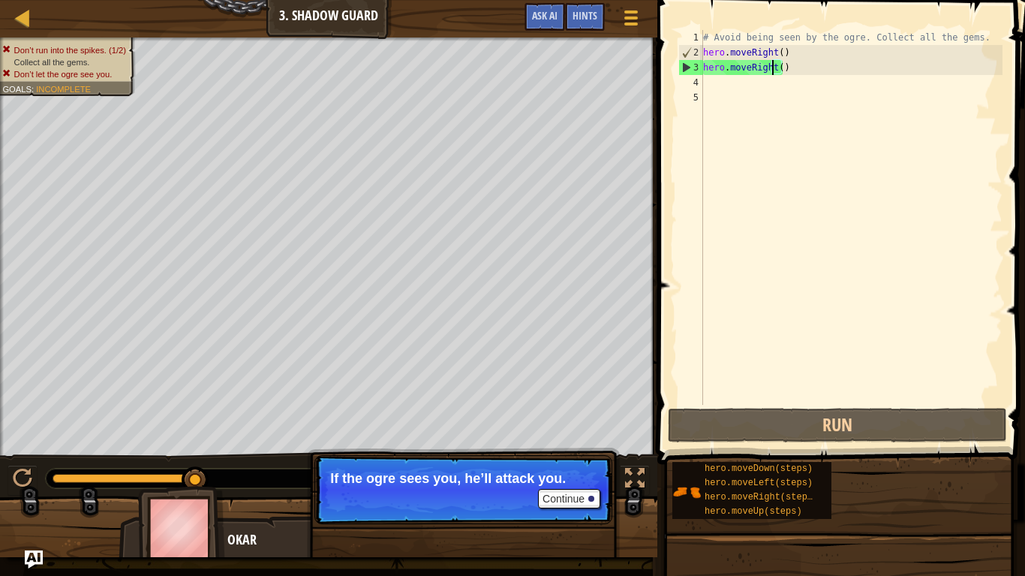
click at [774, 69] on div "# Avoid being seen by the ogre. Collect all the gems. hero . moveRight ( ) hero…" at bounding box center [851, 232] width 302 height 405
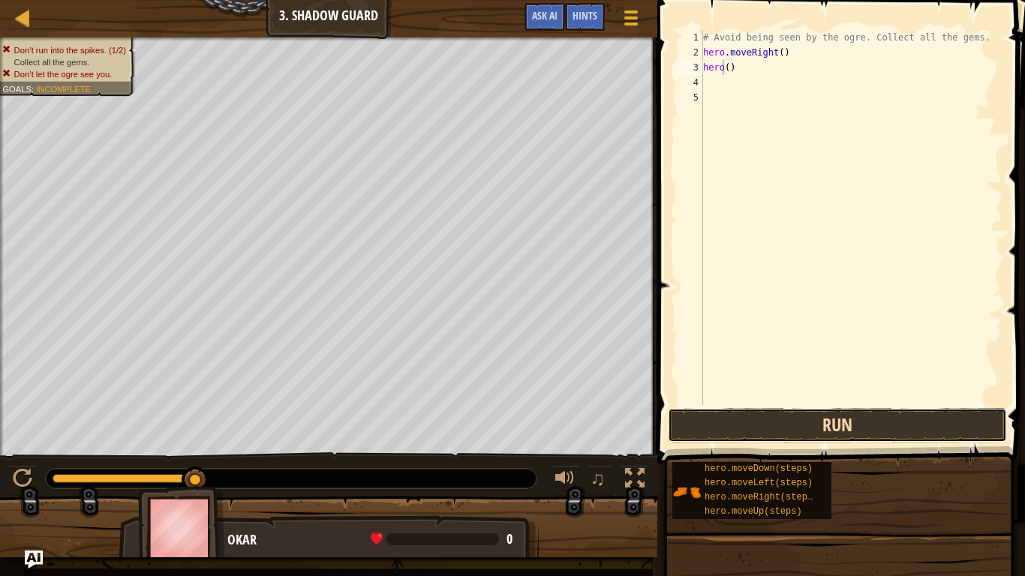
click at [815, 422] on button "Run" at bounding box center [837, 425] width 339 height 35
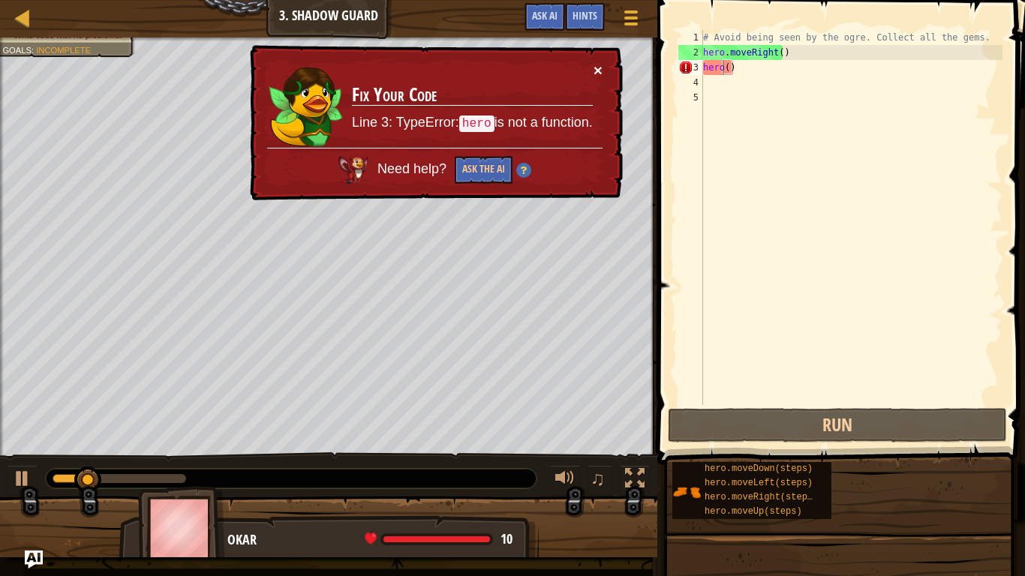
click at [597, 67] on button "×" at bounding box center [598, 70] width 9 height 16
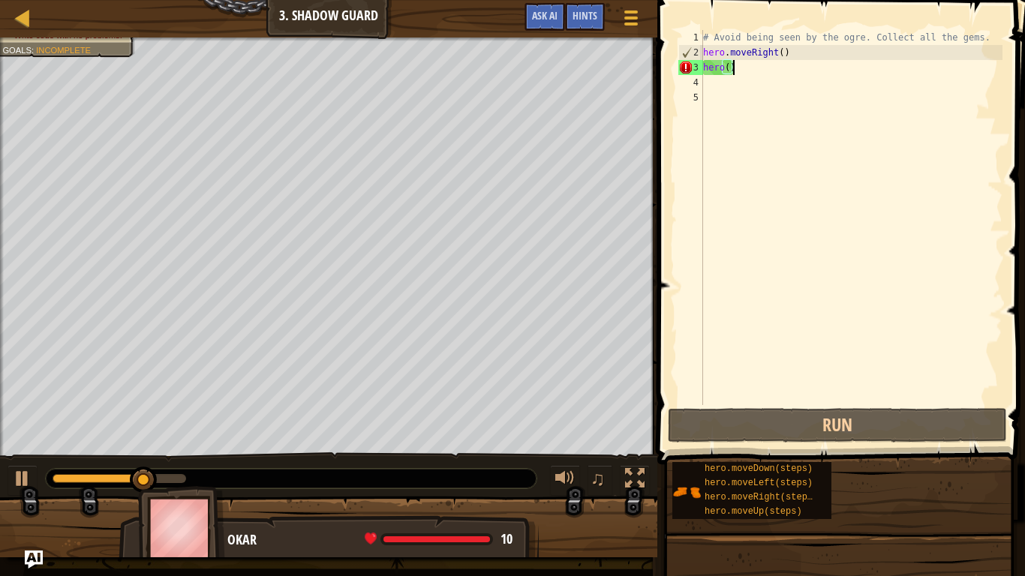
click at [734, 71] on div "# Avoid being seen by the ogre. Collect all the gems. hero . moveRight ( ) hero…" at bounding box center [851, 232] width 302 height 405
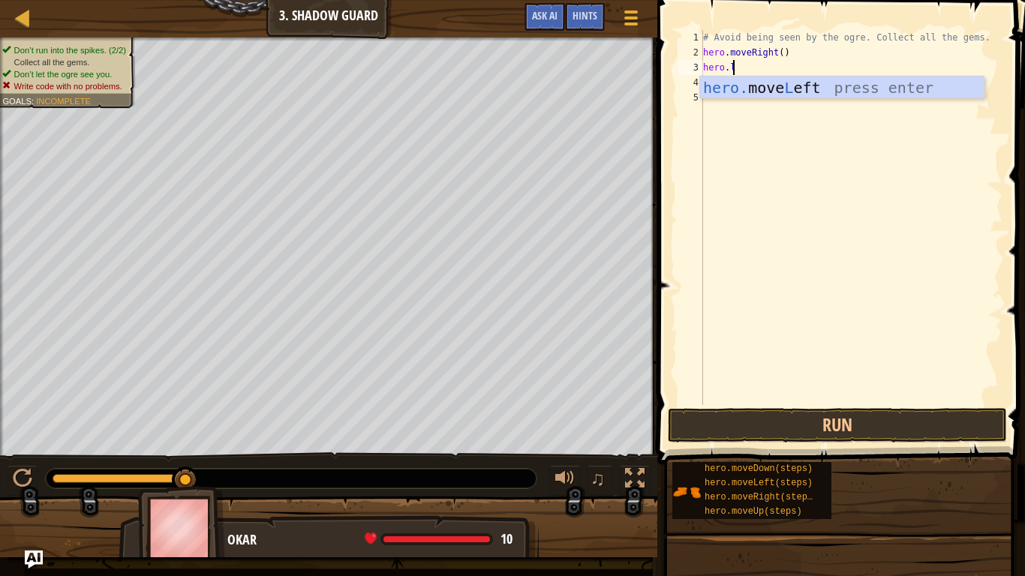
type textarea "hero.le"
click at [764, 87] on div "hero. move Le ft press enter" at bounding box center [842, 111] width 284 height 68
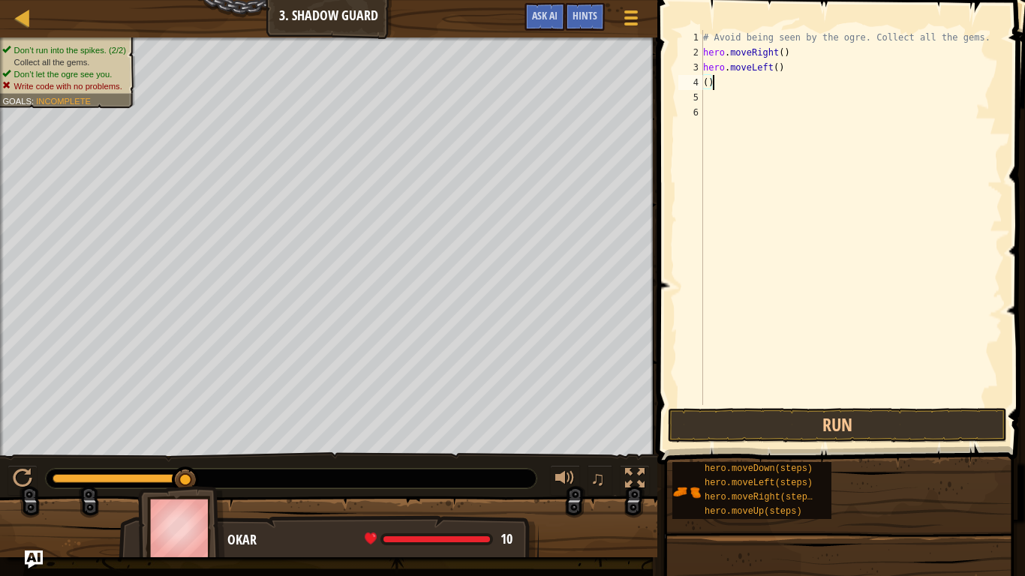
type textarea "("
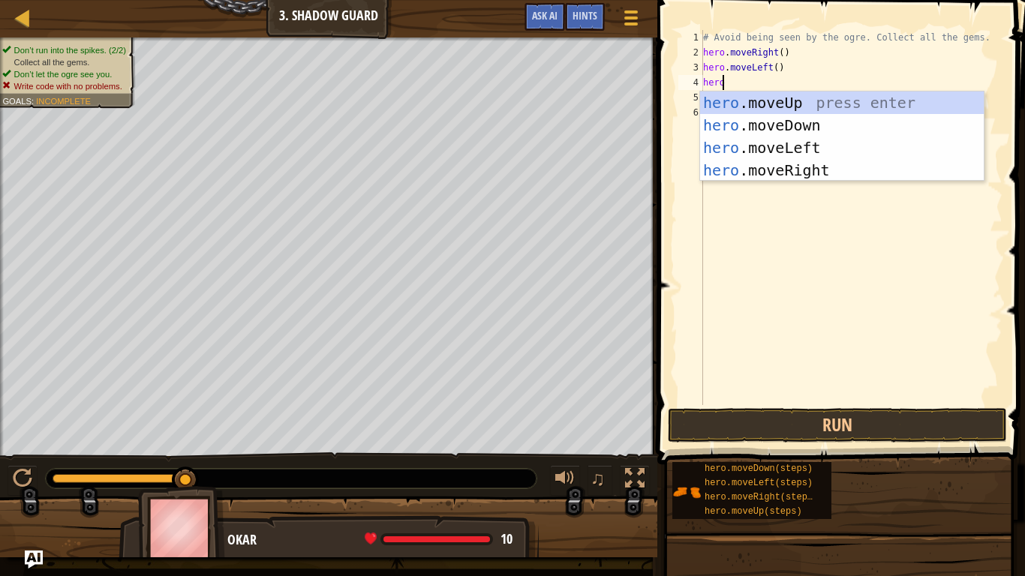
type textarea "hero."
click at [794, 149] on div "hero. moveUp press enter hero. moveDown press enter hero. moveLeft press enter …" at bounding box center [842, 159] width 284 height 135
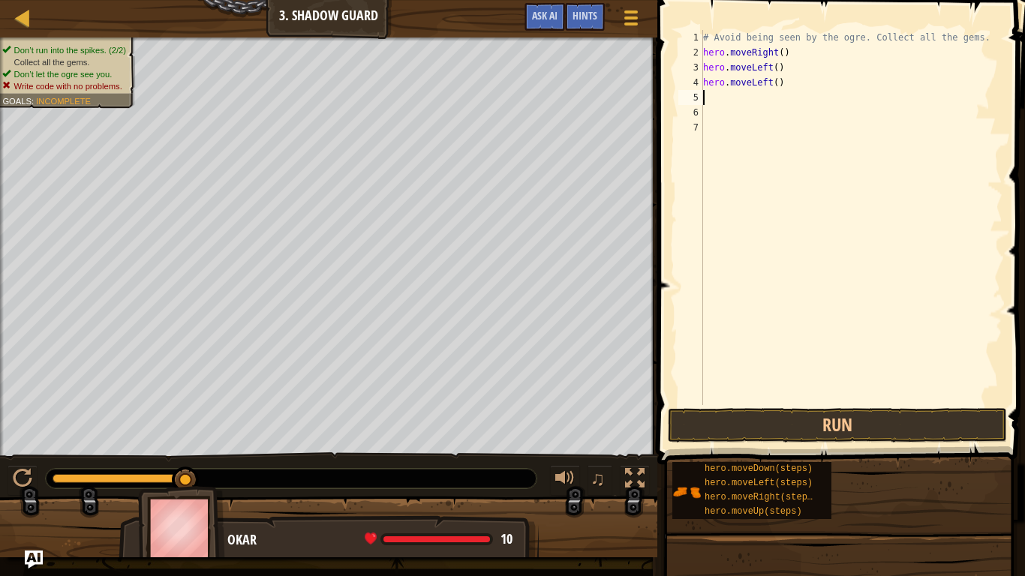
scroll to position [7, 0]
click at [834, 436] on button "Run" at bounding box center [837, 425] width 339 height 35
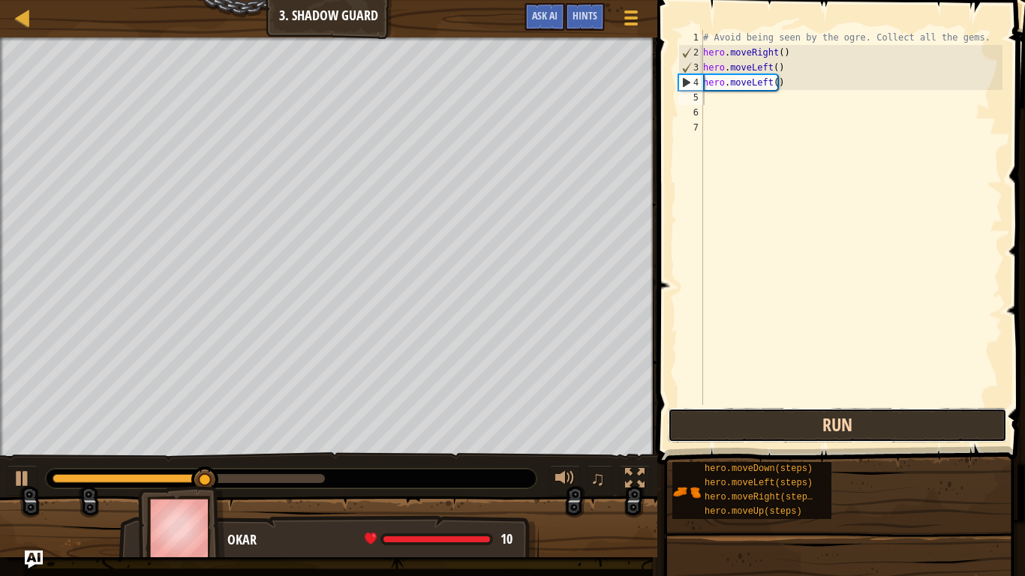
click at [778, 408] on button "Run" at bounding box center [837, 425] width 339 height 35
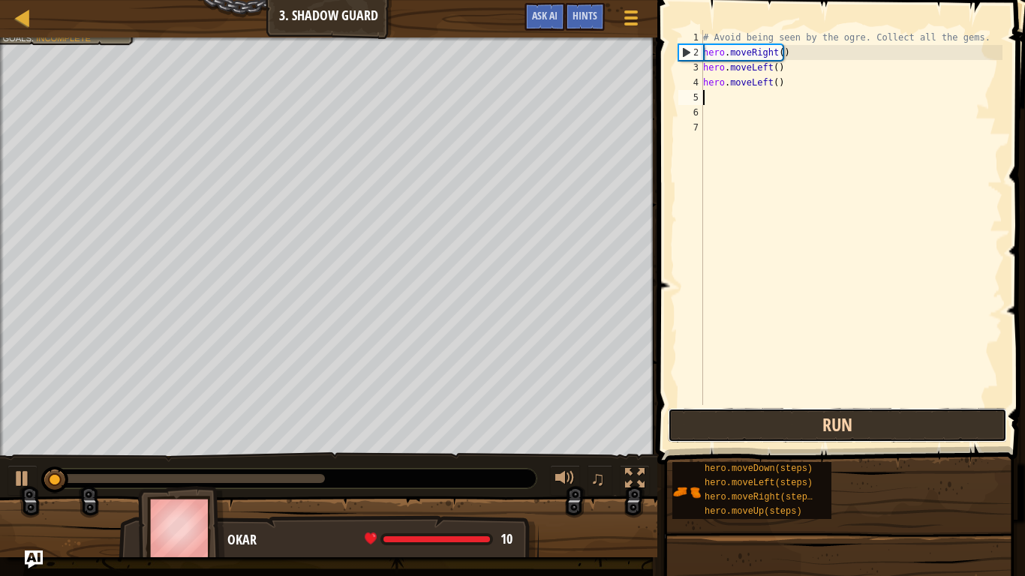
click at [778, 408] on button "Run" at bounding box center [837, 425] width 339 height 35
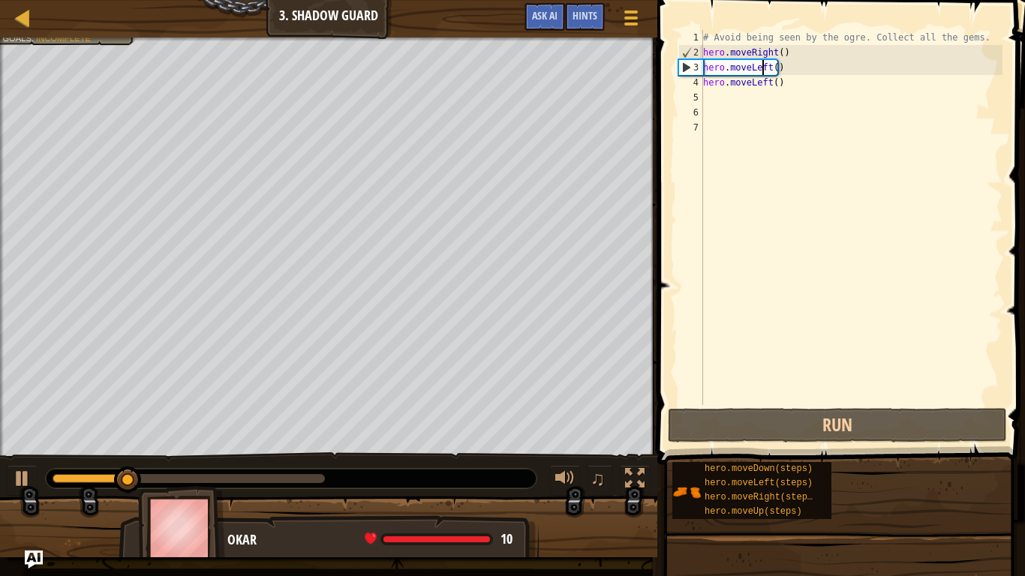
click at [764, 65] on div "# Avoid being seen by the ogre. Collect all the gems. hero . moveRight ( ) hero…" at bounding box center [851, 232] width 302 height 405
click at [769, 65] on div "# Avoid being seen by the ogre. Collect all the gems. hero . moveRight ( ) hero…" at bounding box center [851, 232] width 302 height 405
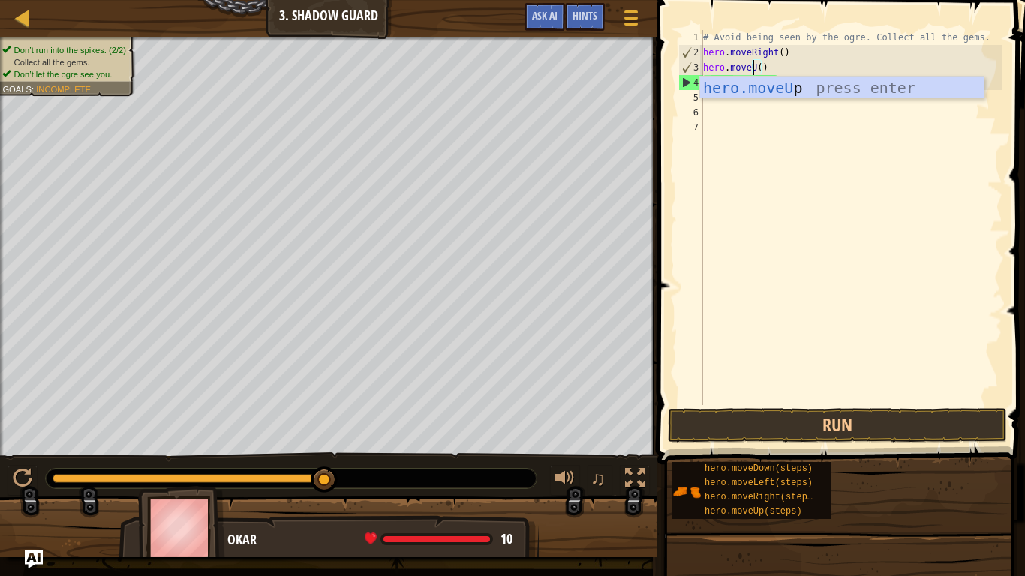
scroll to position [7, 5]
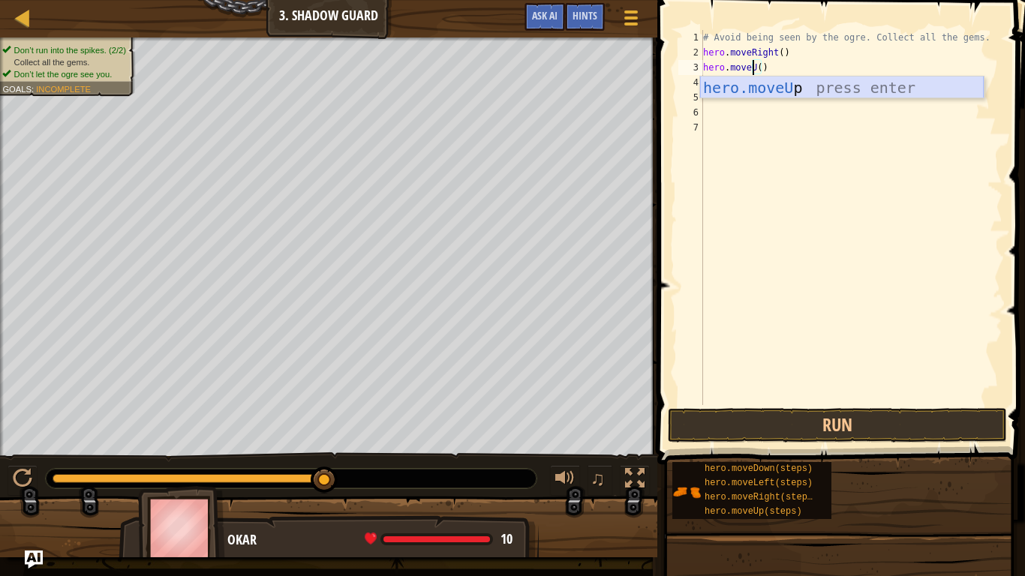
click at [778, 94] on div "hero.moveU p press enter" at bounding box center [842, 111] width 284 height 68
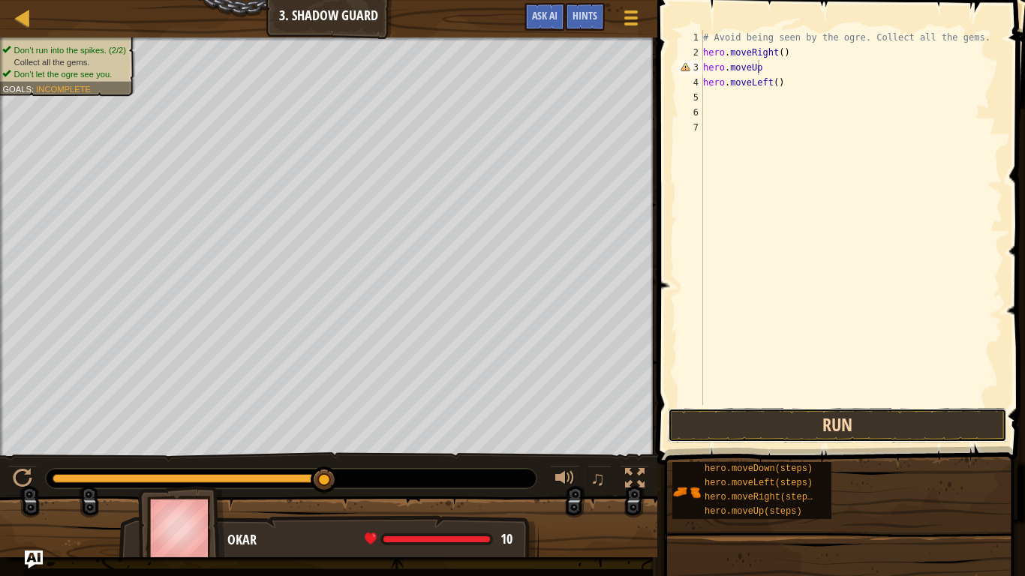
click at [843, 439] on button "Run" at bounding box center [837, 425] width 339 height 35
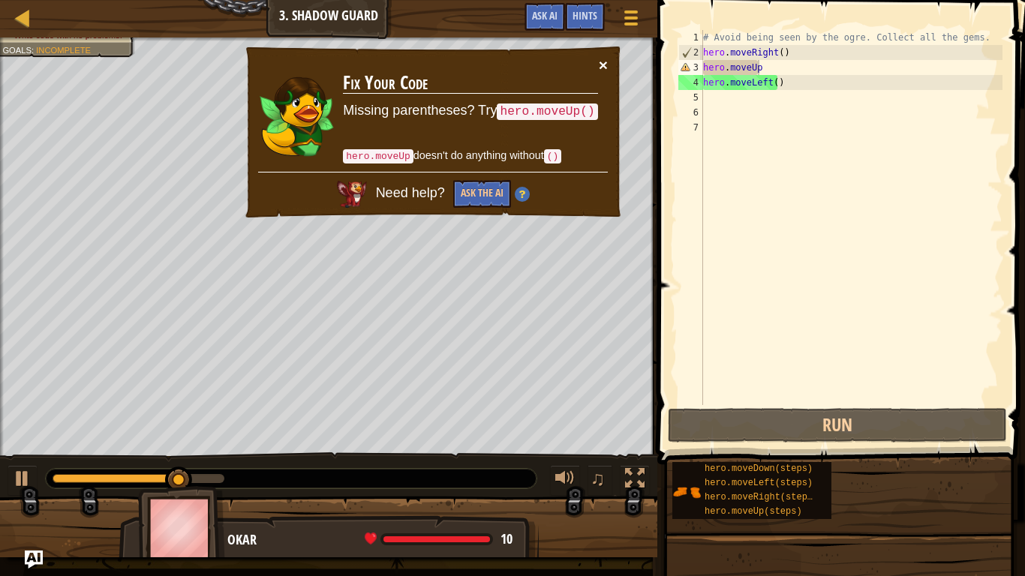
click at [605, 68] on button "×" at bounding box center [603, 65] width 9 height 16
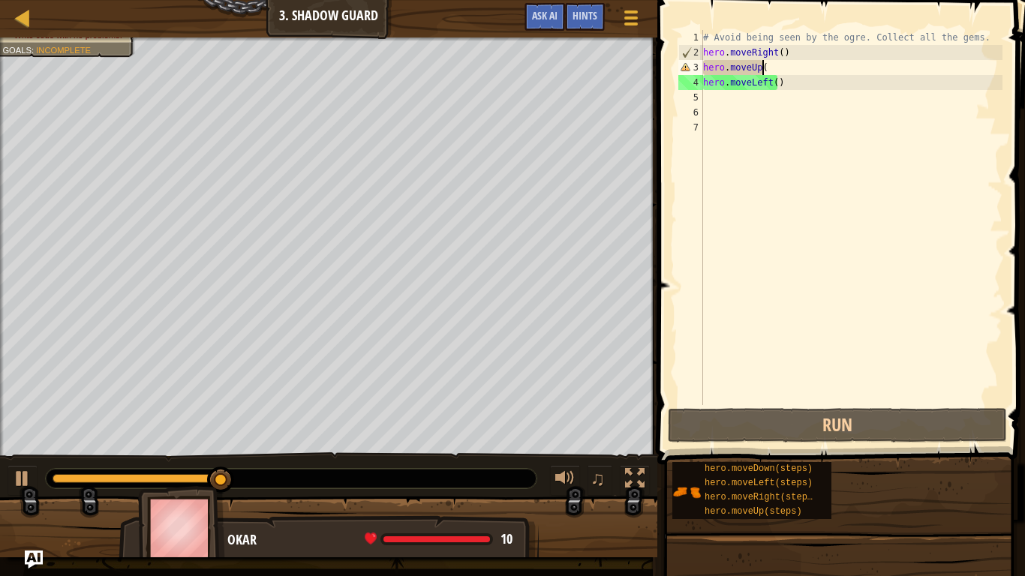
scroll to position [7, 5]
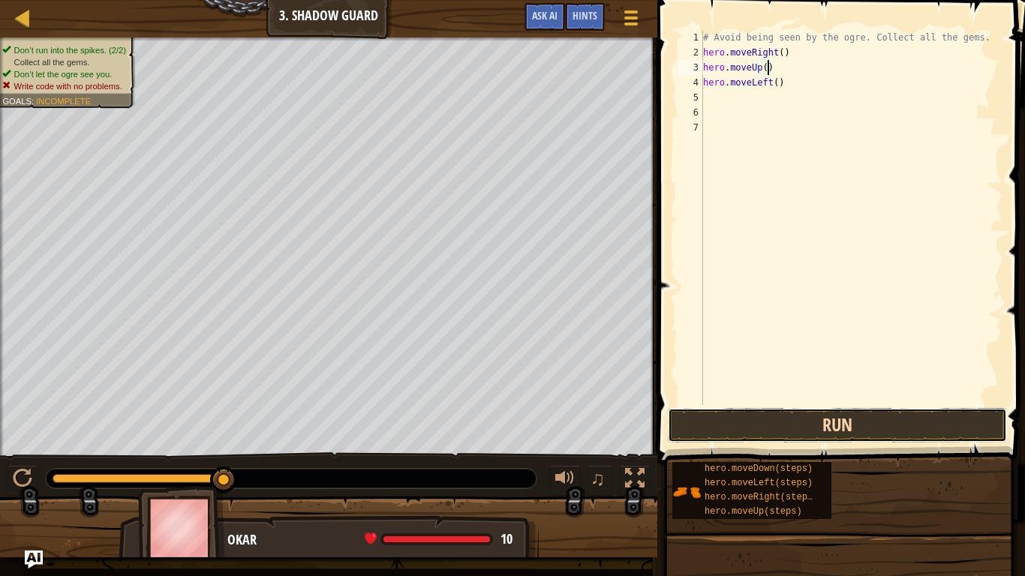
click at [802, 410] on button "Run" at bounding box center [837, 425] width 339 height 35
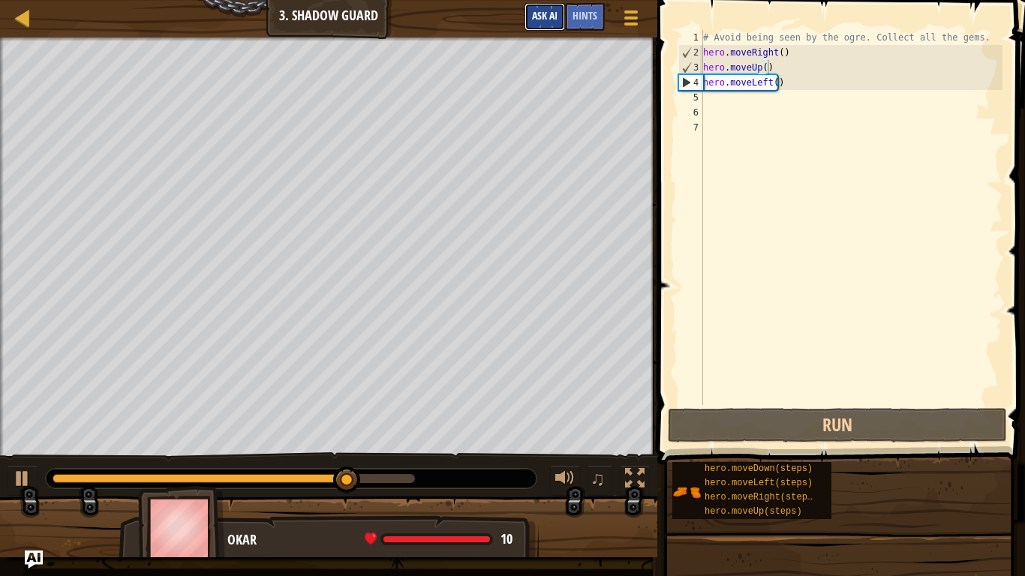
click at [550, 16] on span "Ask AI" at bounding box center [545, 15] width 26 height 14
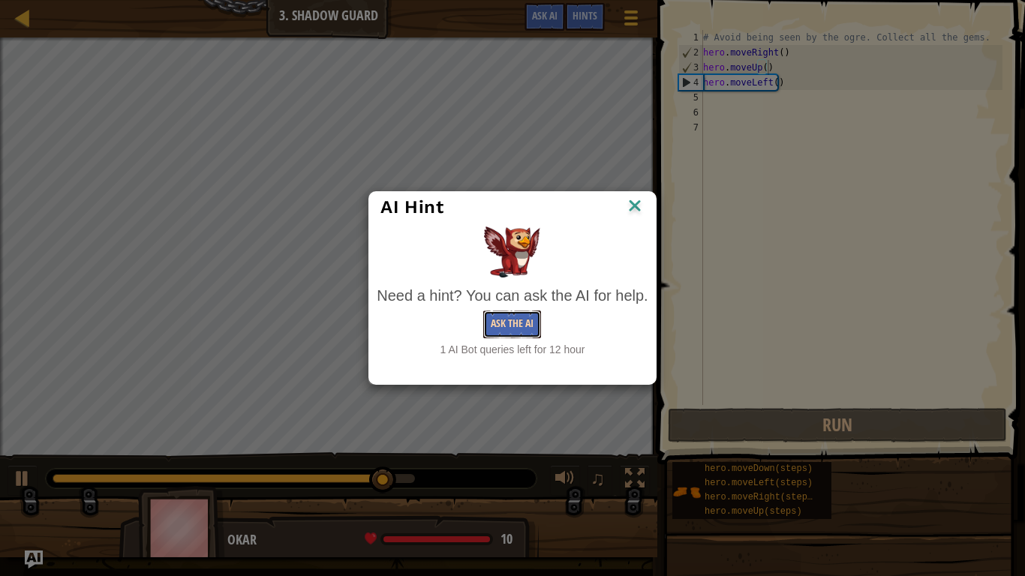
click at [513, 326] on button "Ask the AI" at bounding box center [512, 325] width 58 height 28
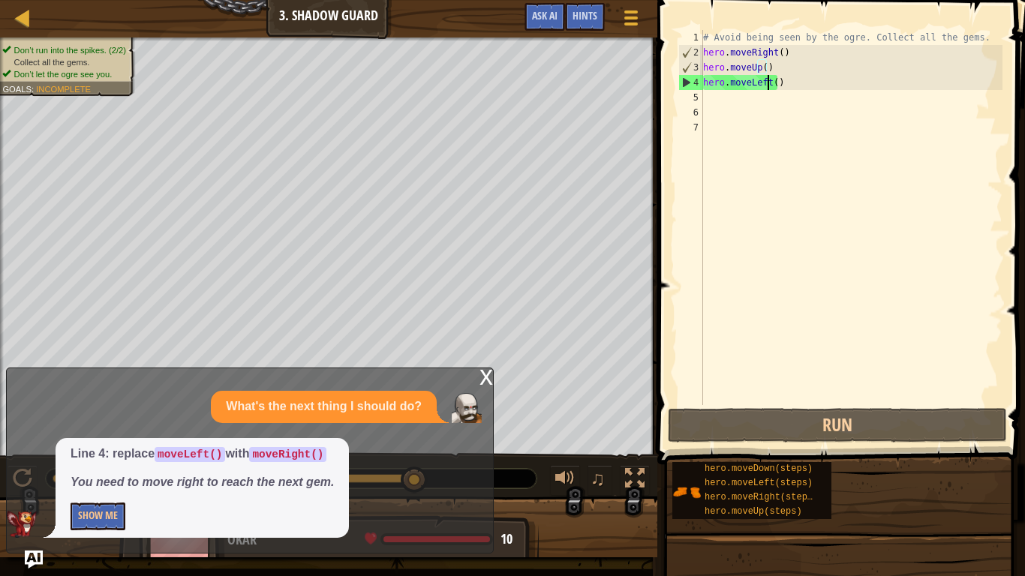
click at [766, 87] on div "# Avoid being seen by the ogre. Collect all the gems. hero . moveRight ( ) hero…" at bounding box center [851, 232] width 302 height 405
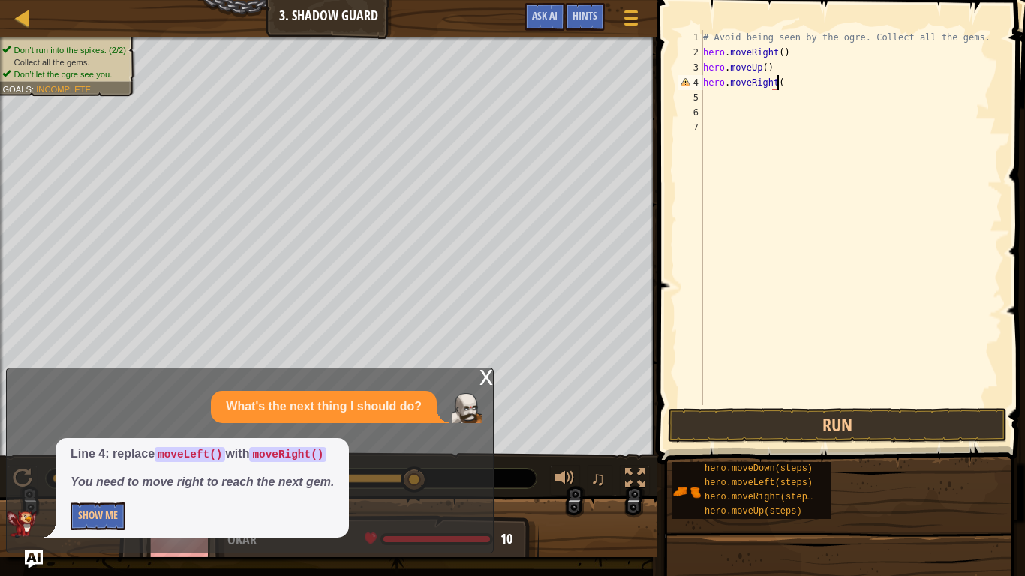
scroll to position [7, 6]
type textarea "hero.moveRight()"
click at [882, 435] on button "Run" at bounding box center [837, 425] width 339 height 35
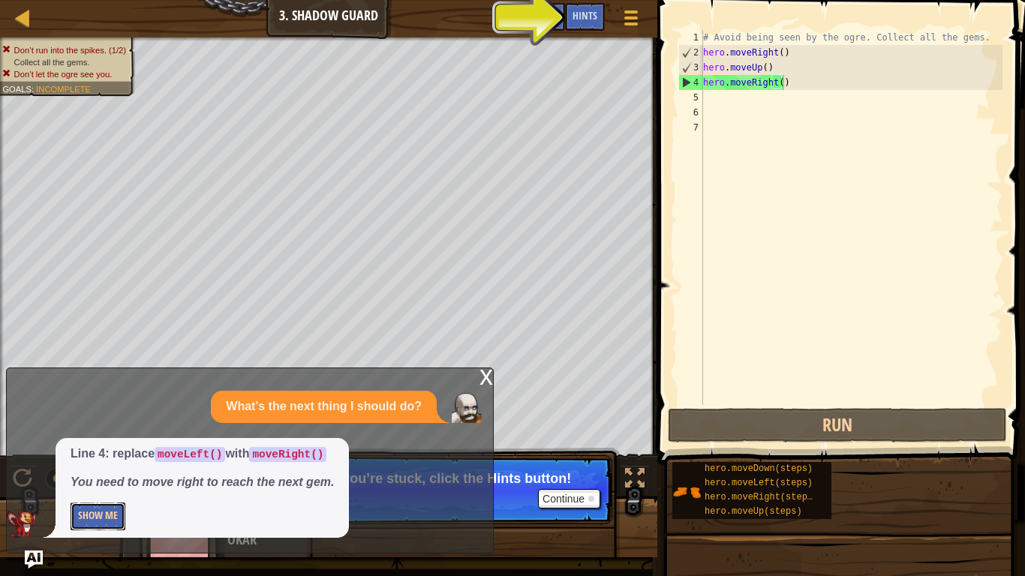
click at [87, 520] on button "Show Me" at bounding box center [98, 517] width 55 height 28
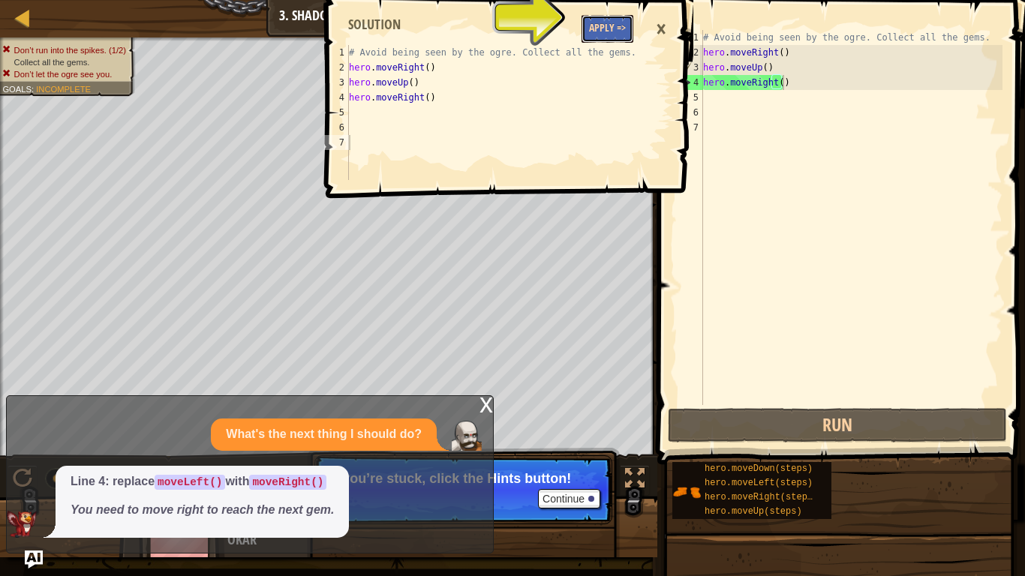
click at [595, 20] on button "Apply =>" at bounding box center [608, 29] width 52 height 28
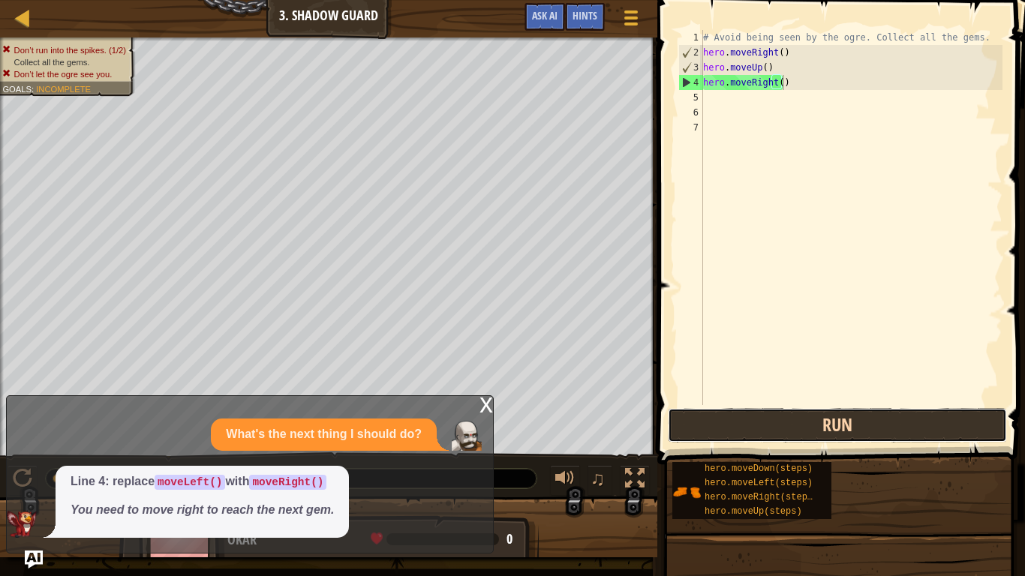
click at [785, 420] on button "Run" at bounding box center [837, 425] width 339 height 35
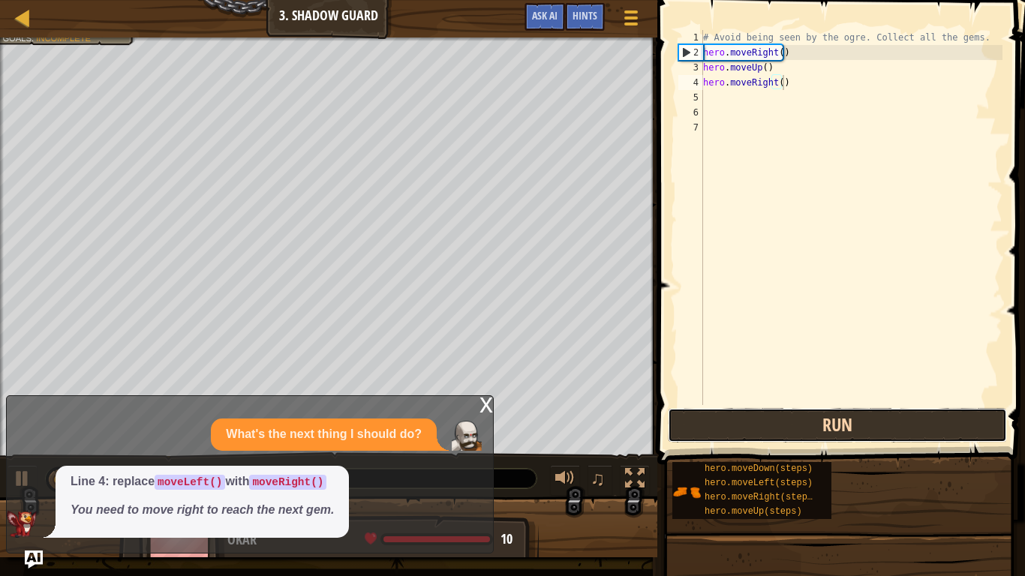
click at [785, 420] on button "Run" at bounding box center [837, 425] width 339 height 35
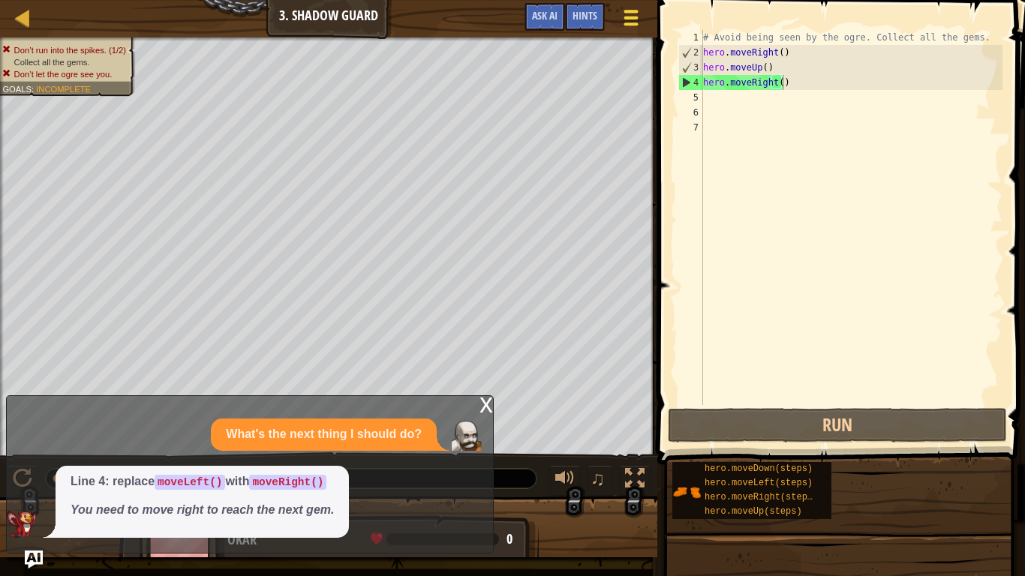
click at [618, 11] on button "Game Menu" at bounding box center [632, 20] width 40 height 37
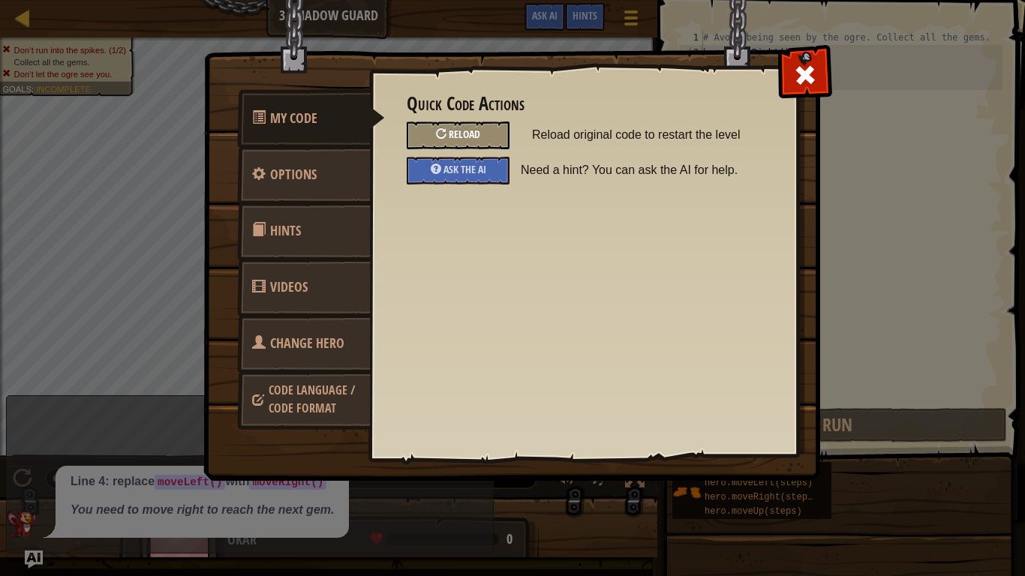
click at [481, 142] on div "Reload" at bounding box center [458, 136] width 103 height 28
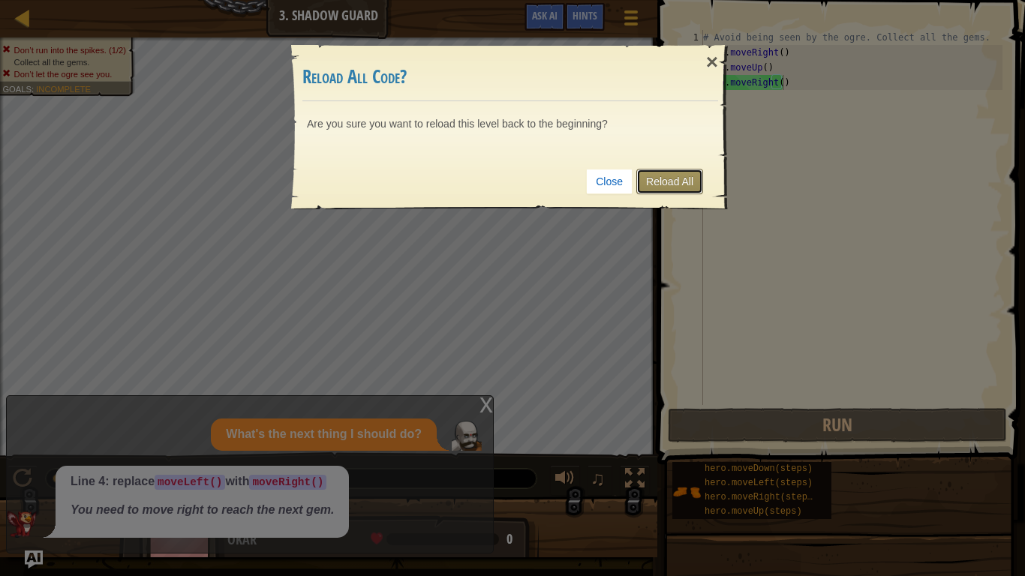
click at [681, 185] on link "Reload All" at bounding box center [669, 182] width 67 height 26
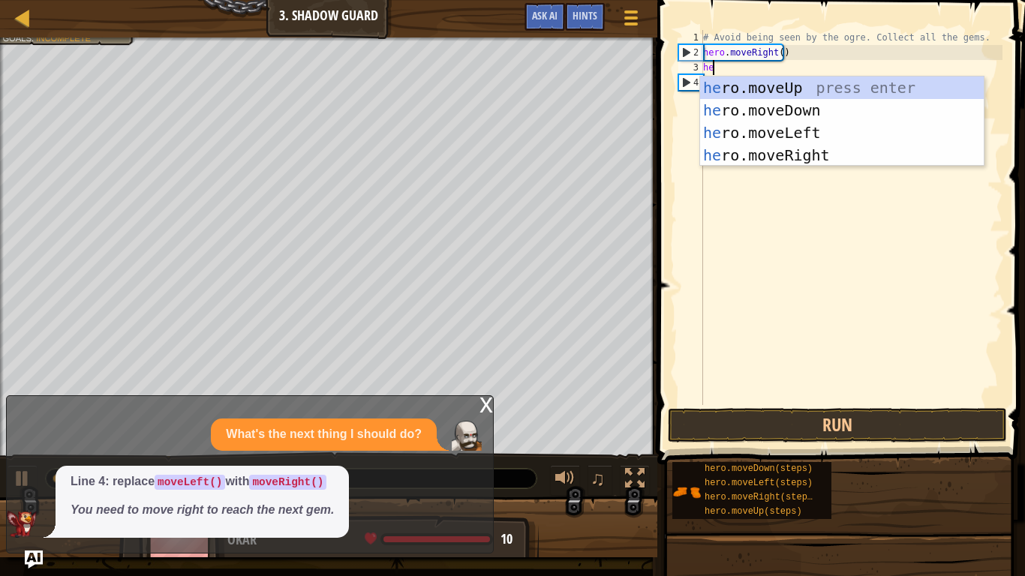
scroll to position [7, 1]
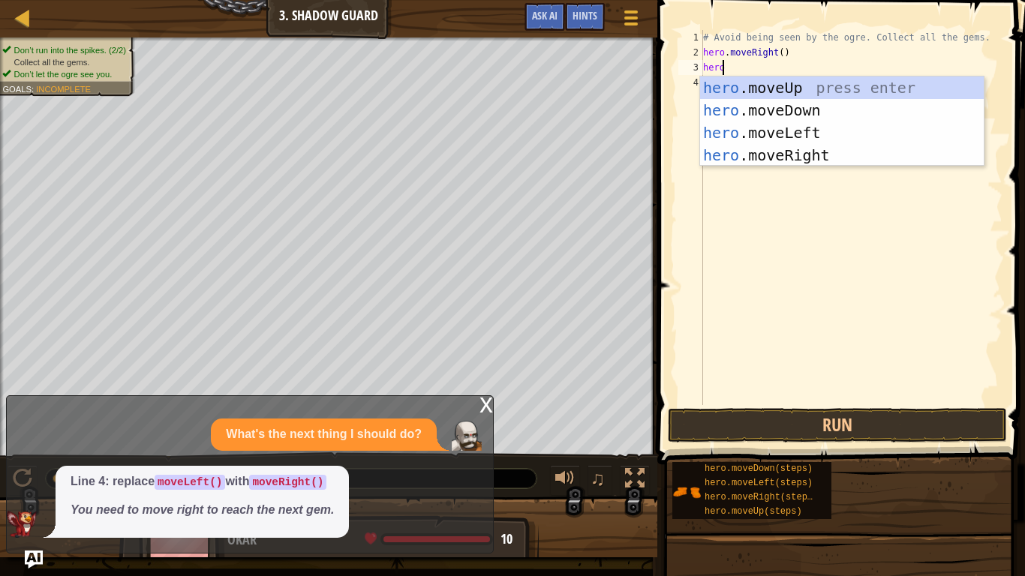
type textarea "hero"
click at [10, 476] on div "Line 4: replace moveLeft() with moveRight() You need to move right to reach the…" at bounding box center [246, 502] width 479 height 72
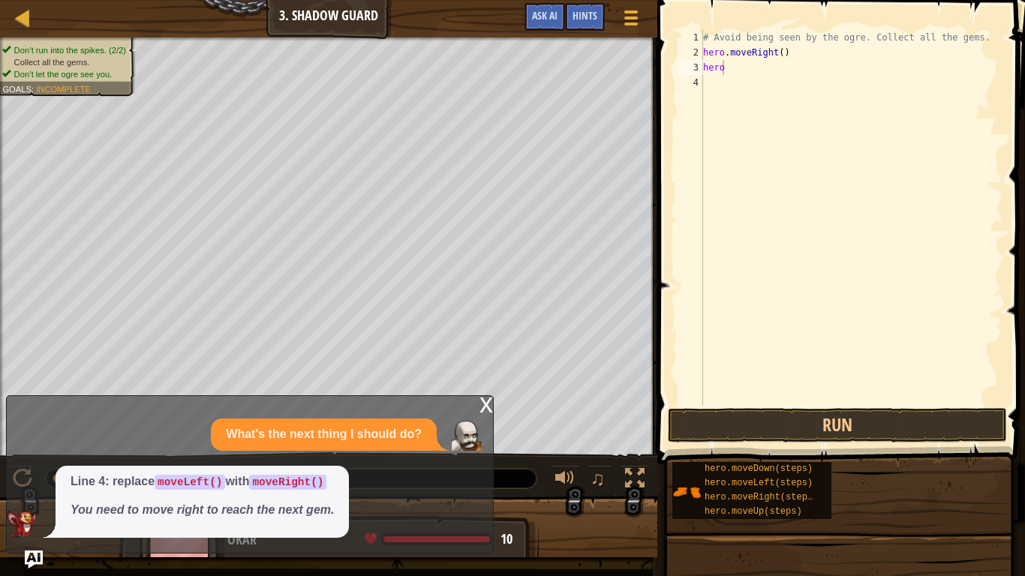
click at [22, 478] on div "Line 4: replace moveLeft() with moveRight() You need to move right to reach the…" at bounding box center [246, 502] width 479 height 72
click at [479, 398] on div "x What's the next thing I should do? Line 4: replace moveLeft() with moveRight(…" at bounding box center [250, 474] width 488 height 158
click at [840, 92] on div "# Avoid being seen by the ogre. Collect all the gems. hero . moveRight ( ) hero" at bounding box center [851, 232] width 302 height 405
click at [778, 68] on div "# Avoid being seen by the ogre. Collect all the gems. hero . moveRight ( ) hero" at bounding box center [851, 232] width 302 height 405
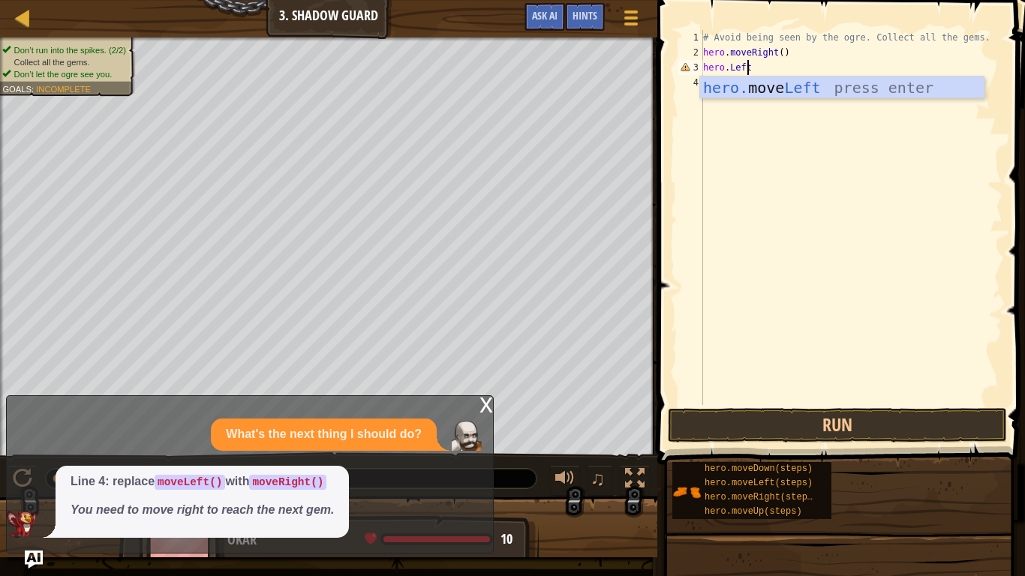
scroll to position [7, 4]
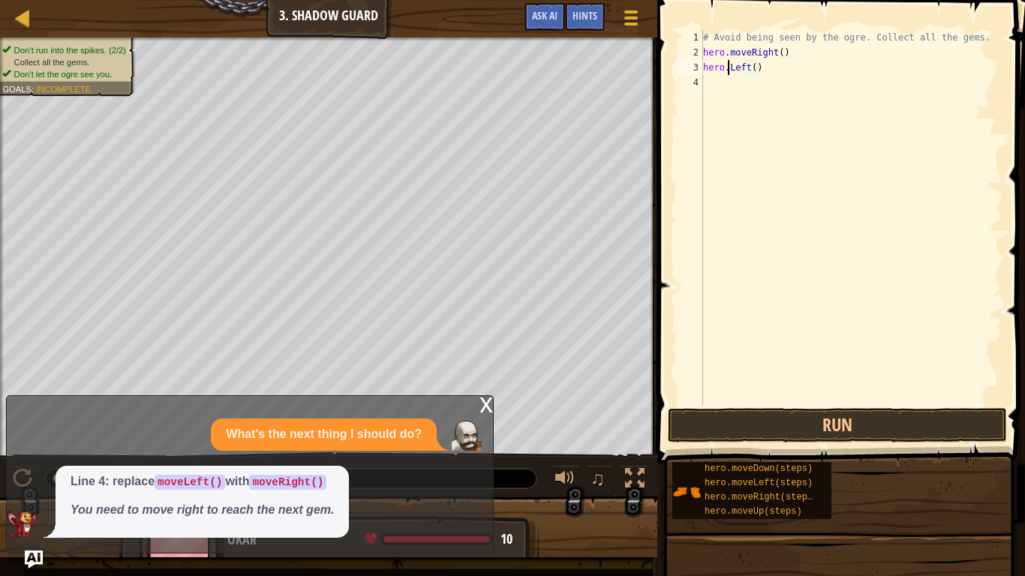
click at [730, 71] on div "# Avoid being seen by the ogre. Collect all the gems. hero . moveRight ( ) hero…" at bounding box center [851, 232] width 302 height 405
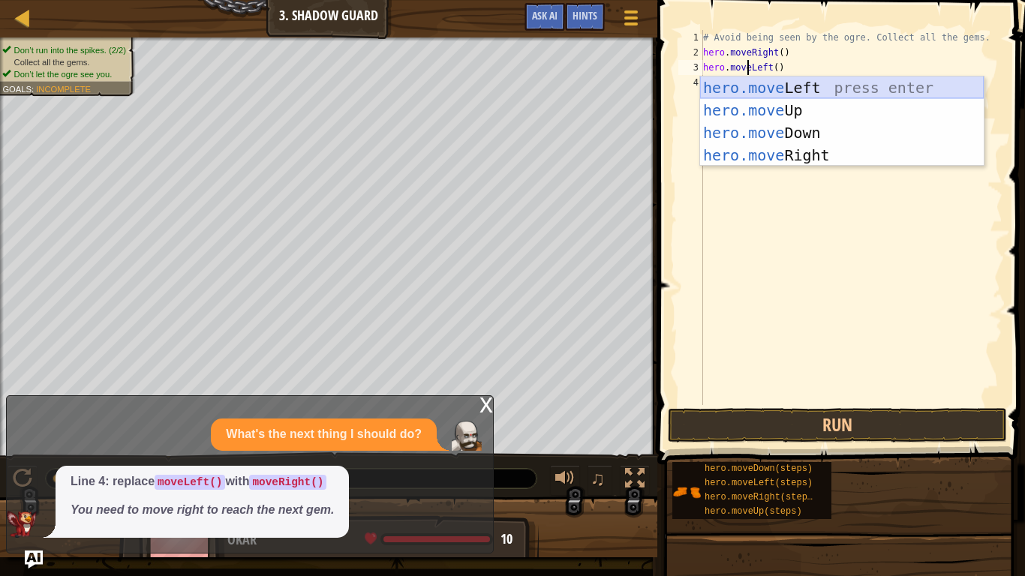
click at [758, 92] on div "hero.move Left press enter hero.move Up press enter hero.move Down press enter …" at bounding box center [842, 144] width 284 height 135
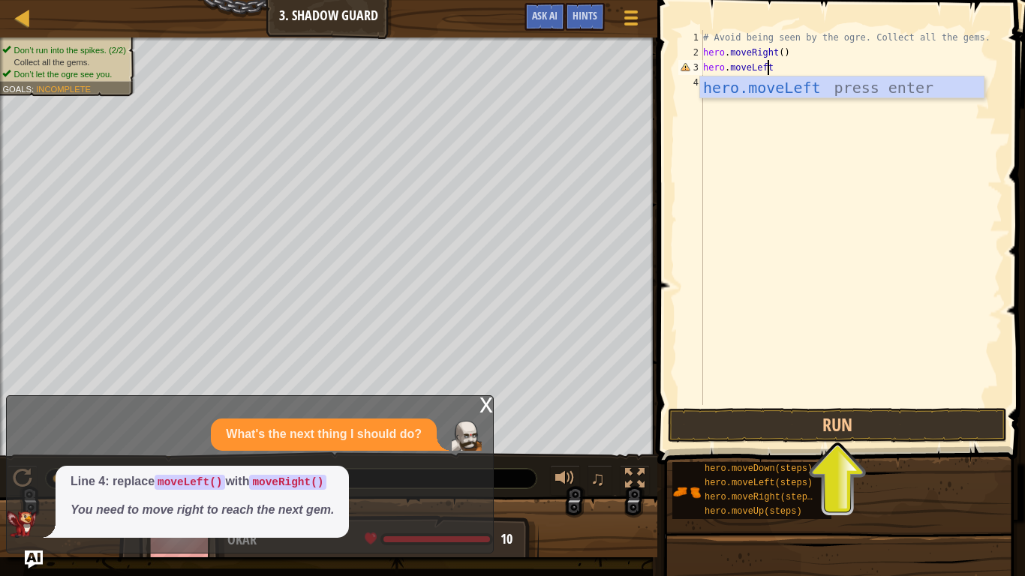
scroll to position [7, 5]
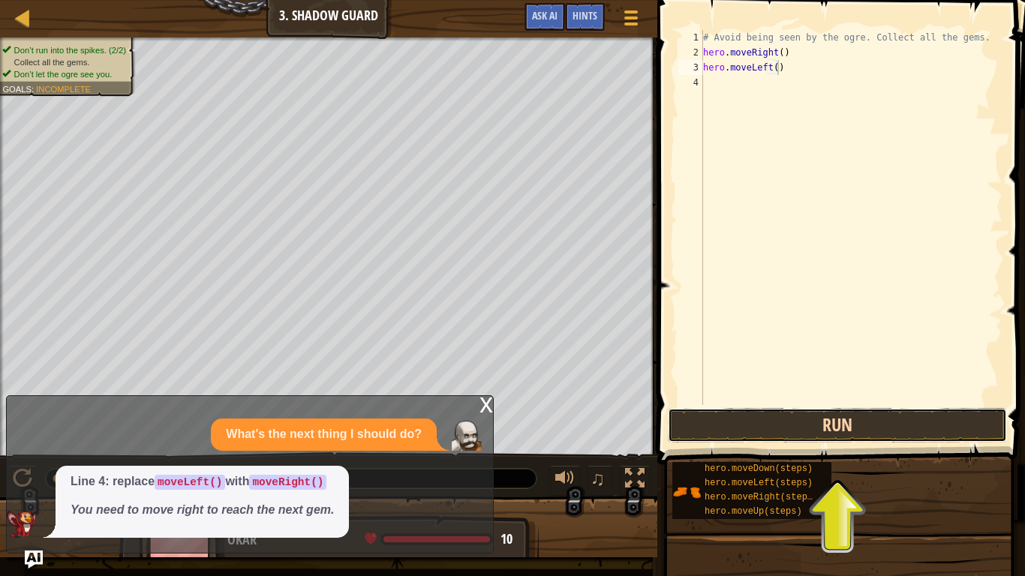
click at [831, 415] on button "Run" at bounding box center [837, 425] width 339 height 35
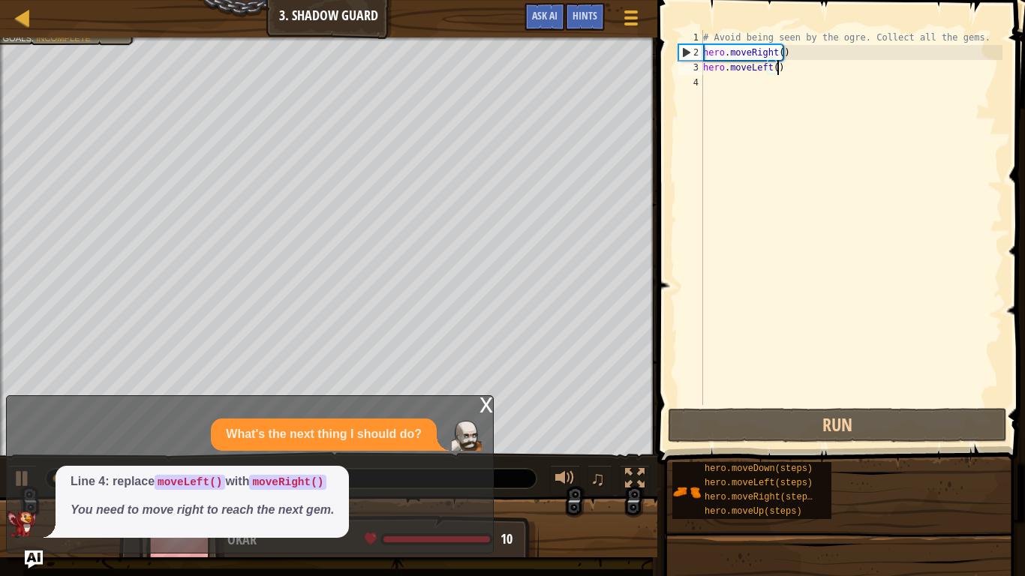
click at [765, 66] on div "# Avoid being seen by the ogre. Collect all the gems. hero . moveRight ( ) hero…" at bounding box center [851, 232] width 302 height 405
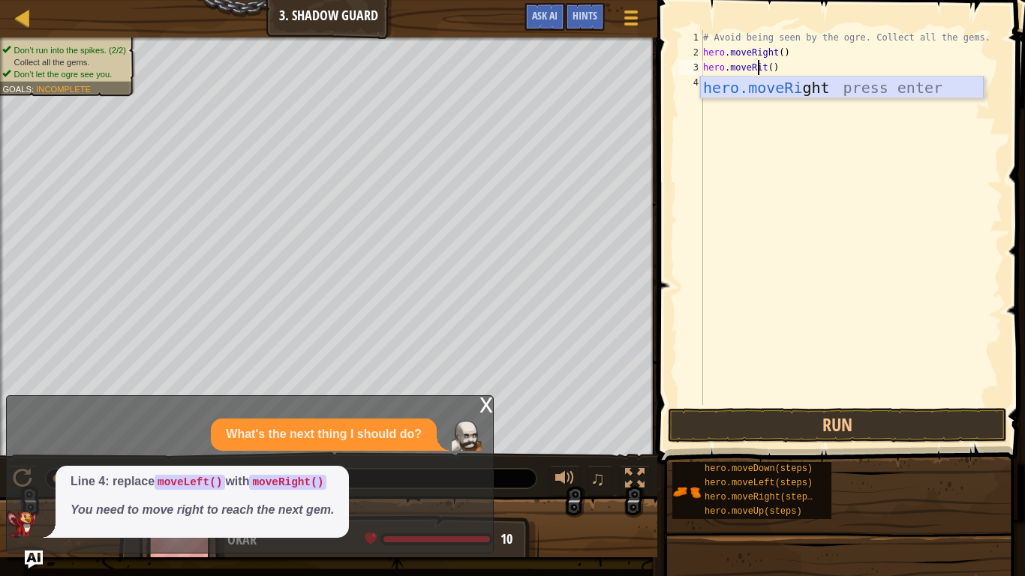
click at [842, 84] on div "hero.moveRi ght press enter" at bounding box center [842, 111] width 284 height 68
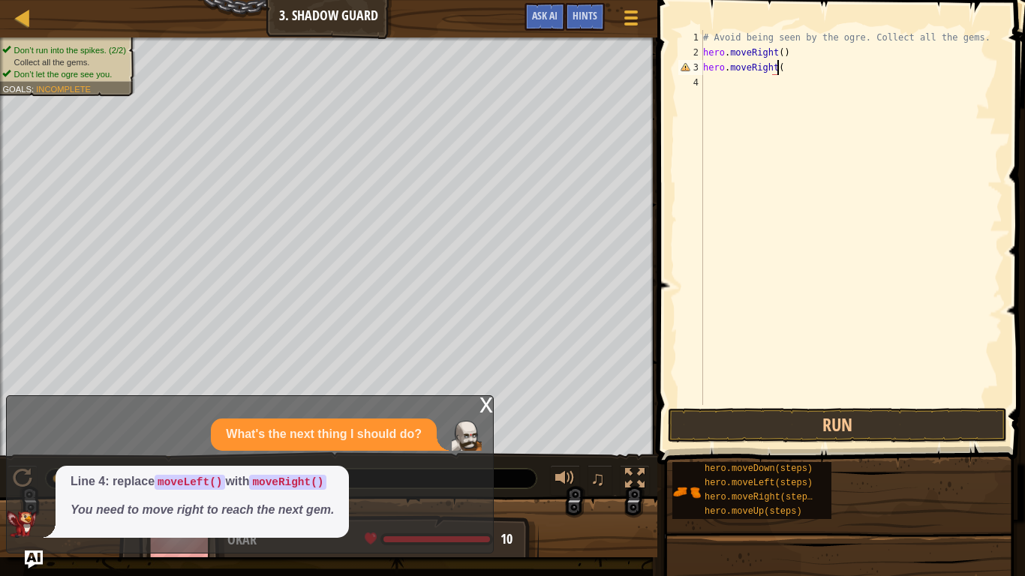
scroll to position [7, 6]
type textarea "hero.moveRight()"
click at [920, 431] on button "Run" at bounding box center [837, 425] width 339 height 35
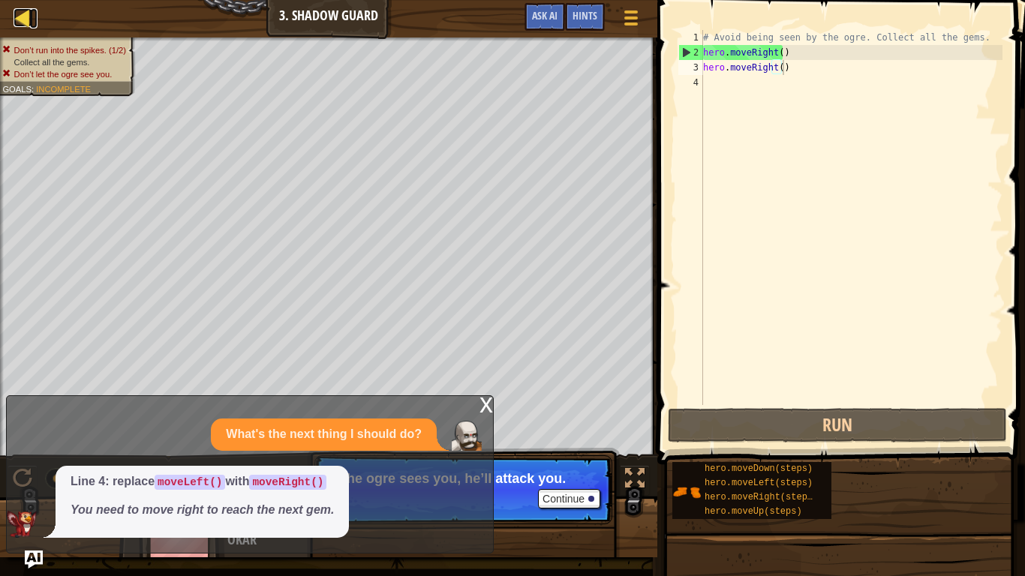
click at [17, 8] on div at bounding box center [23, 17] width 19 height 19
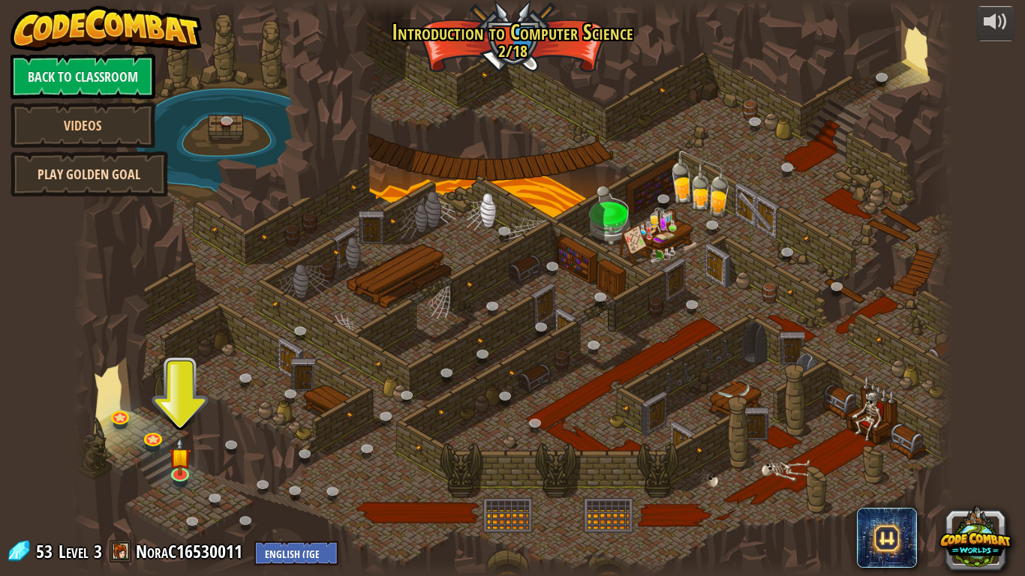
click at [128, 152] on link "Play Golden Goal" at bounding box center [90, 174] width 158 height 45
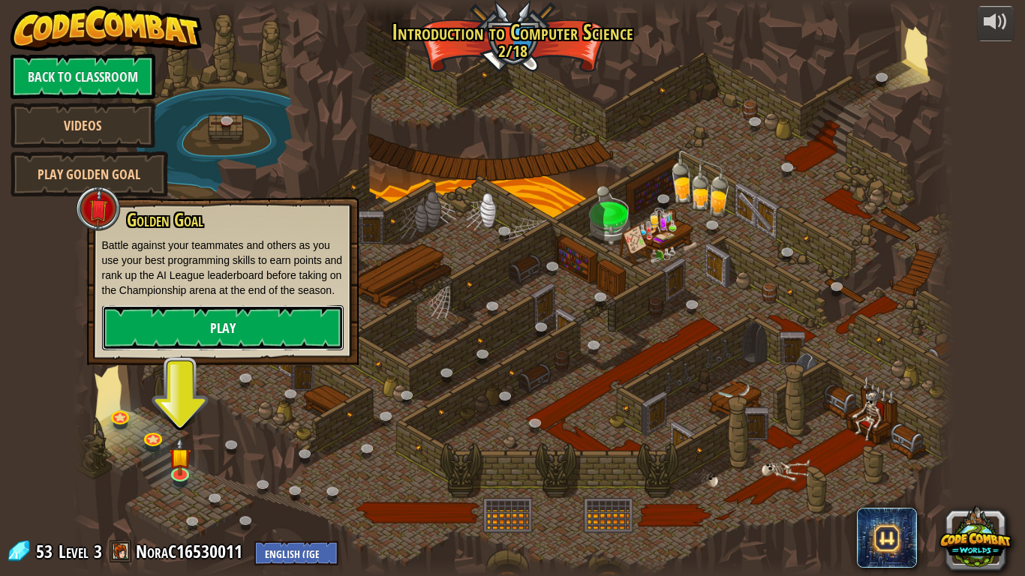
click at [234, 309] on link "Play" at bounding box center [223, 327] width 242 height 45
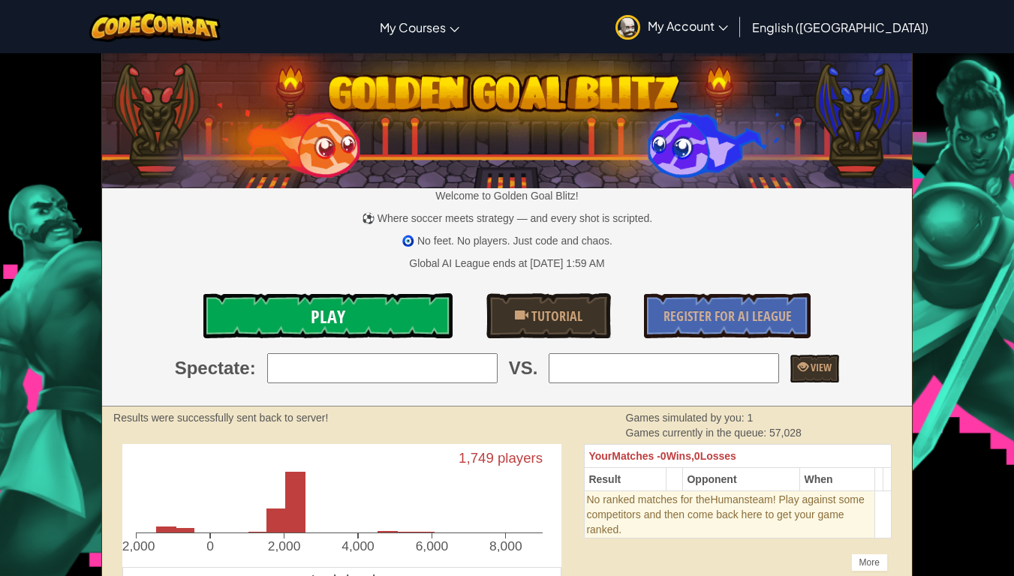
click at [415, 312] on link "Play" at bounding box center [328, 315] width 250 height 45
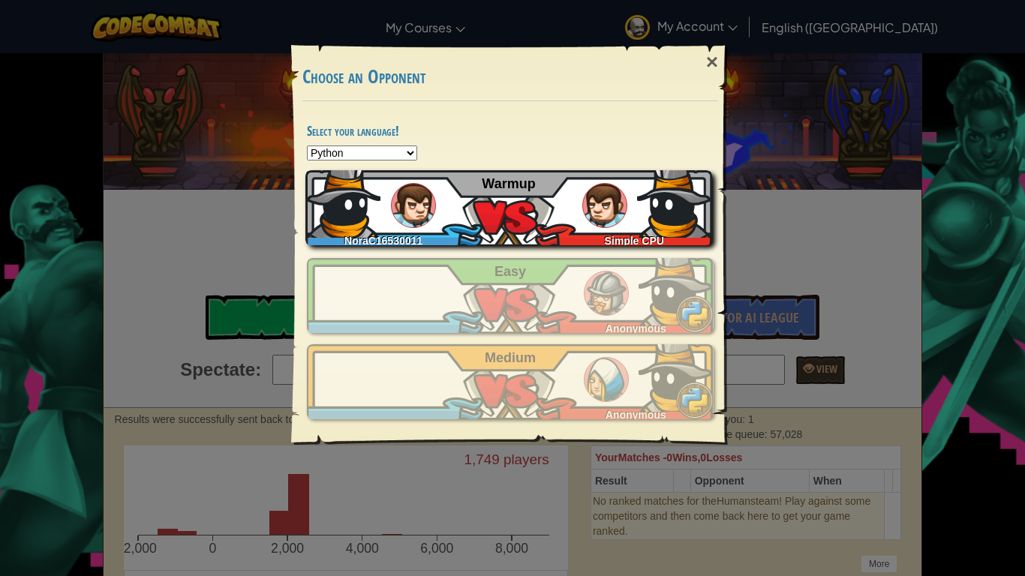
click at [494, 218] on div "NoraC16530011 Simple CPU Warmup" at bounding box center [508, 207] width 407 height 75
